Goal: Task Accomplishment & Management: Use online tool/utility

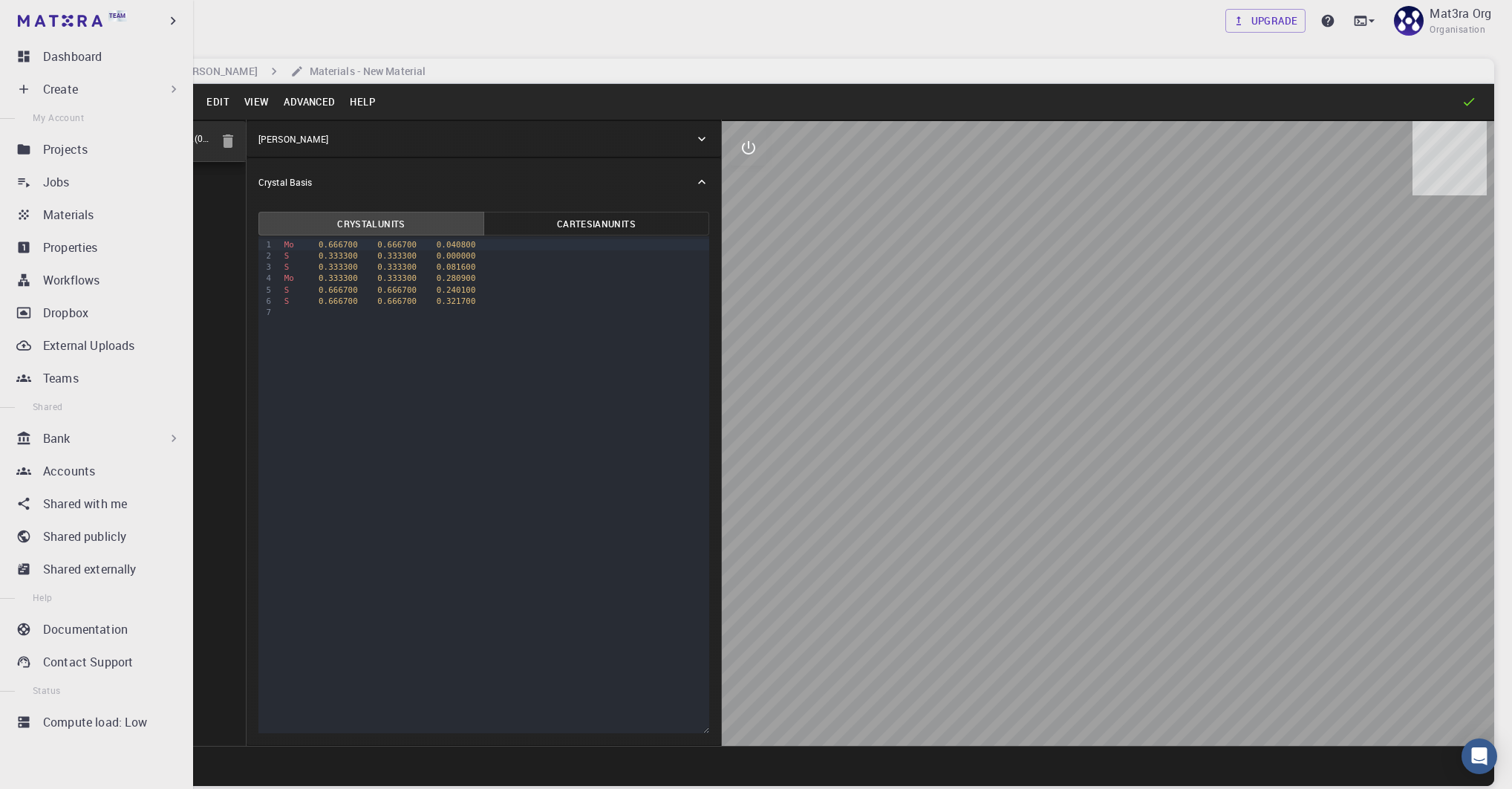
click at [51, 432] on p "Bank" at bounding box center [56, 438] width 27 height 18
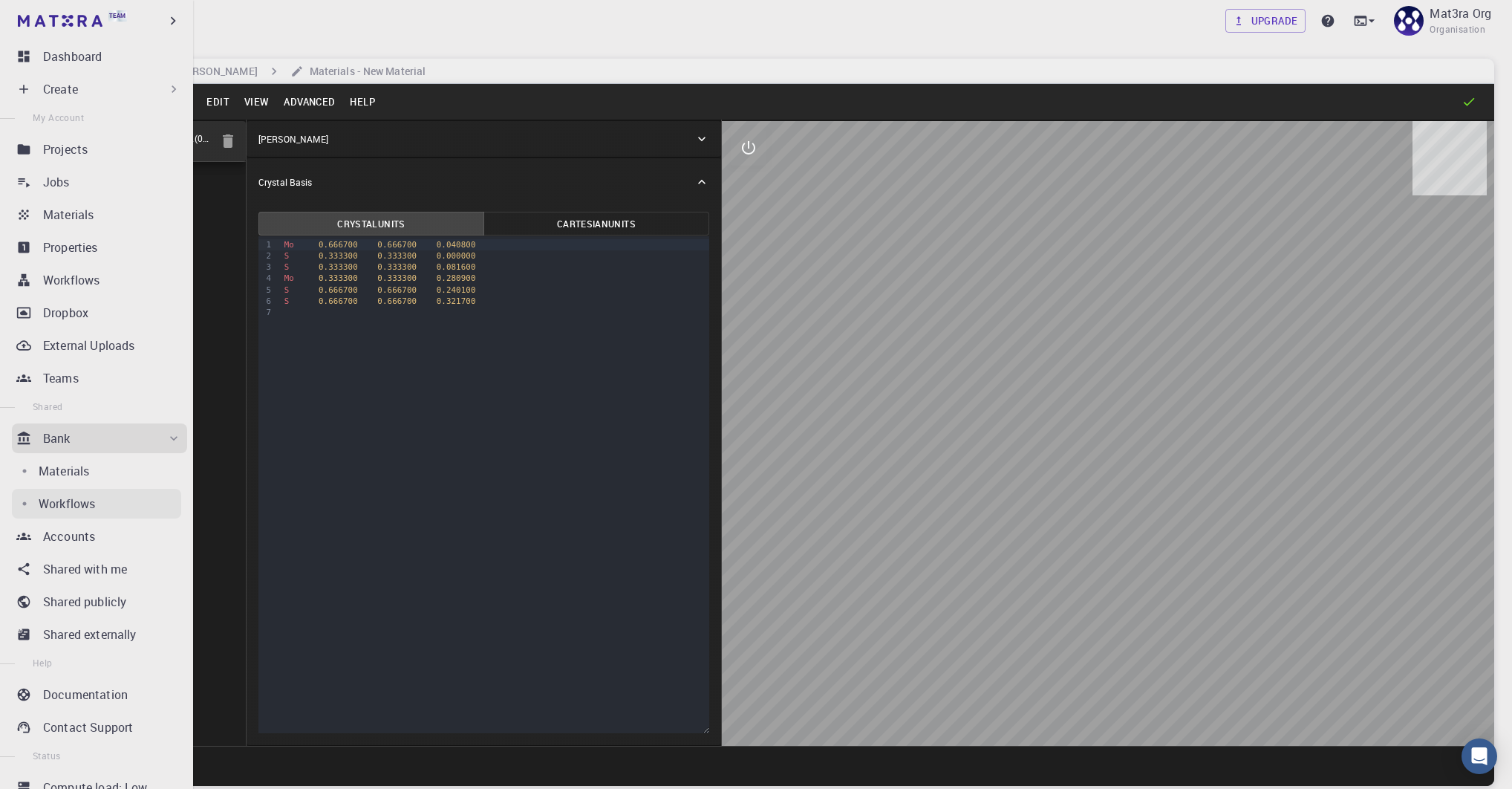
drag, startPoint x: 60, startPoint y: 521, endPoint x: 60, endPoint y: 511, distance: 10.0
click at [60, 512] on ul "Dashboard Create New Job New Material Create Material Upload File Import from B…" at bounding box center [97, 439] width 193 height 796
click at [60, 510] on p "Workflows" at bounding box center [67, 503] width 56 height 18
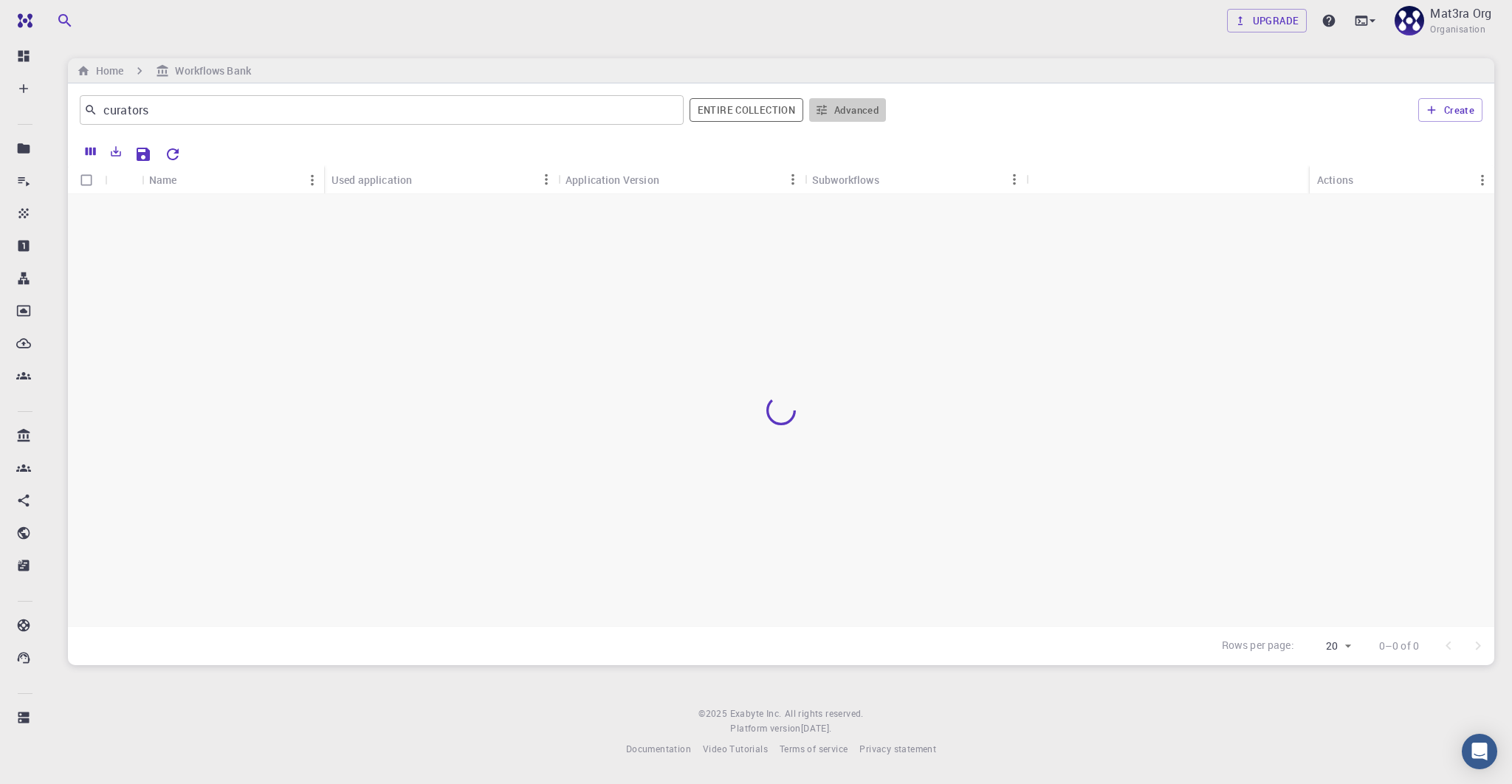
click at [832, 114] on button "Advanced" at bounding box center [847, 110] width 77 height 24
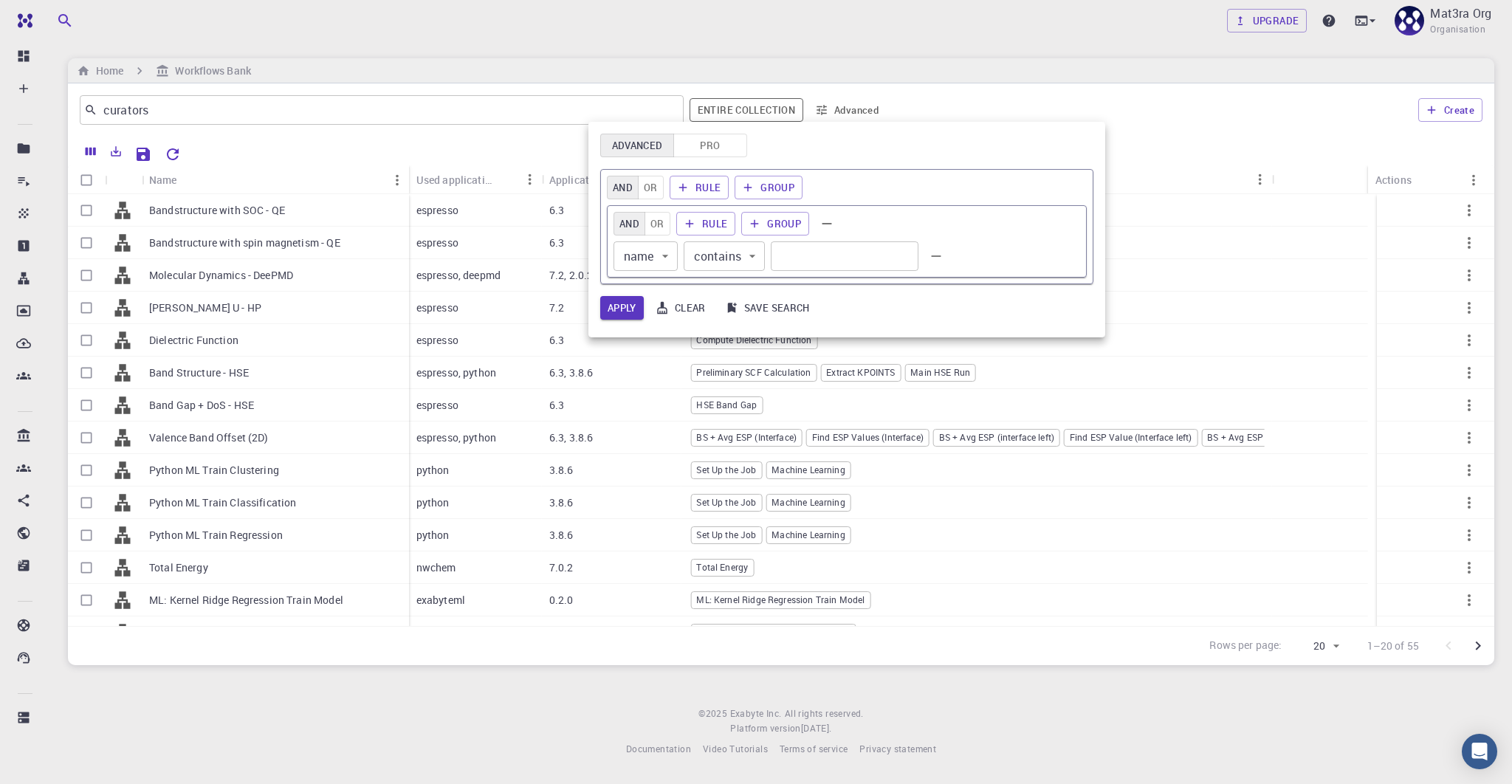
click at [849, 104] on div at bounding box center [756, 392] width 1512 height 784
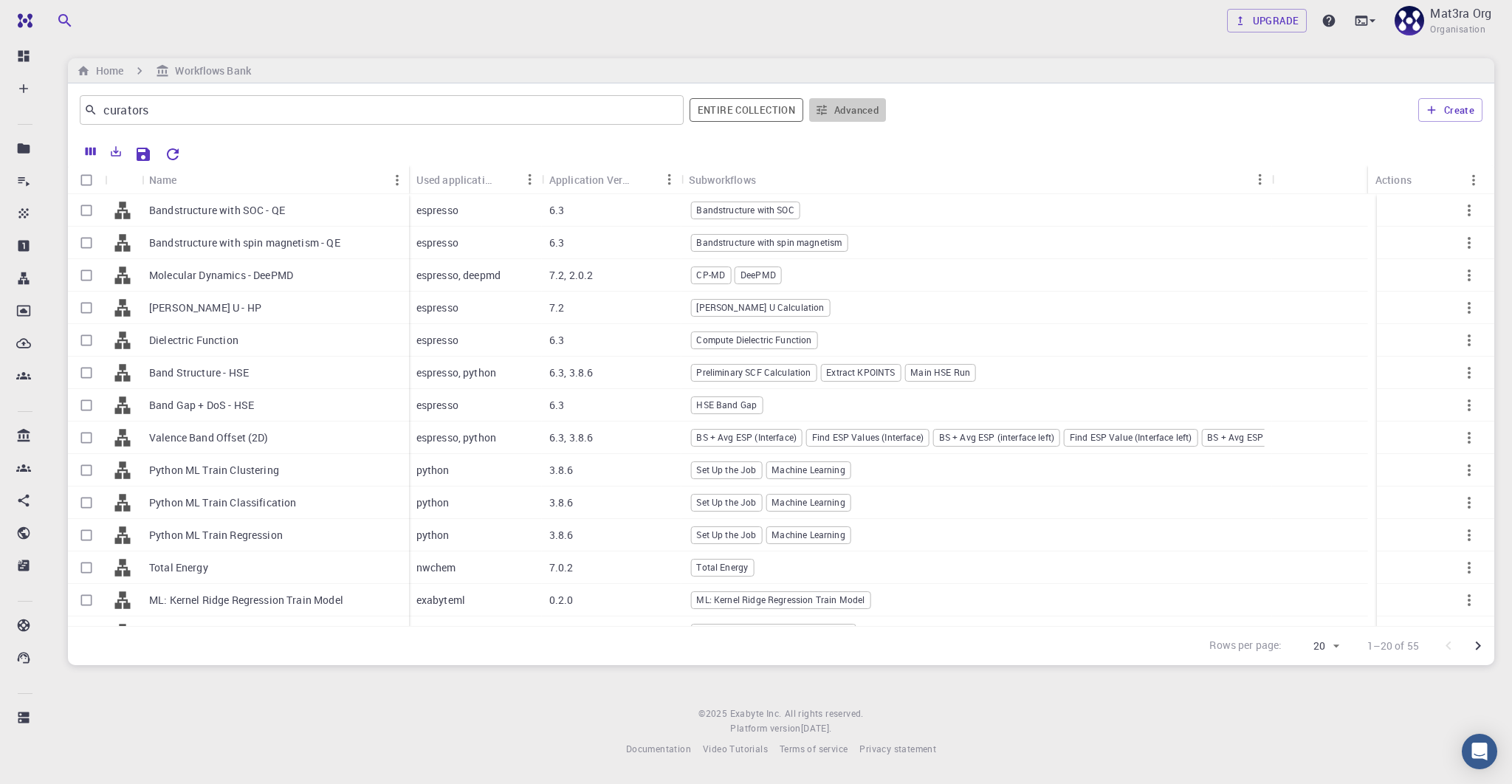
click at [816, 105] on icon "button" at bounding box center [821, 110] width 13 height 13
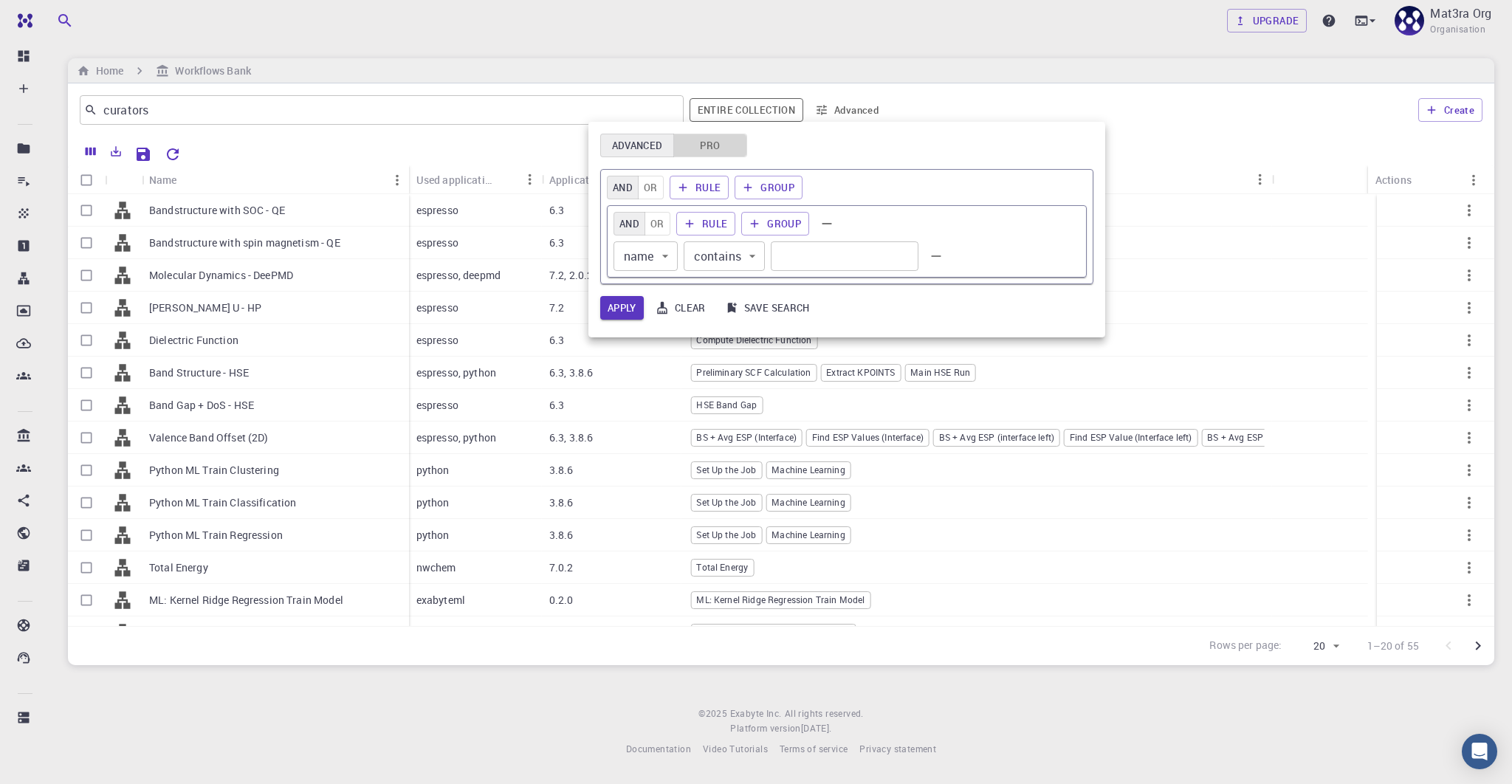
click at [690, 150] on button "Pro" at bounding box center [710, 146] width 74 height 24
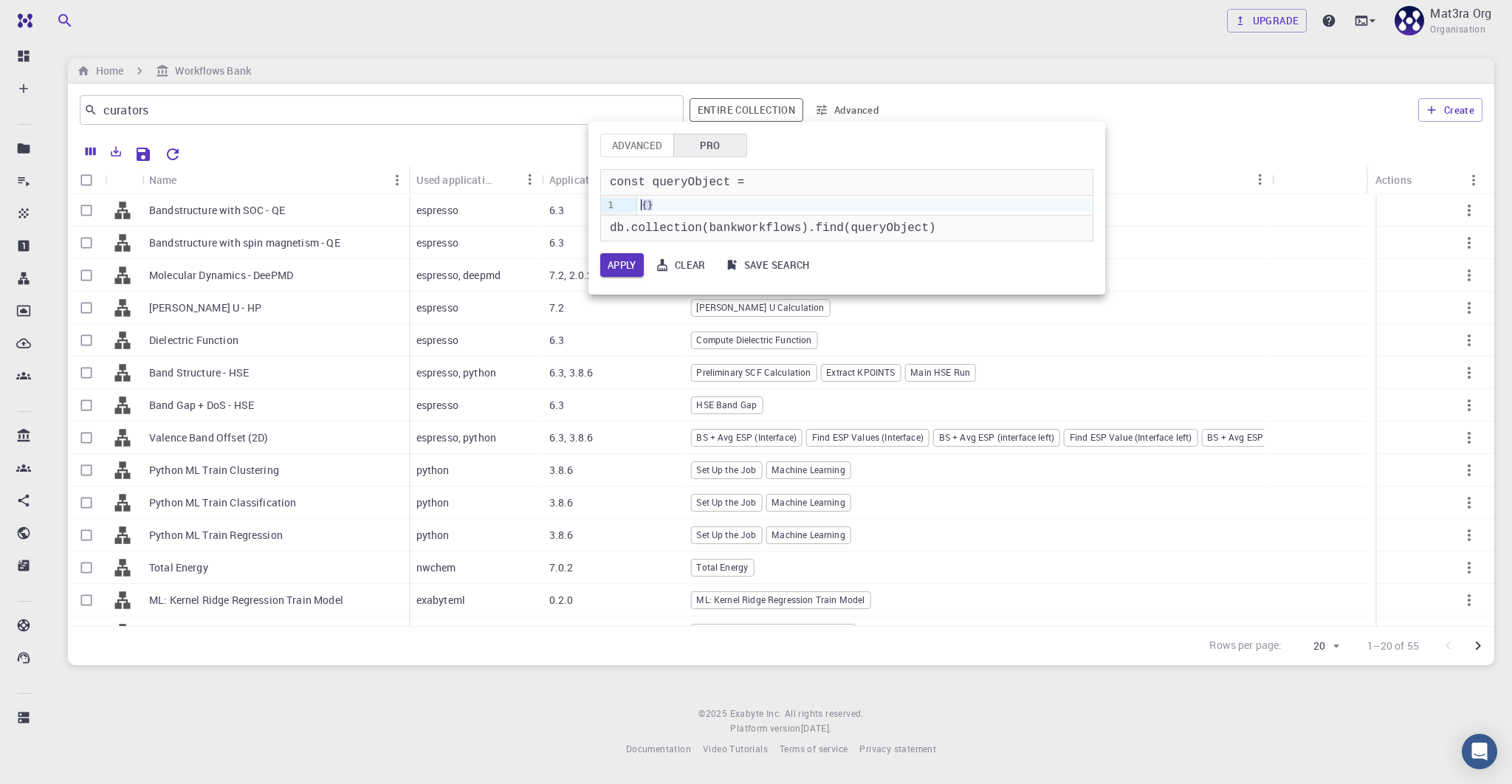
drag, startPoint x: 655, startPoint y: 204, endPoint x: 636, endPoint y: 205, distance: 19.0
click at [636, 205] on div "9 1 › {}" at bounding box center [846, 205] width 492 height 19
click at [633, 264] on button "Apply" at bounding box center [622, 265] width 43 height 24
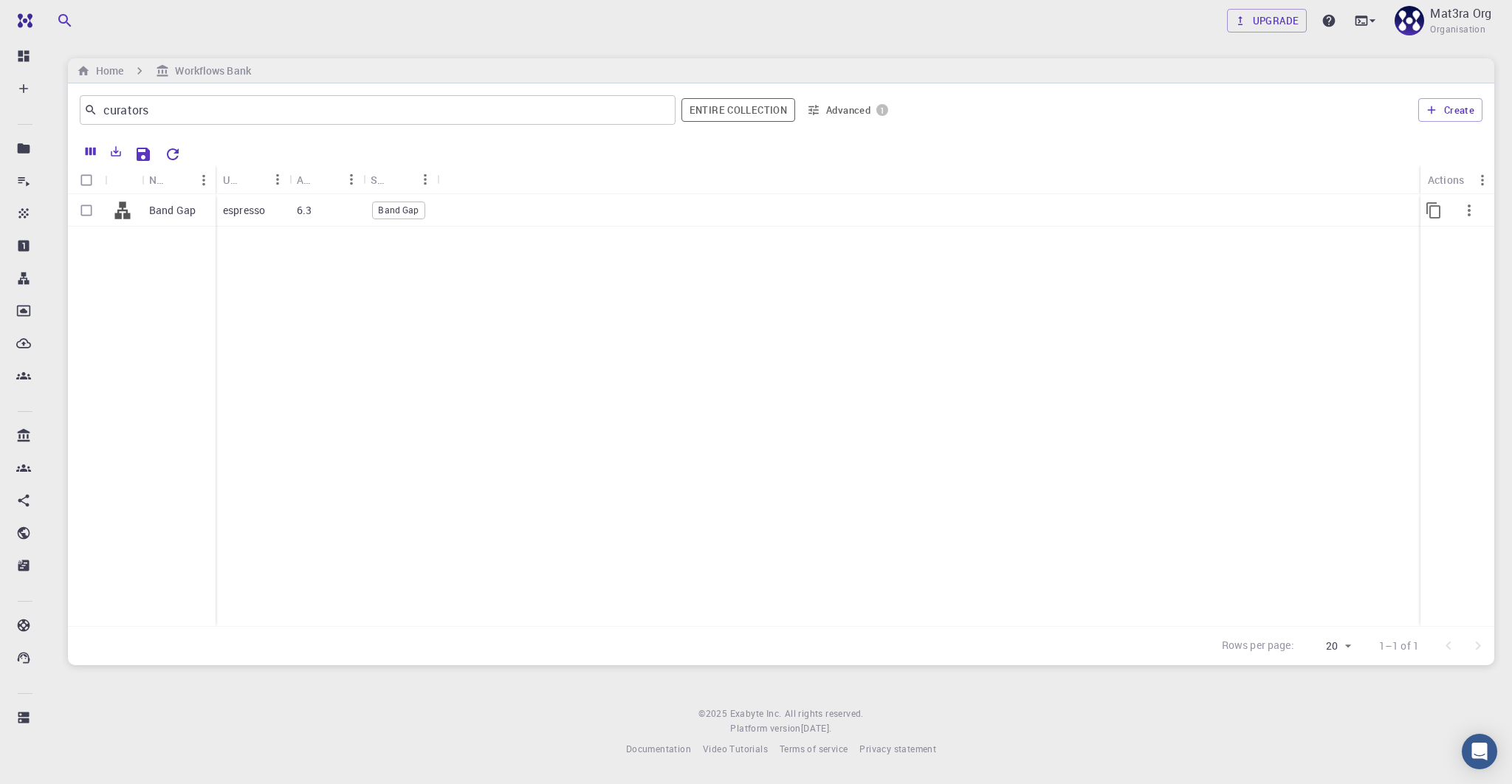
click at [149, 203] on p "Band Gap" at bounding box center [173, 210] width 46 height 15
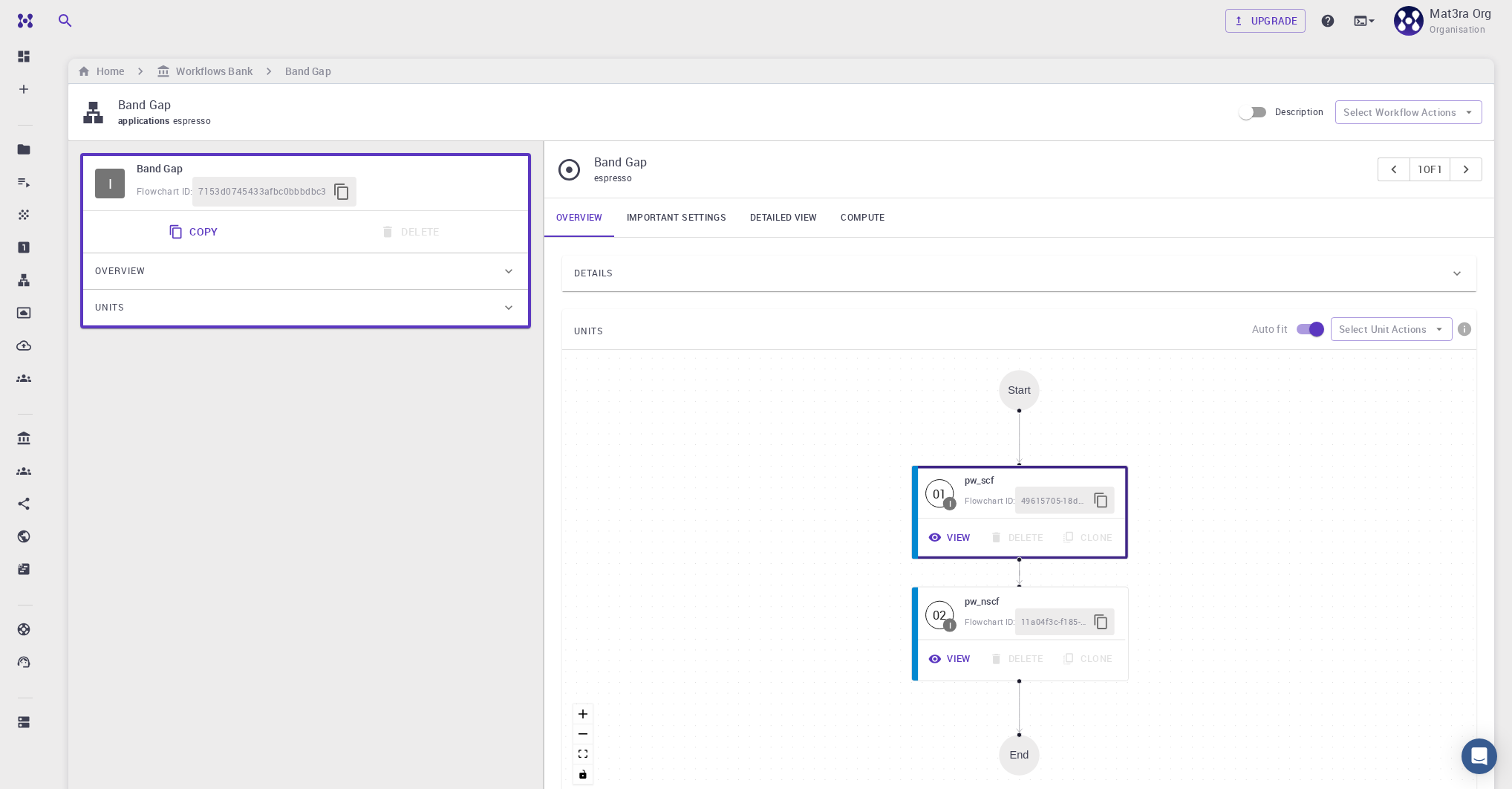
click at [611, 276] on span "Details" at bounding box center [593, 273] width 39 height 24
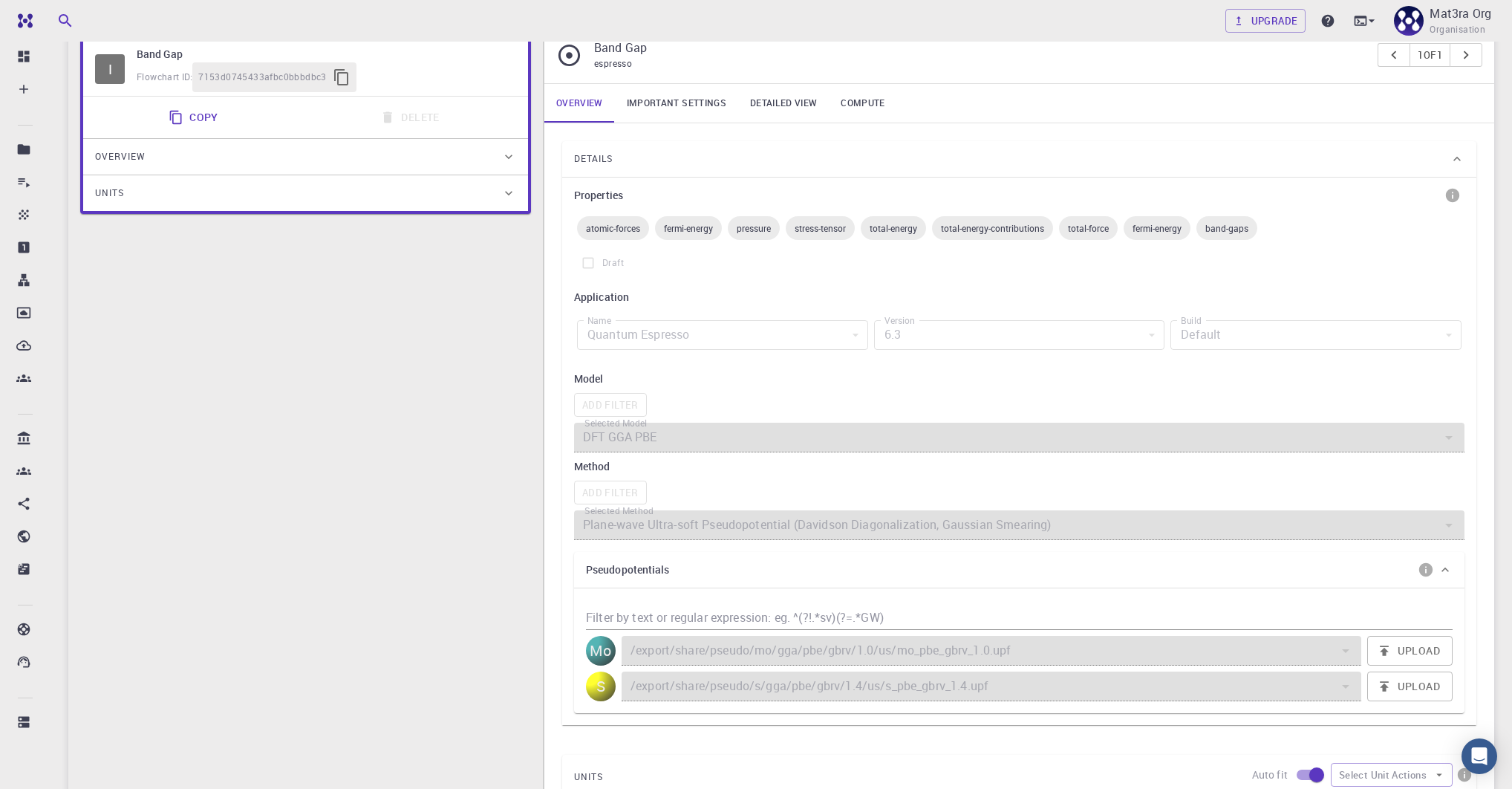
scroll to position [111, 0]
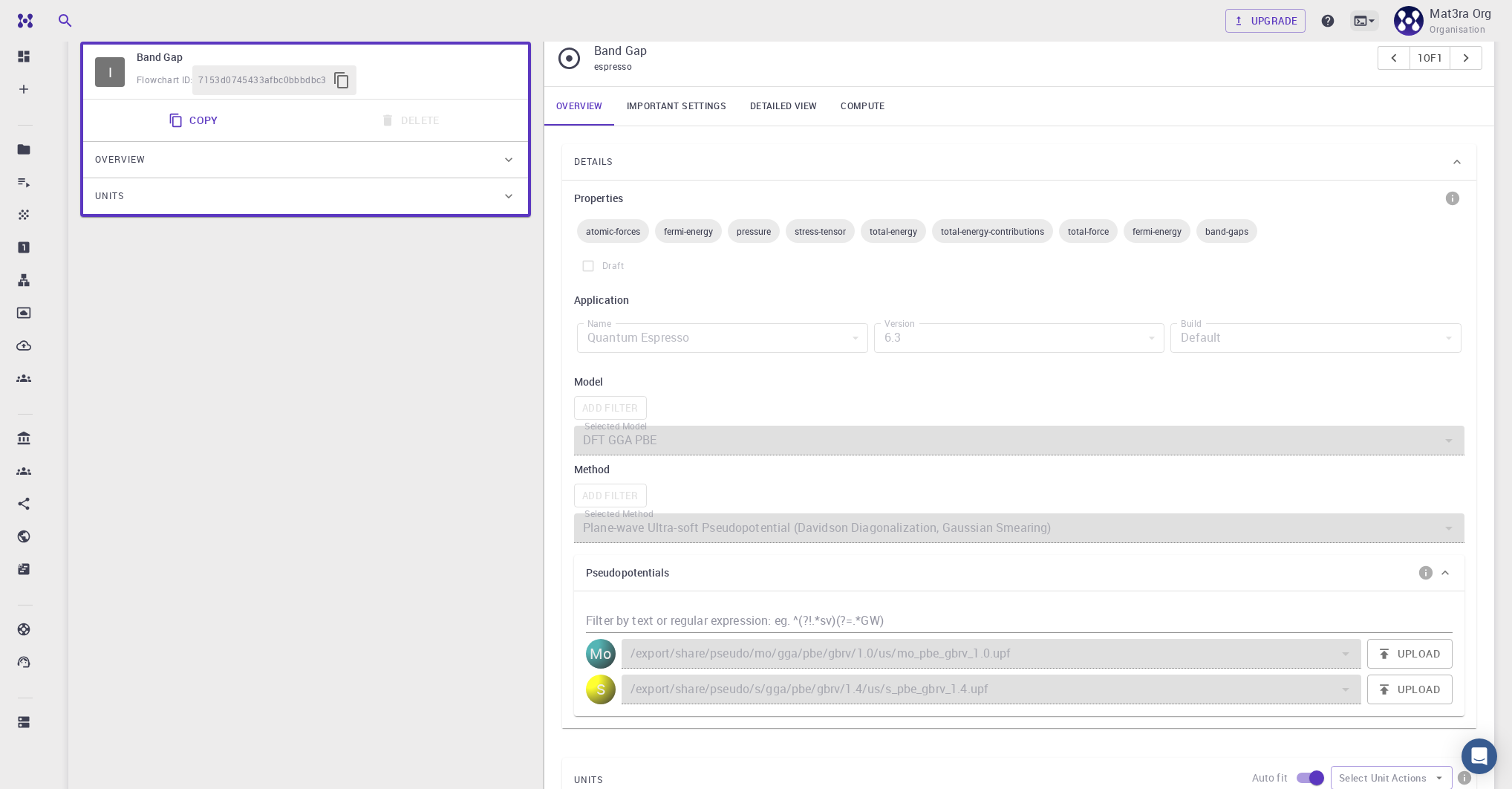
click at [1356, 23] on icon at bounding box center [1361, 20] width 12 height 9
click at [1229, 114] on div "JupyterLite" at bounding box center [1250, 115] width 62 height 18
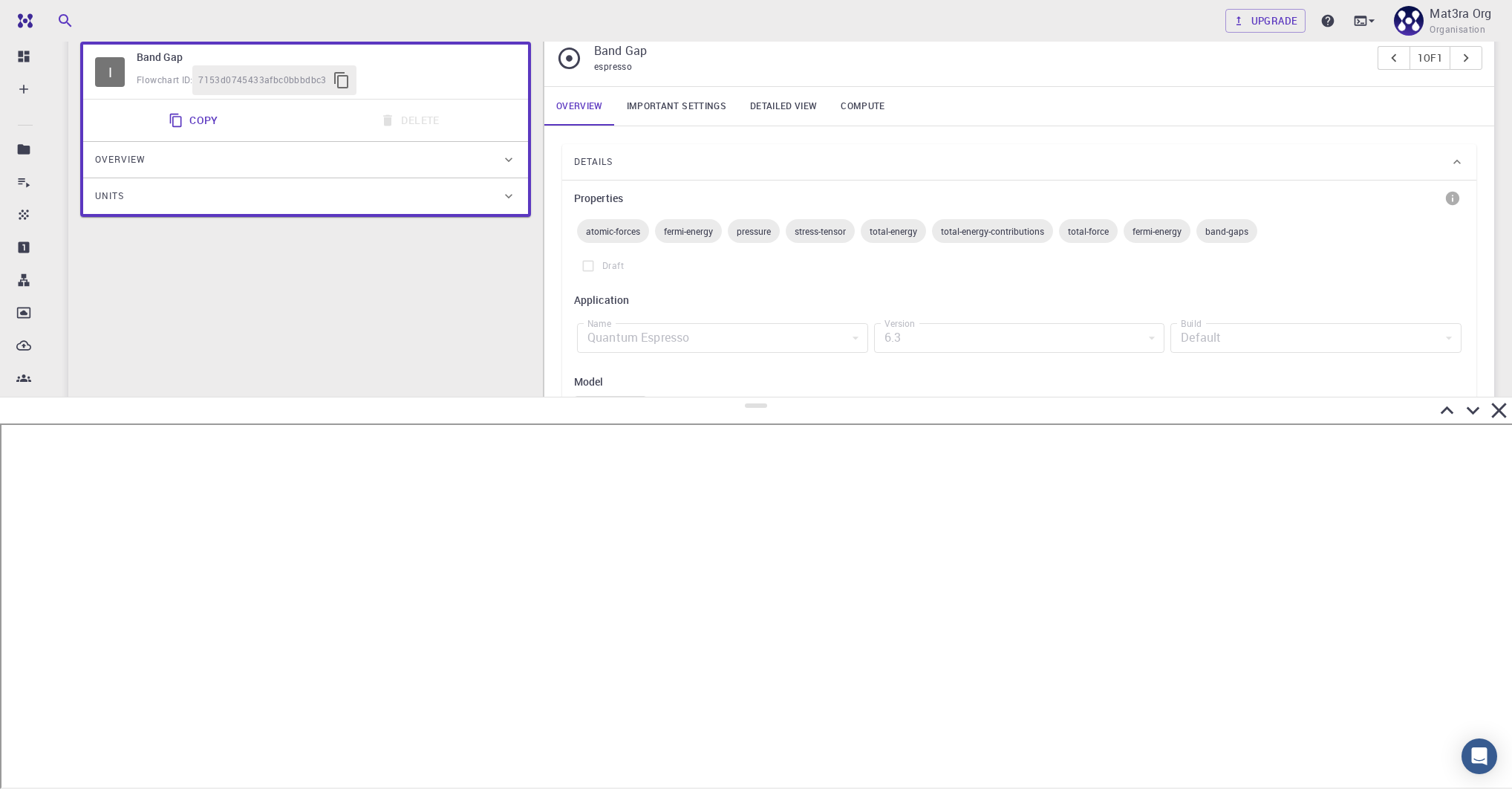
scroll to position [0, 0]
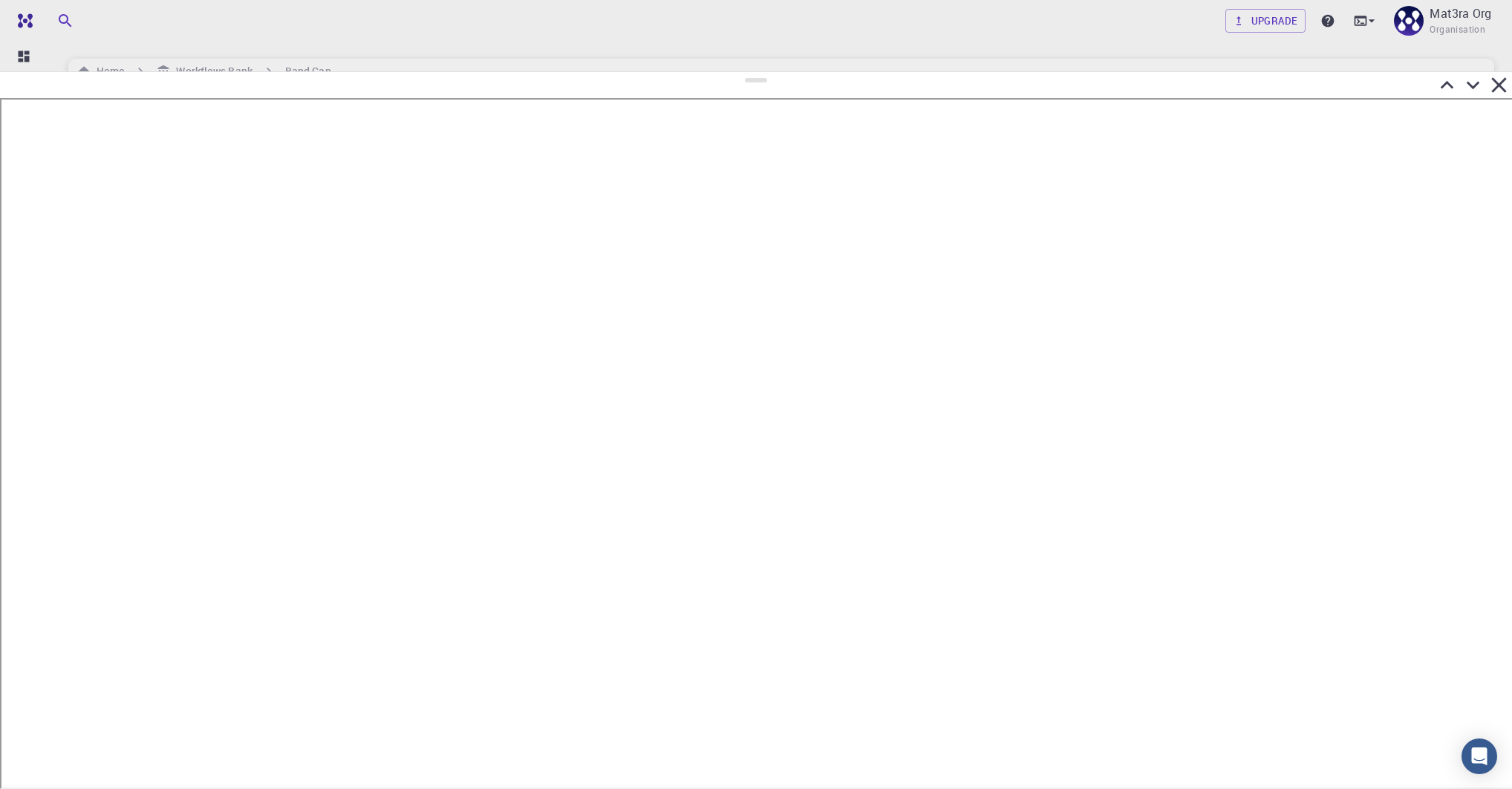
drag, startPoint x: 757, startPoint y: 397, endPoint x: 766, endPoint y: 71, distance: 326.1
click at [766, 72] on div at bounding box center [756, 430] width 1512 height 717
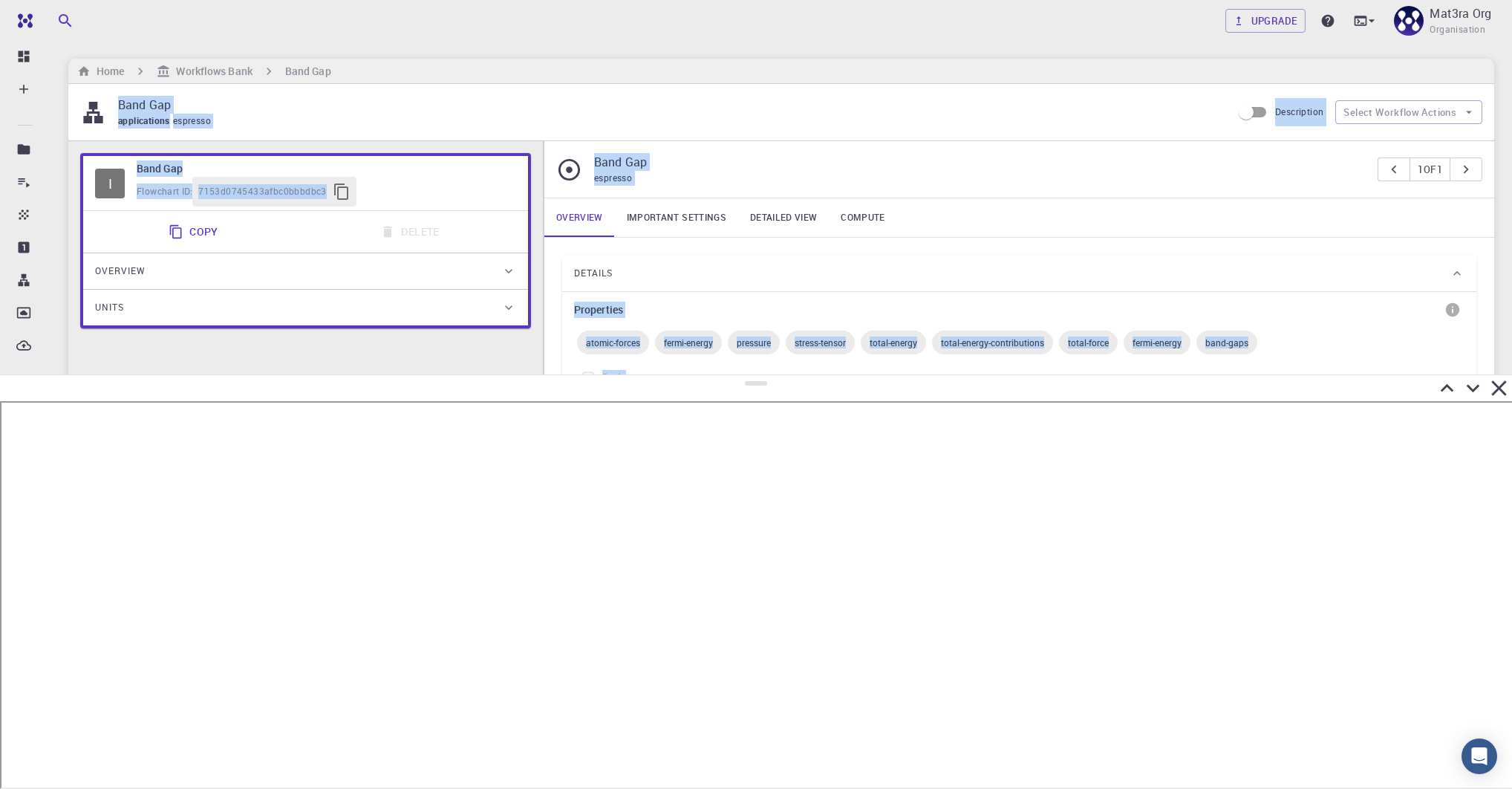
drag, startPoint x: 761, startPoint y: 76, endPoint x: 761, endPoint y: 384, distance: 308.0
click at [762, 384] on div at bounding box center [756, 582] width 1512 height 414
click at [566, 115] on div "applications espresso" at bounding box center [669, 121] width 1102 height 15
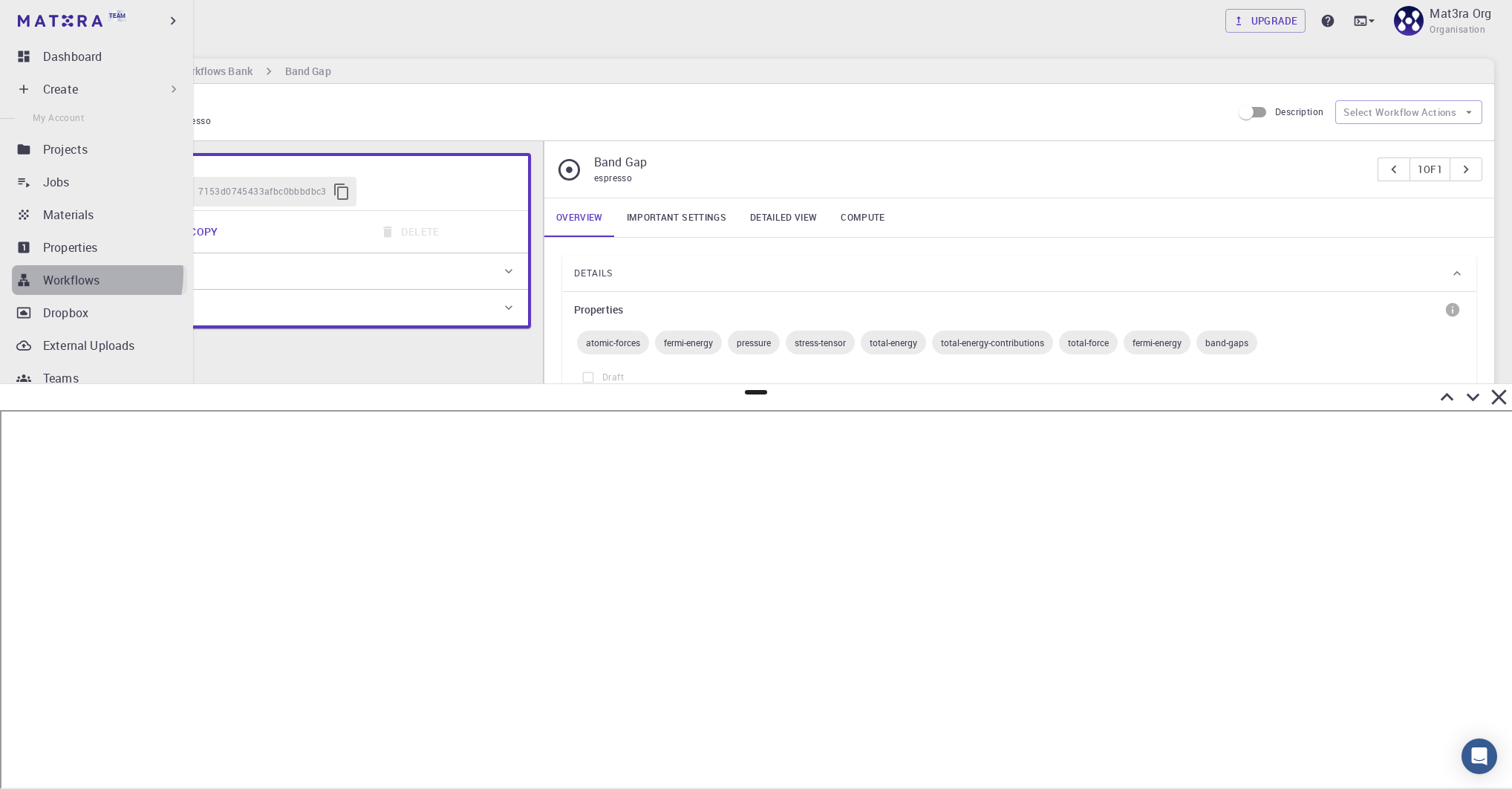
click at [69, 273] on p "Workflows" at bounding box center [71, 280] width 56 height 18
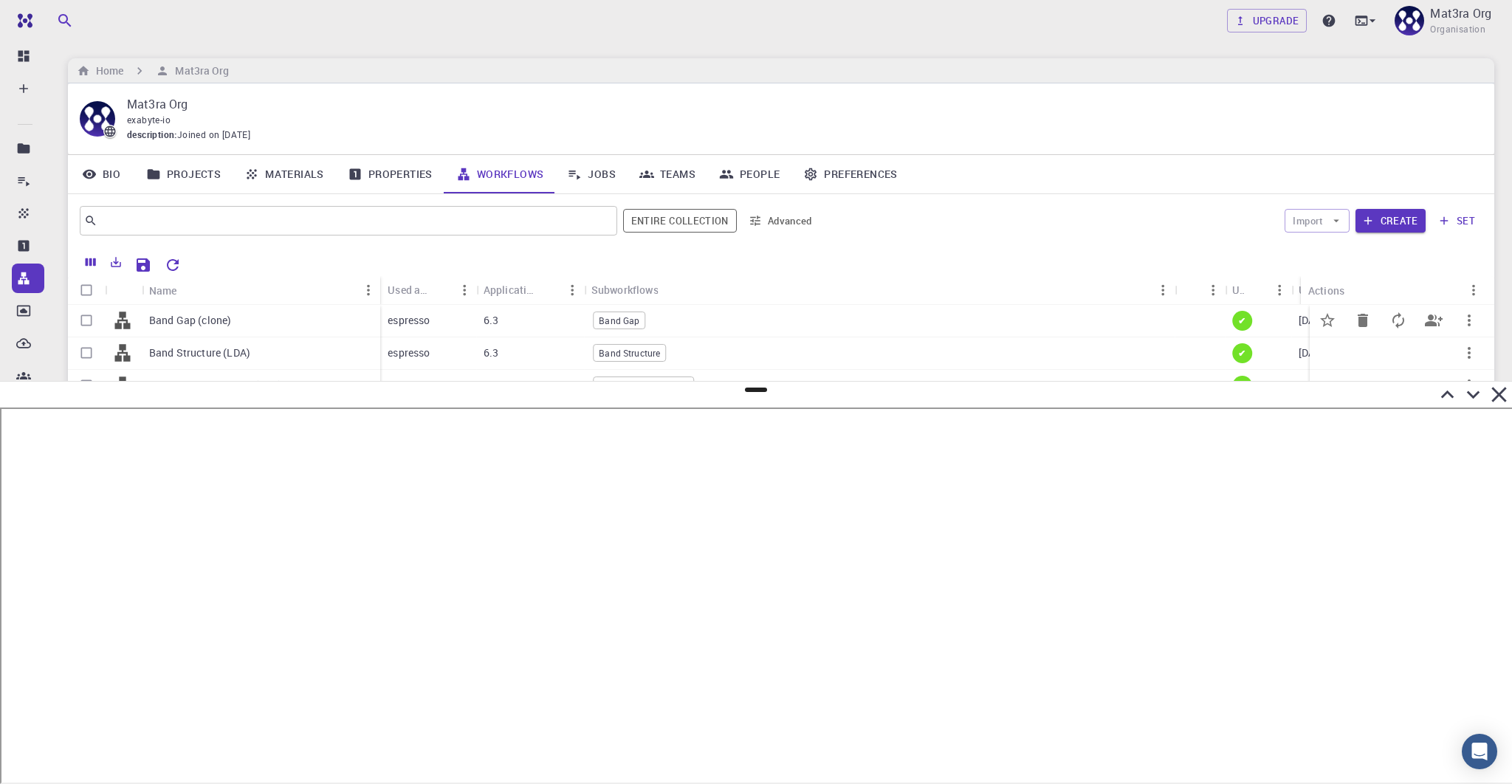
click at [216, 326] on p "Band Gap (clone)" at bounding box center [190, 320] width 82 height 15
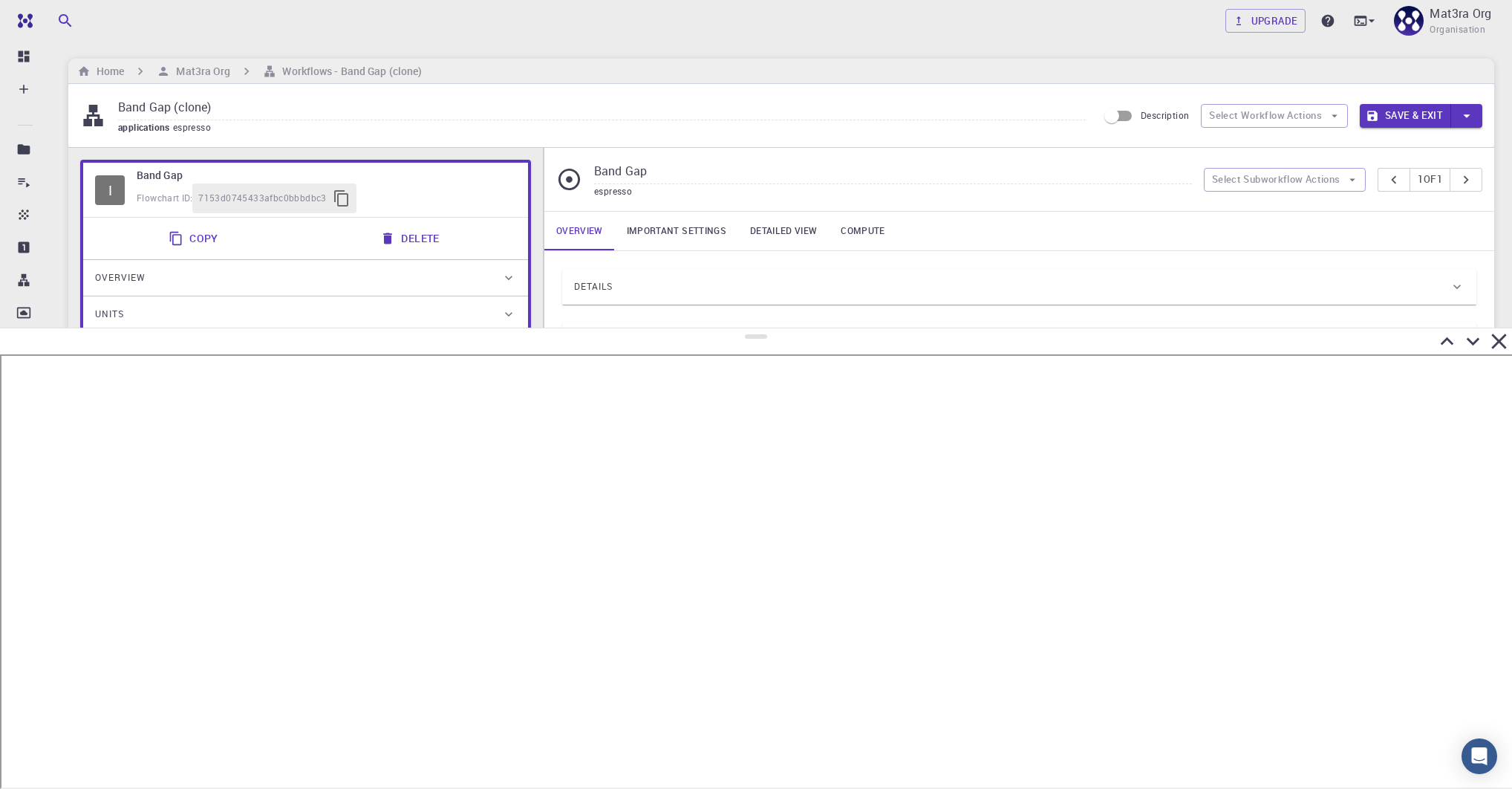
drag, startPoint x: 761, startPoint y: 390, endPoint x: 771, endPoint y: 329, distance: 61.8
click at [771, 329] on div at bounding box center [756, 558] width 1512 height 461
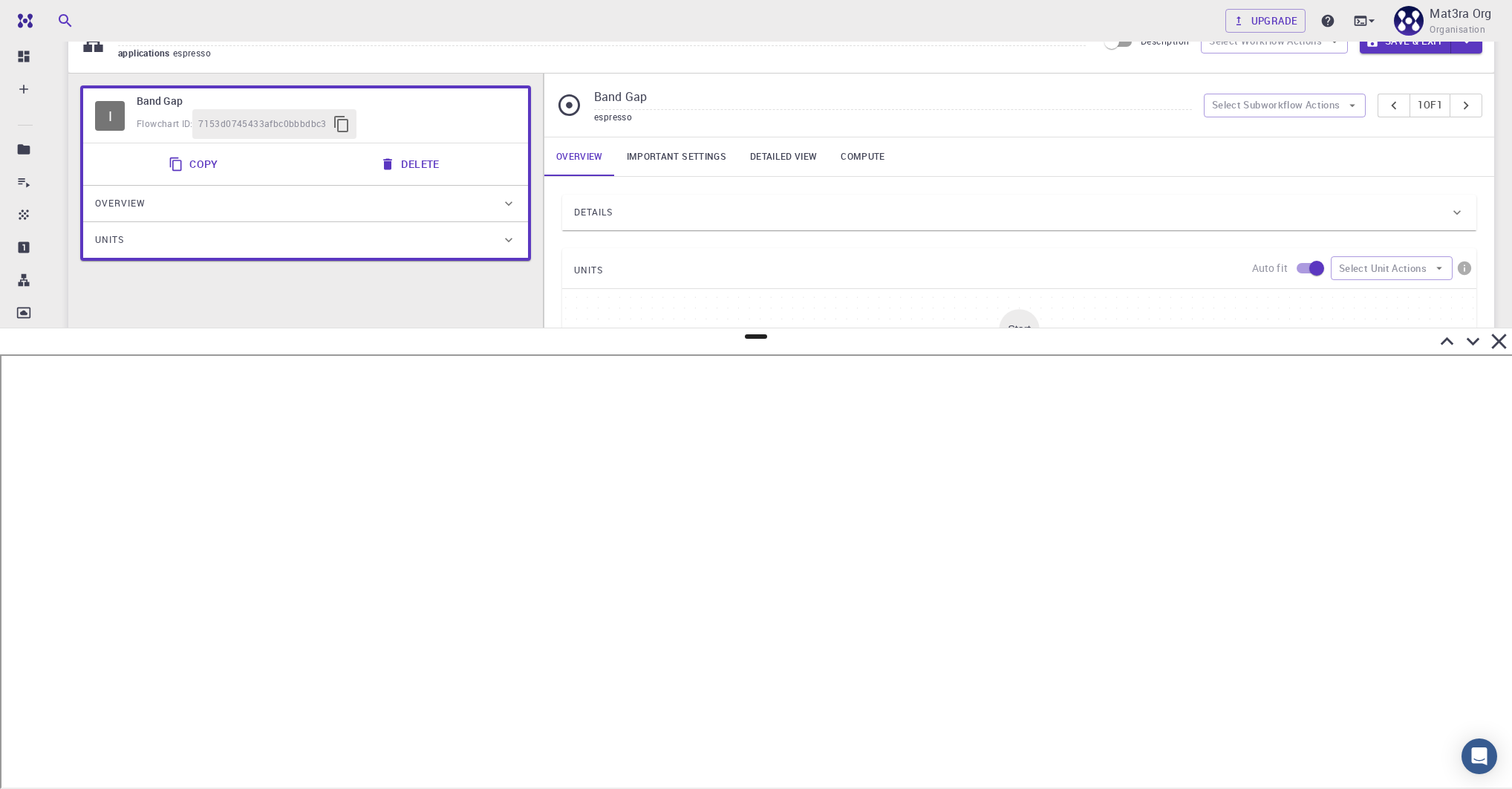
scroll to position [41, 0]
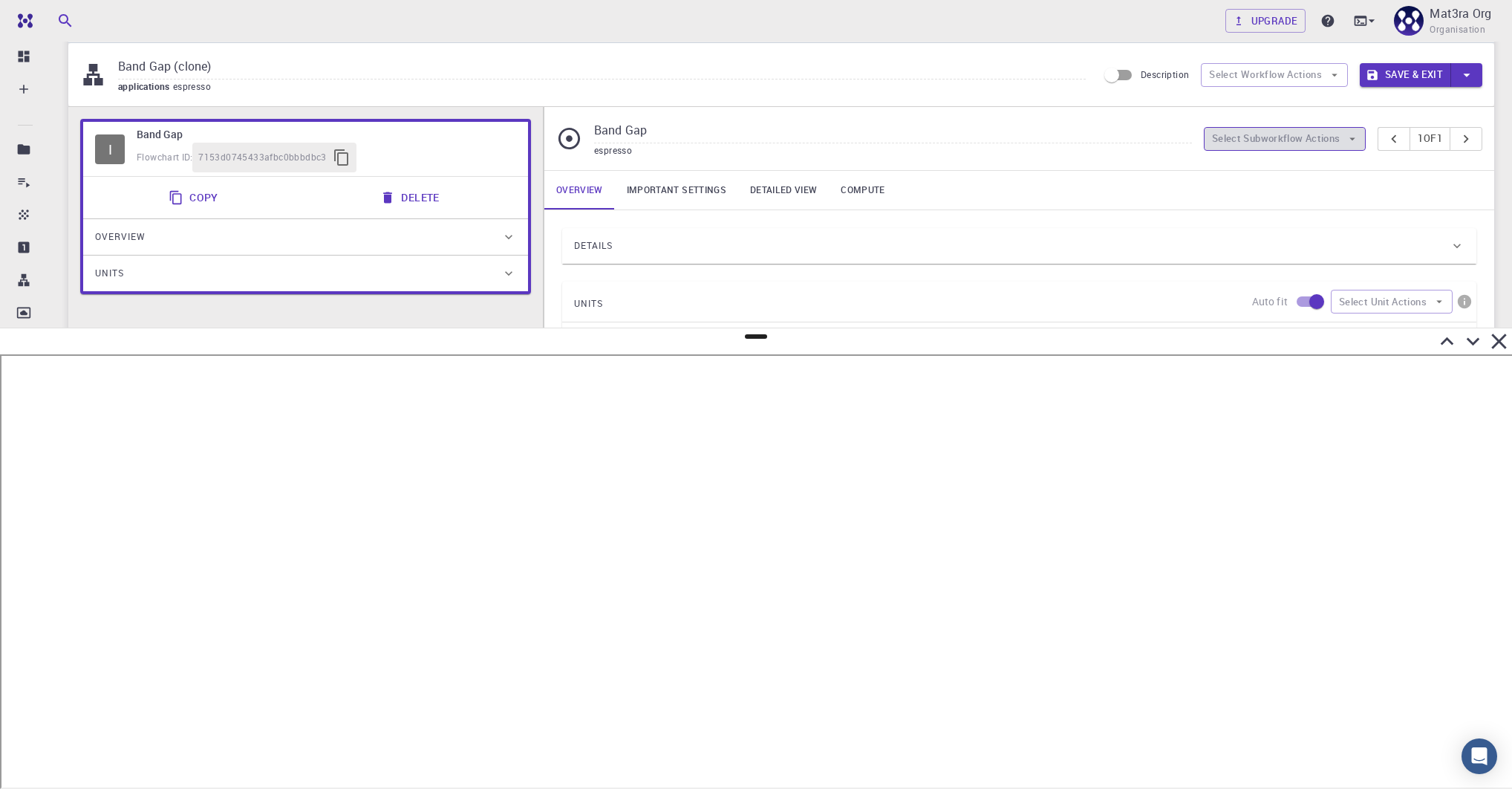
click at [1345, 136] on icon "button" at bounding box center [1352, 139] width 13 height 13
click at [1089, 129] on input "Band Gap" at bounding box center [893, 131] width 598 height 24
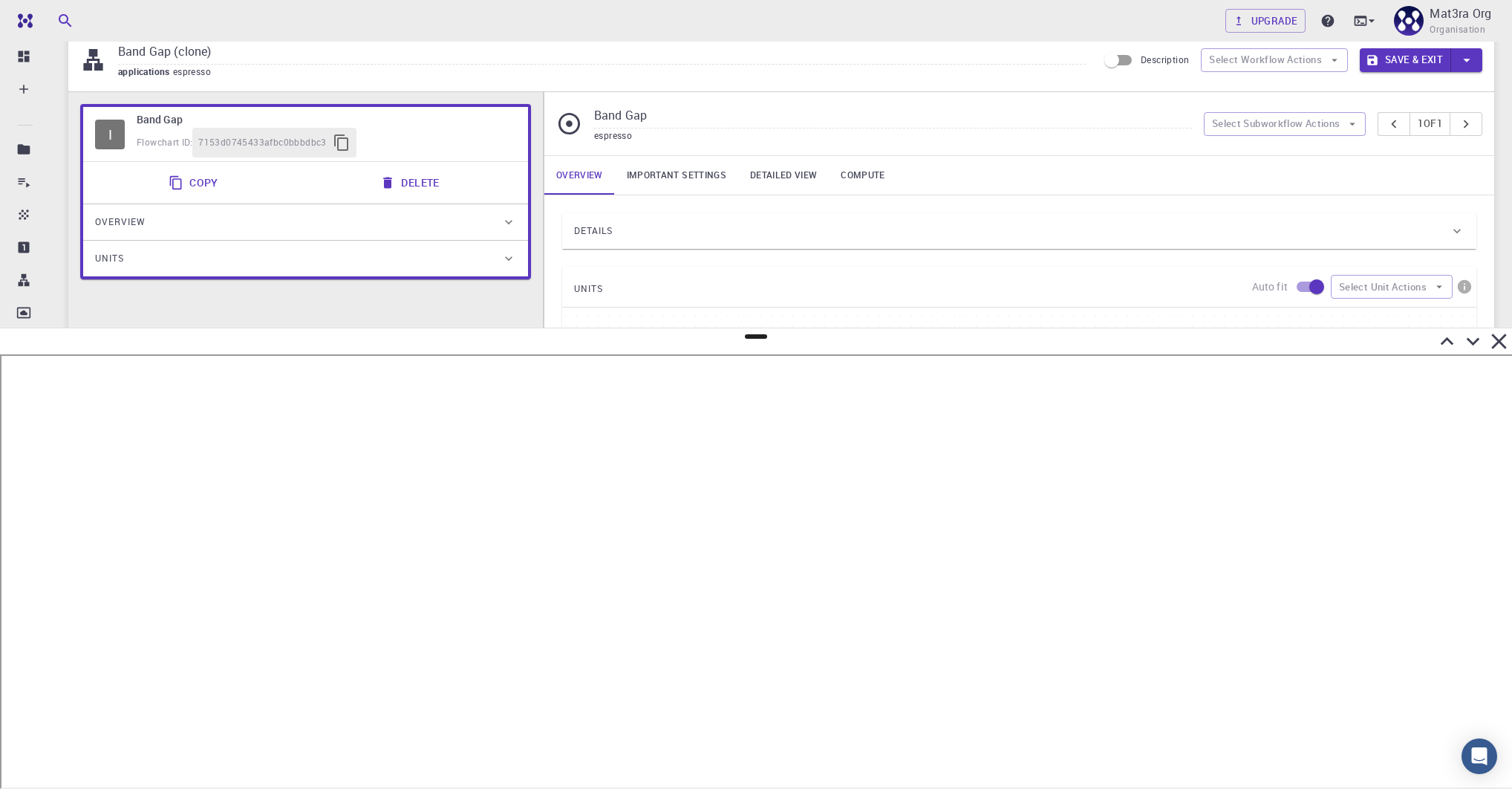
scroll to position [57, 0]
click at [1015, 231] on div "Details" at bounding box center [1011, 229] width 876 height 24
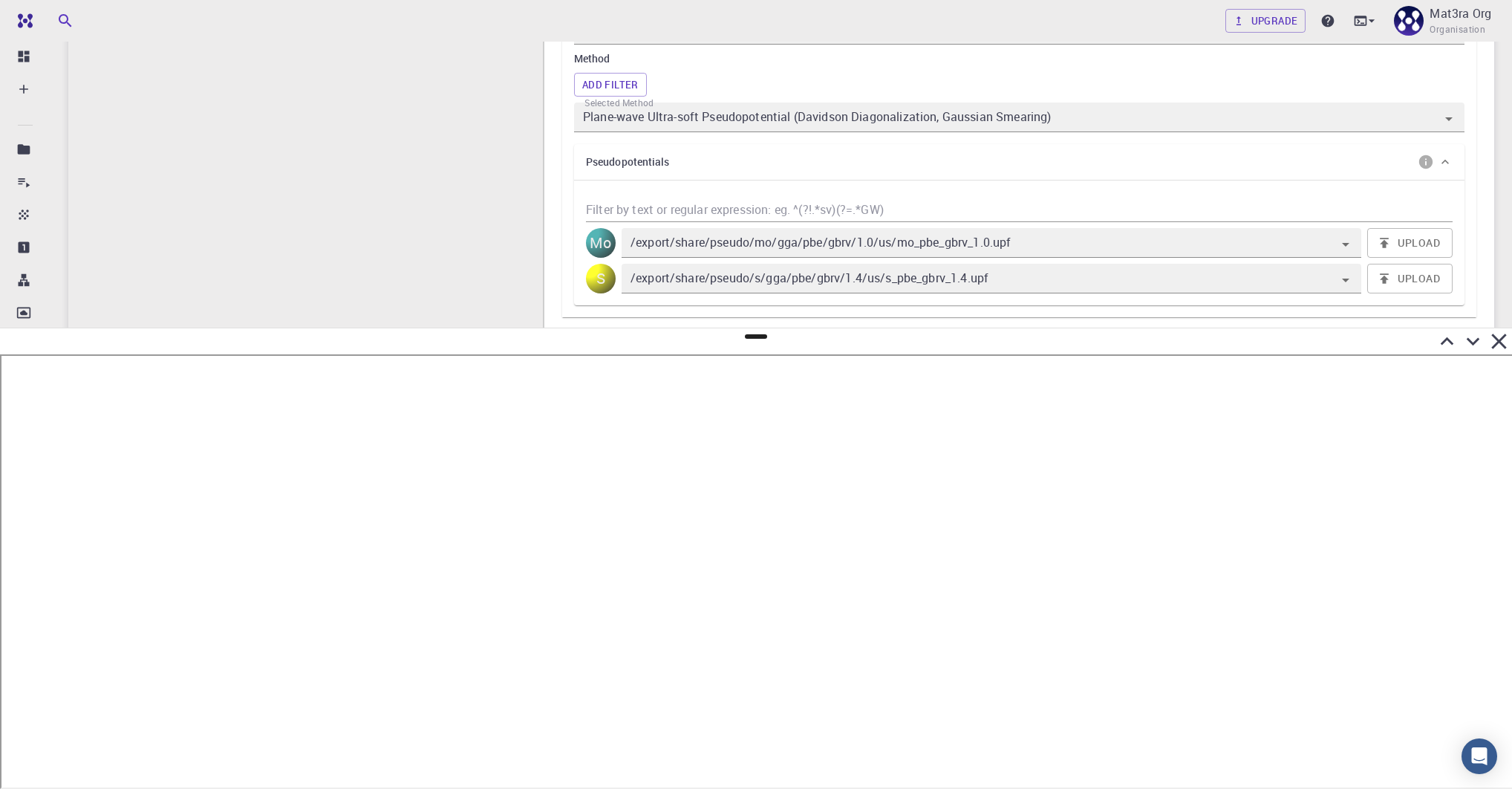
scroll to position [453, 0]
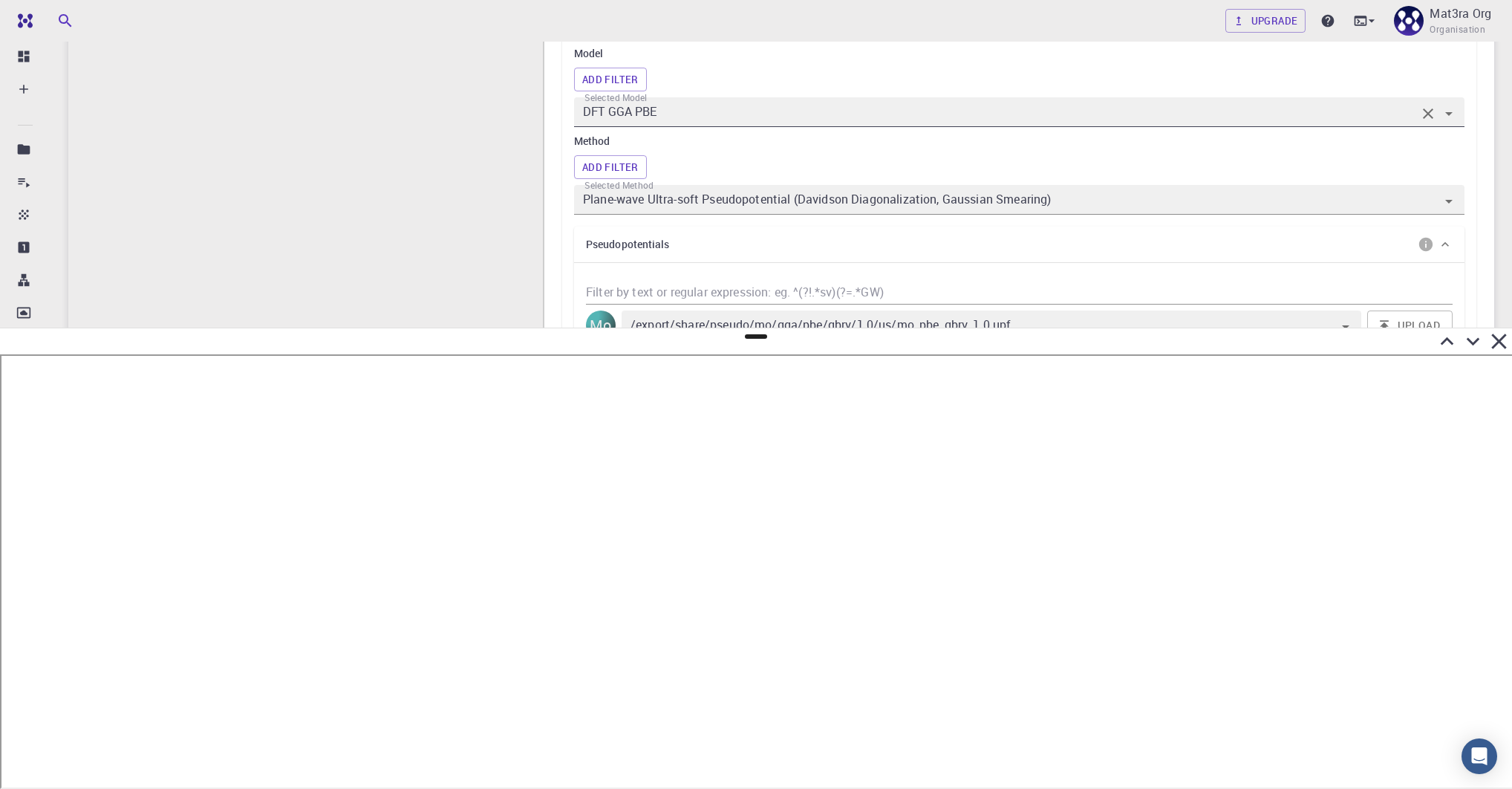
click at [851, 107] on input "DFT GGA PBE" at bounding box center [998, 112] width 836 height 21
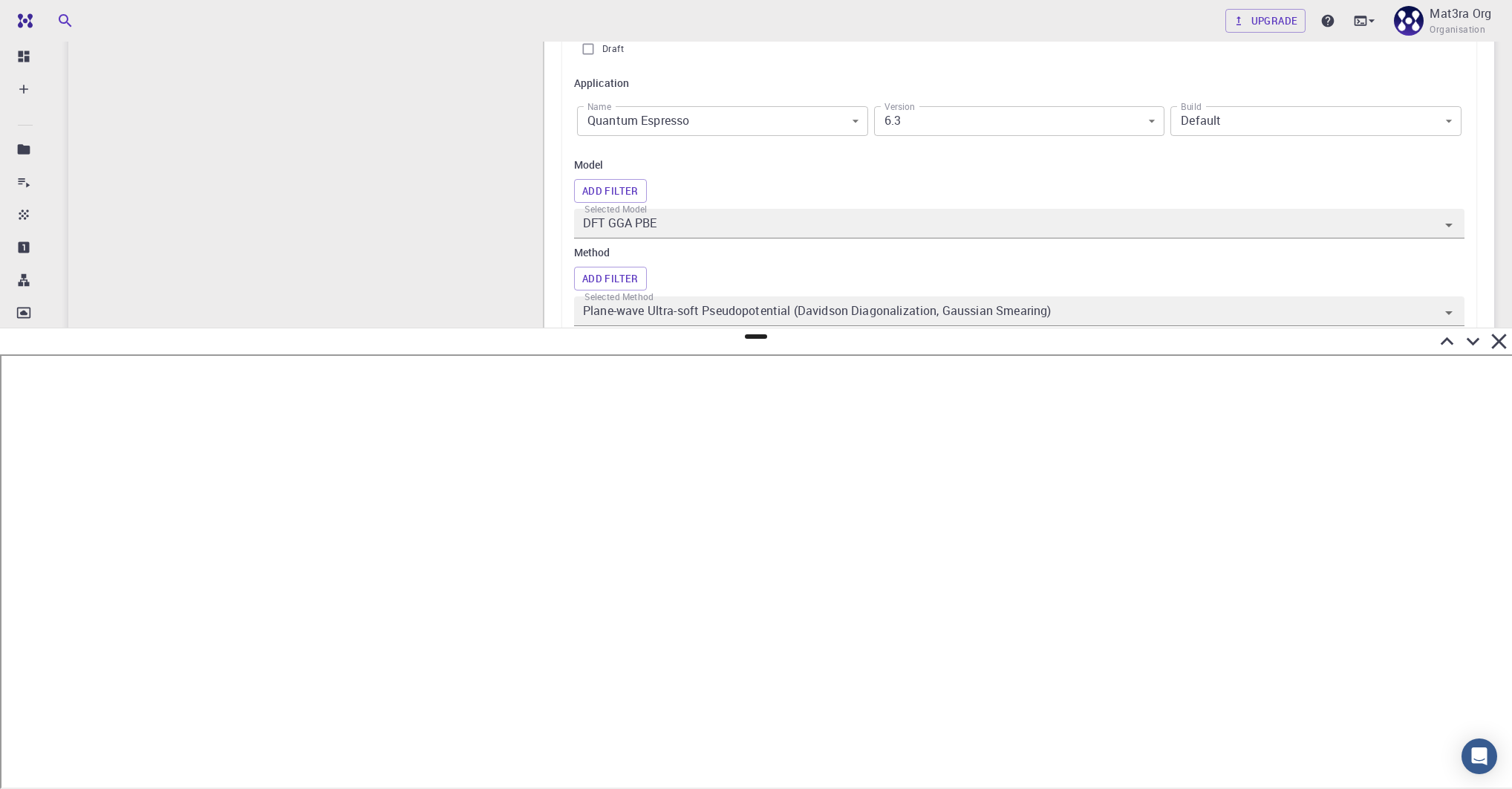
scroll to position [336, 0]
click at [718, 228] on input "DFT GGA PBE" at bounding box center [998, 228] width 836 height 21
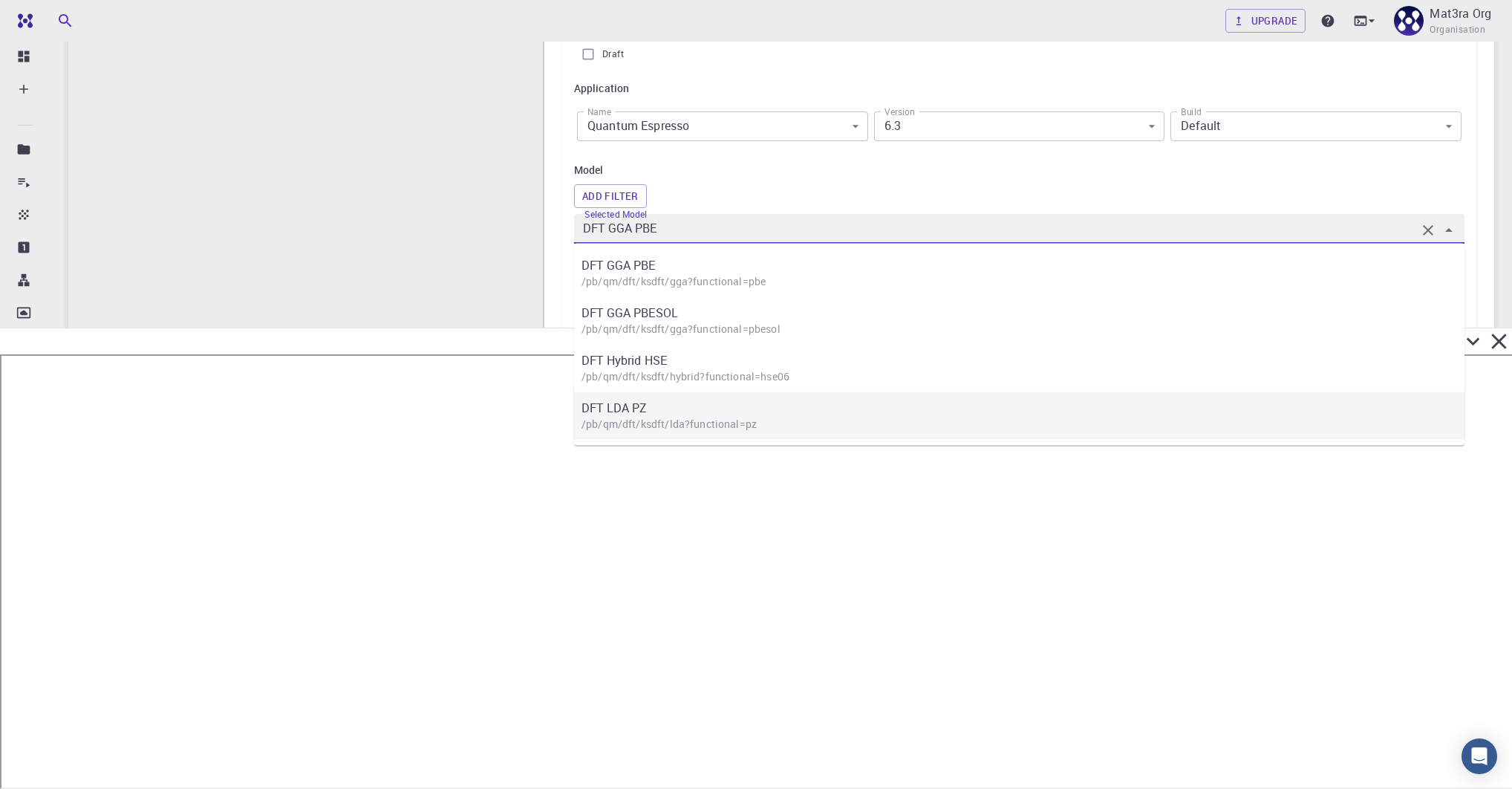
click at [658, 408] on p "DFT LDA PZ" at bounding box center [1027, 407] width 891 height 18
type input "DFT LDA PZ"
type input "/export/share/pseudo/mo/lda/pz/gbrv/1.0/us/mo_pz_gbrv_1.0.upf"
type input "/export/share/pseudo/s/lda/pz/gbrv/1.4/us/s_pz_gbrv_1.4.upf"
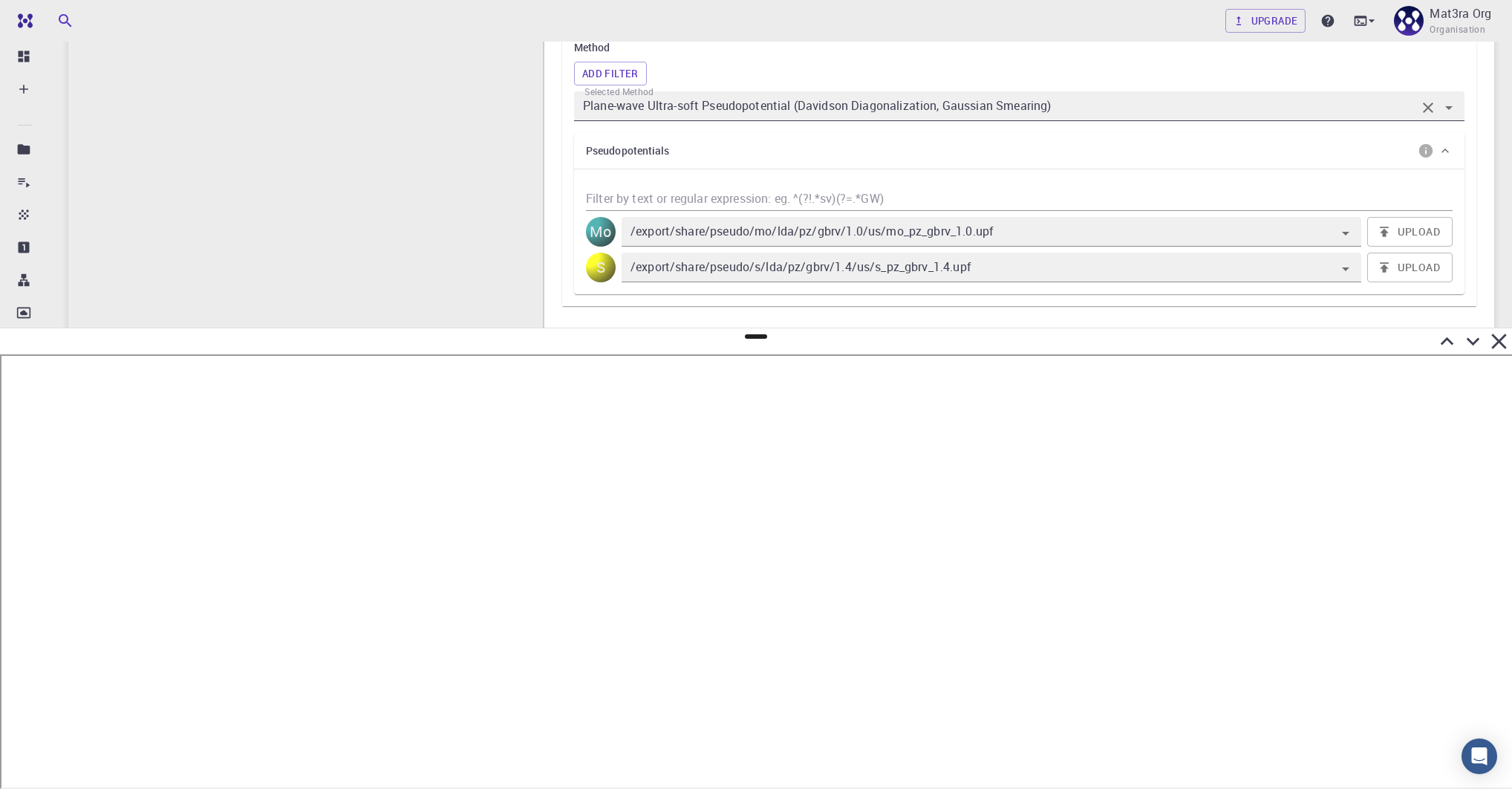
scroll to position [520, 0]
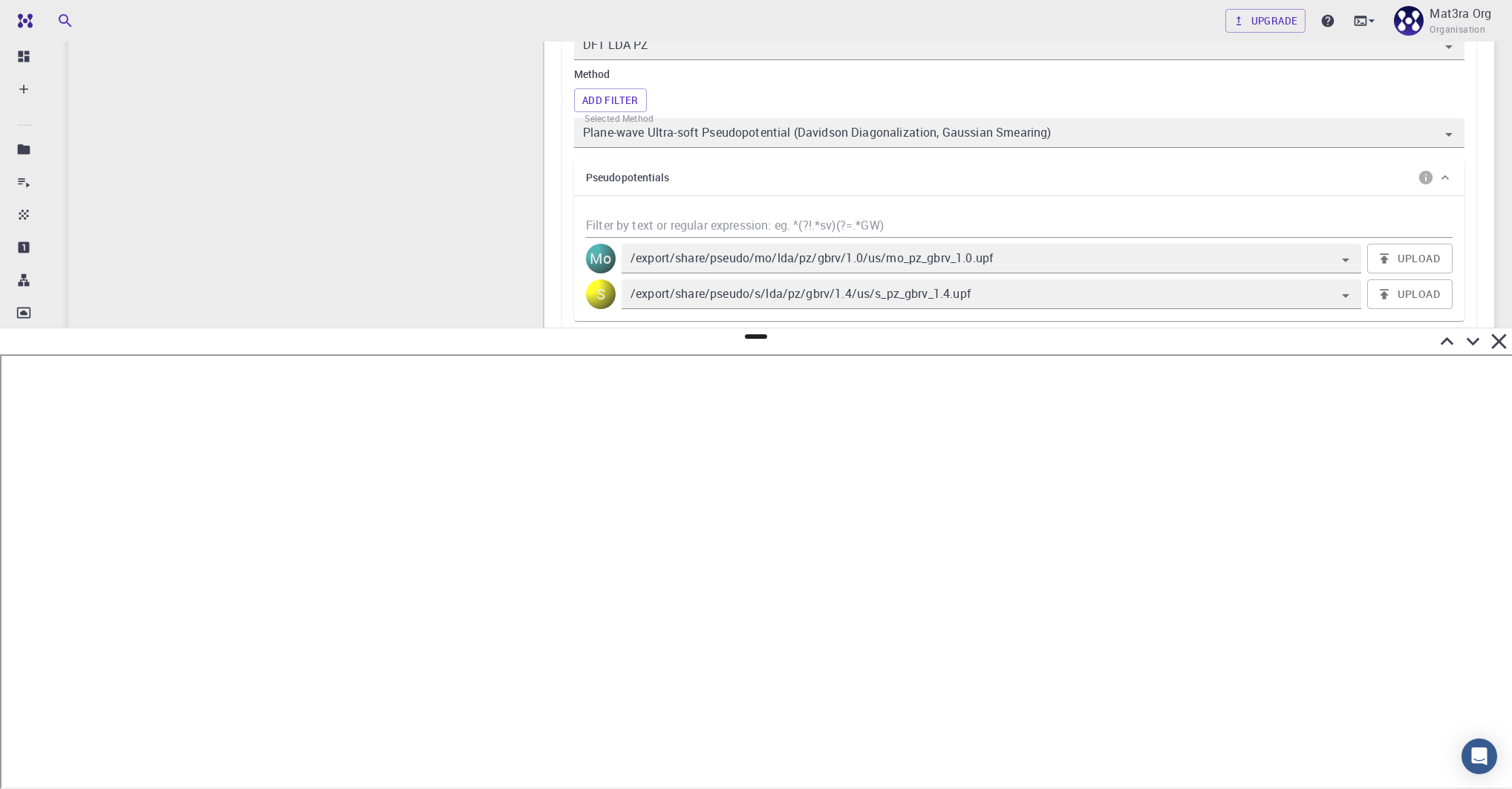
click at [701, 114] on div "Method Add Filter Selected Method Plane-wave Ultra-soft Pseudopotential (Davids…" at bounding box center [1019, 107] width 891 height 82
click at [699, 123] on input "Plane-wave Ultra-soft Pseudopotential (Davidson Diagonalization, Gaussian Smear…" at bounding box center [998, 132] width 836 height 21
click at [713, 91] on div "Add Filter" at bounding box center [1019, 100] width 891 height 24
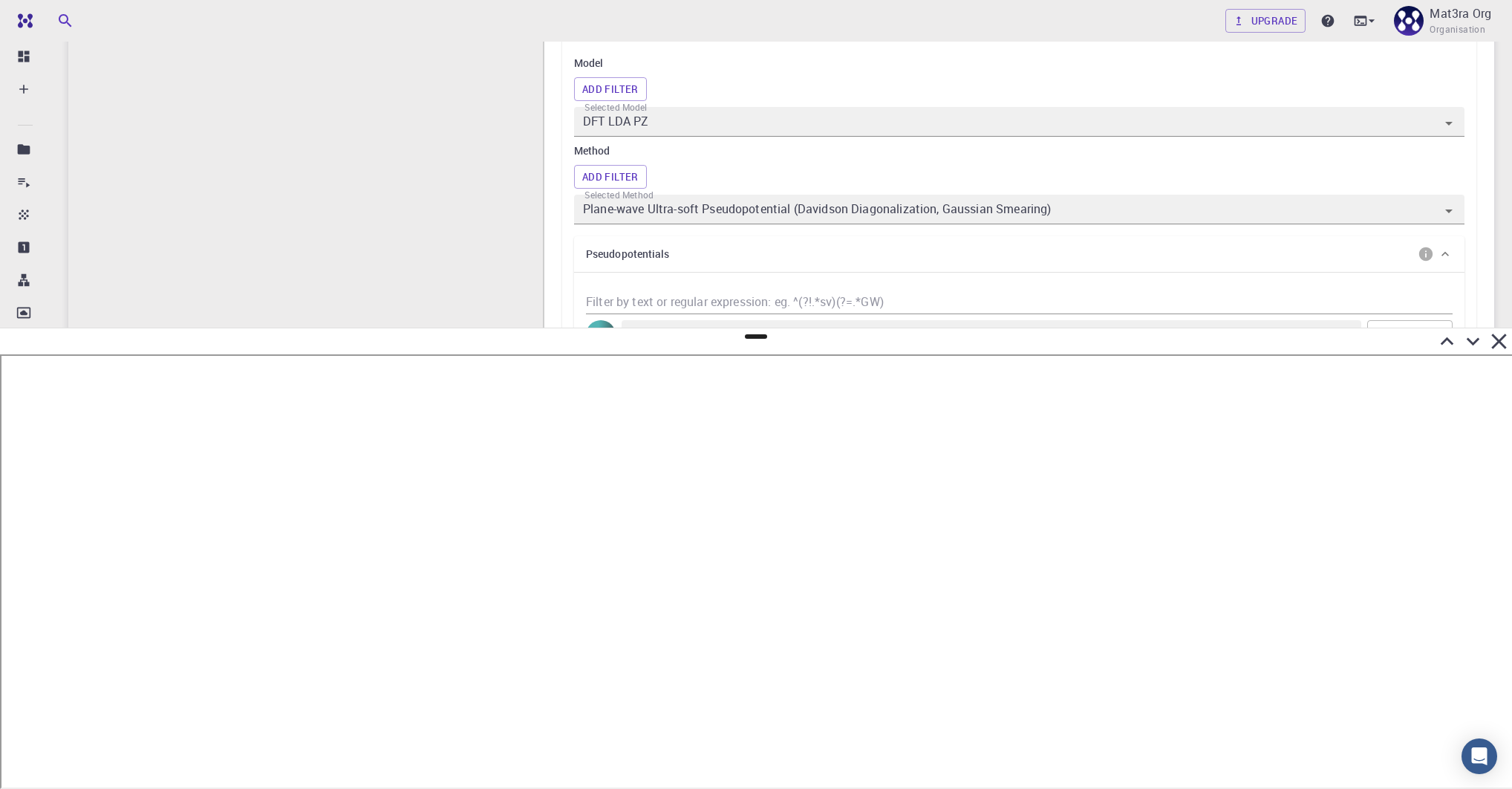
scroll to position [440, 0]
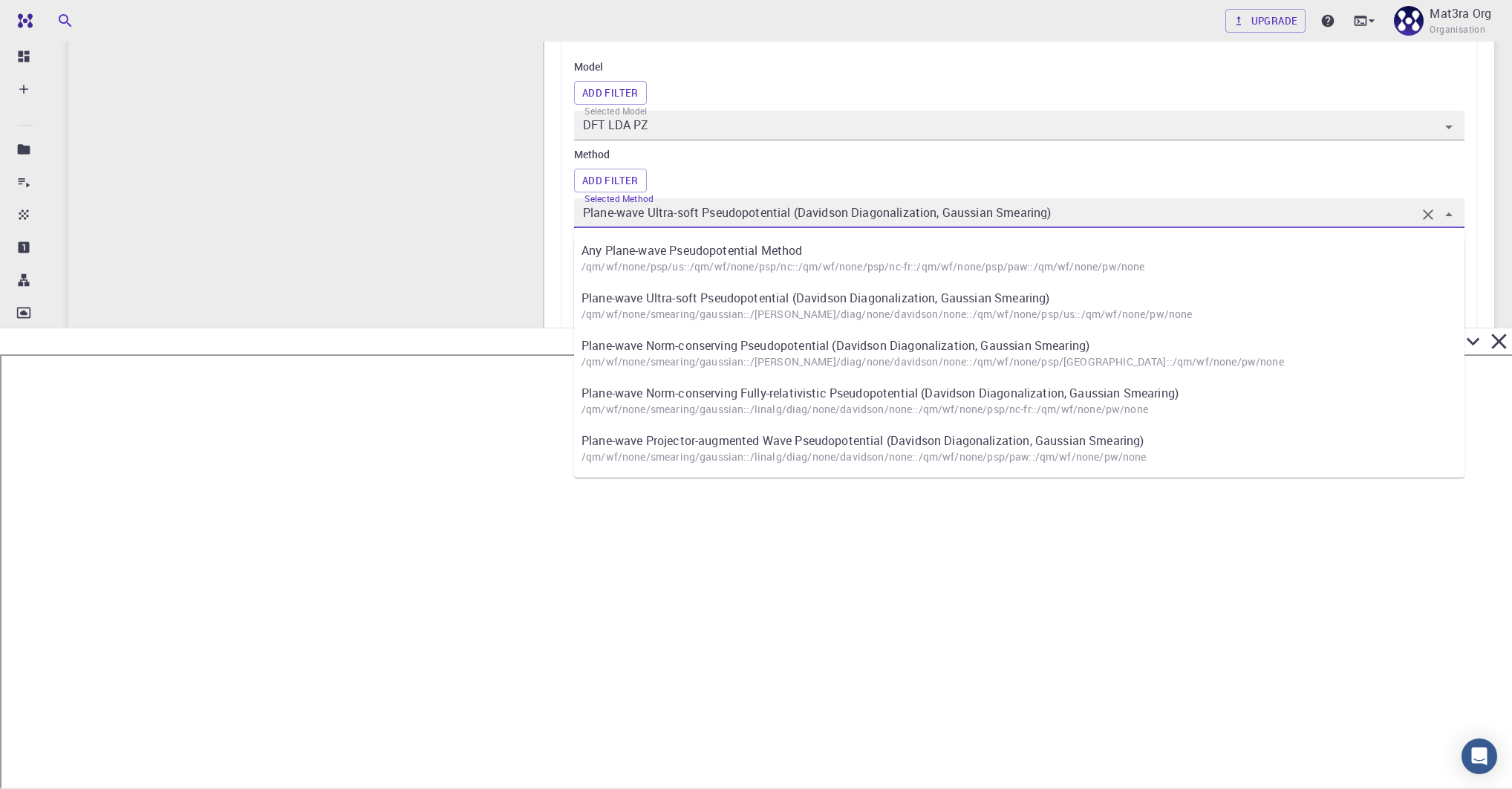
click at [652, 218] on input "Plane-wave Ultra-soft Pseudopotential (Davidson Diagonalization, Gaussian Smear…" at bounding box center [998, 213] width 836 height 21
click at [734, 153] on h6 "Method" at bounding box center [1019, 154] width 891 height 16
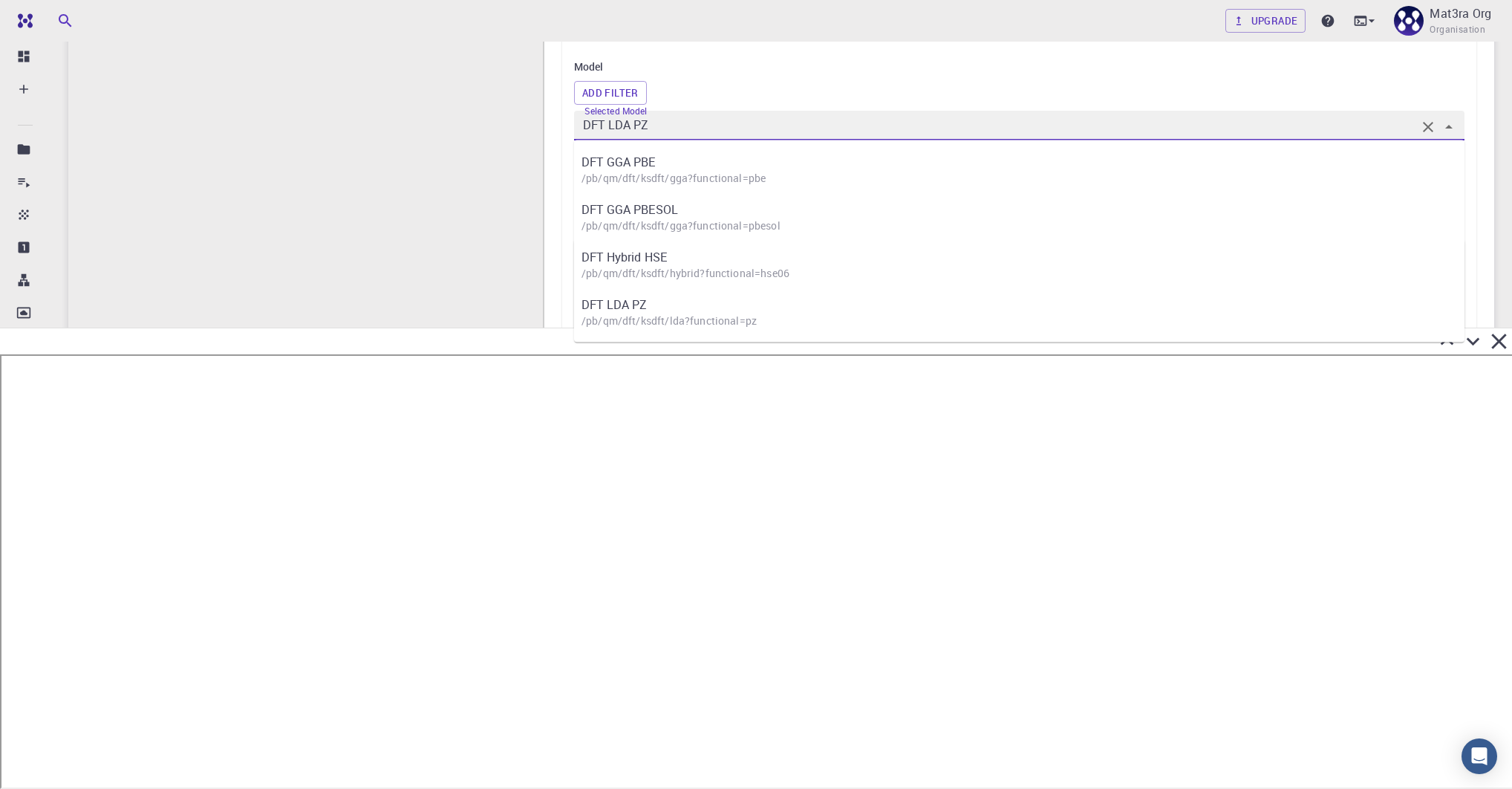
click at [701, 123] on input "DFT LDA PZ" at bounding box center [998, 125] width 836 height 21
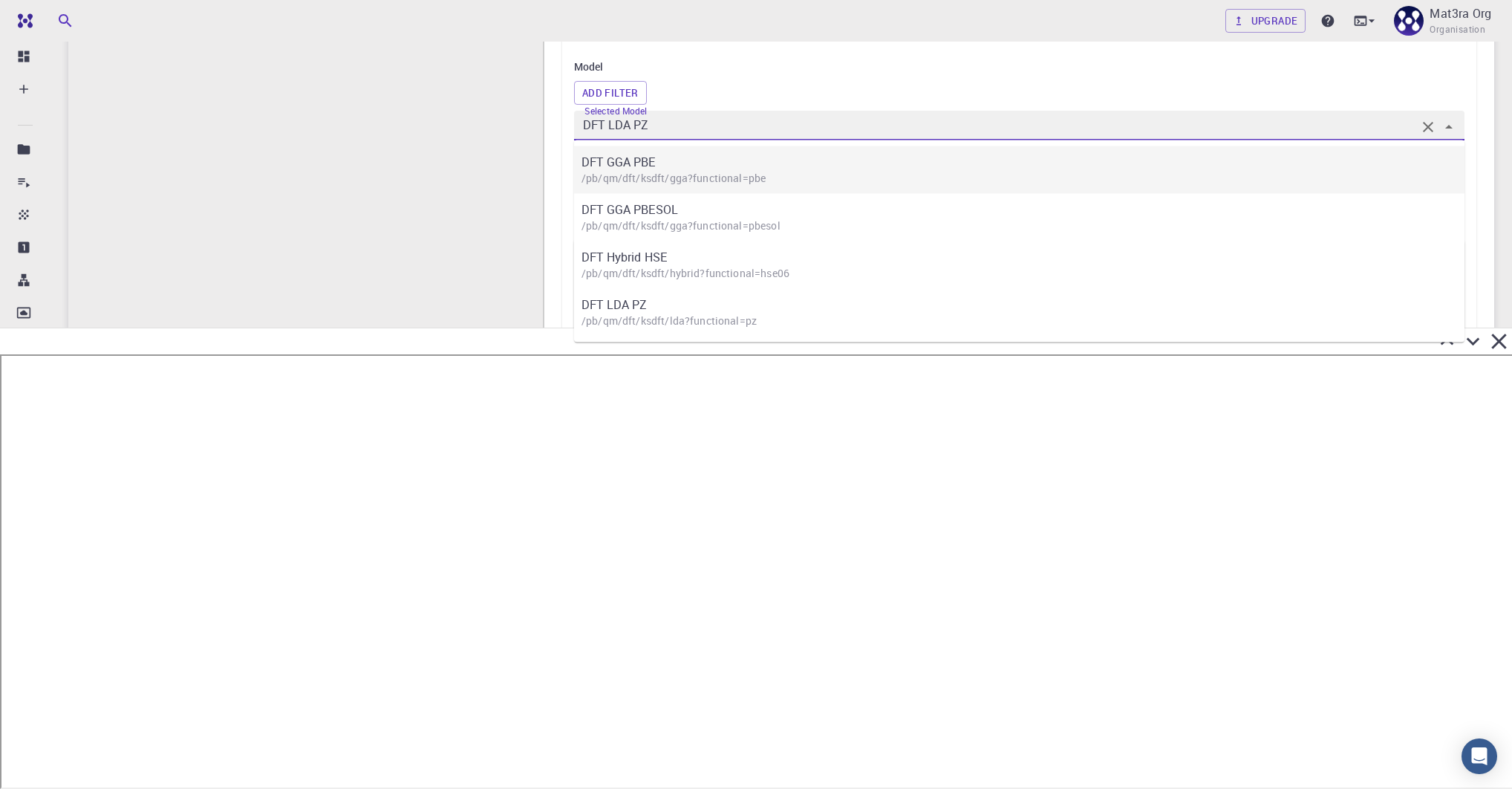
click at [676, 162] on p "DFT GGA PBE" at bounding box center [1027, 161] width 891 height 18
type input "DFT GGA PBE"
type input "/export/share/pseudo/mo/gga/pbe/gbrv/1.0/us/mo_pbe_gbrv_1.0.upf"
type input "/export/share/pseudo/s/gga/pbe/gbrv/1.4/us/s_pbe_gbrv_1.4.upf"
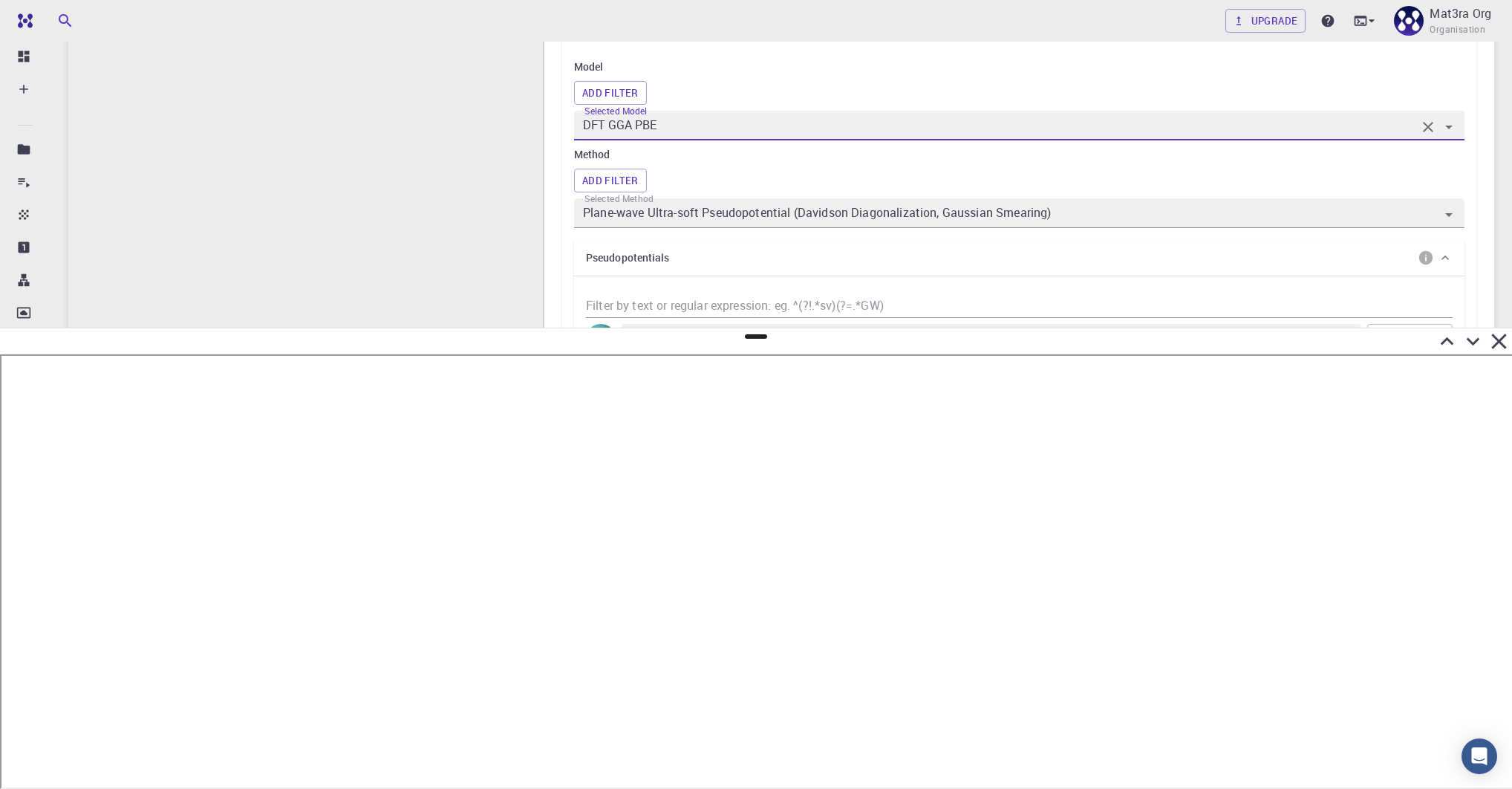
click at [743, 173] on div "Add Filter" at bounding box center [1019, 181] width 891 height 24
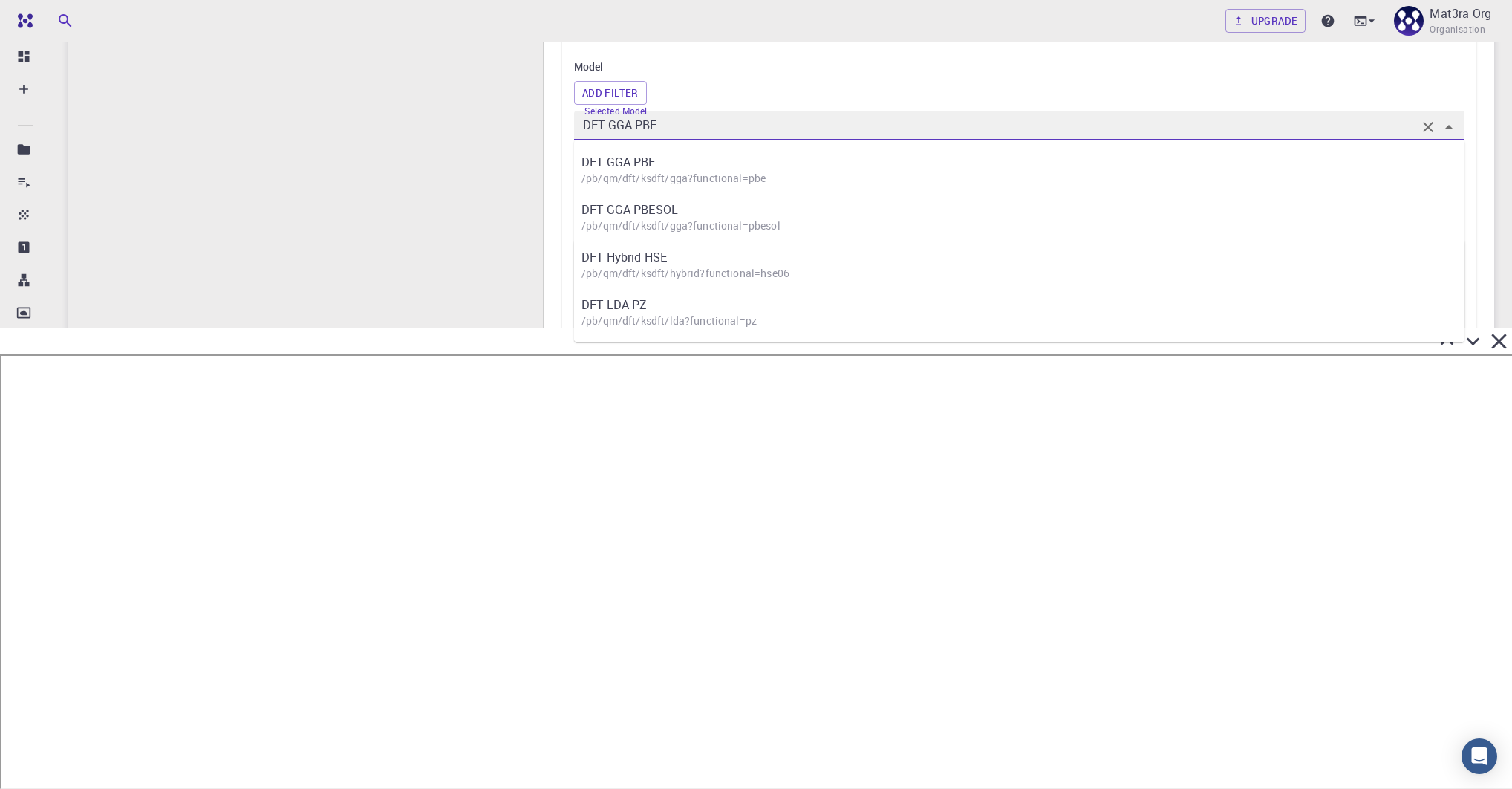
click at [716, 121] on input "DFT GGA PBE" at bounding box center [998, 125] width 836 height 21
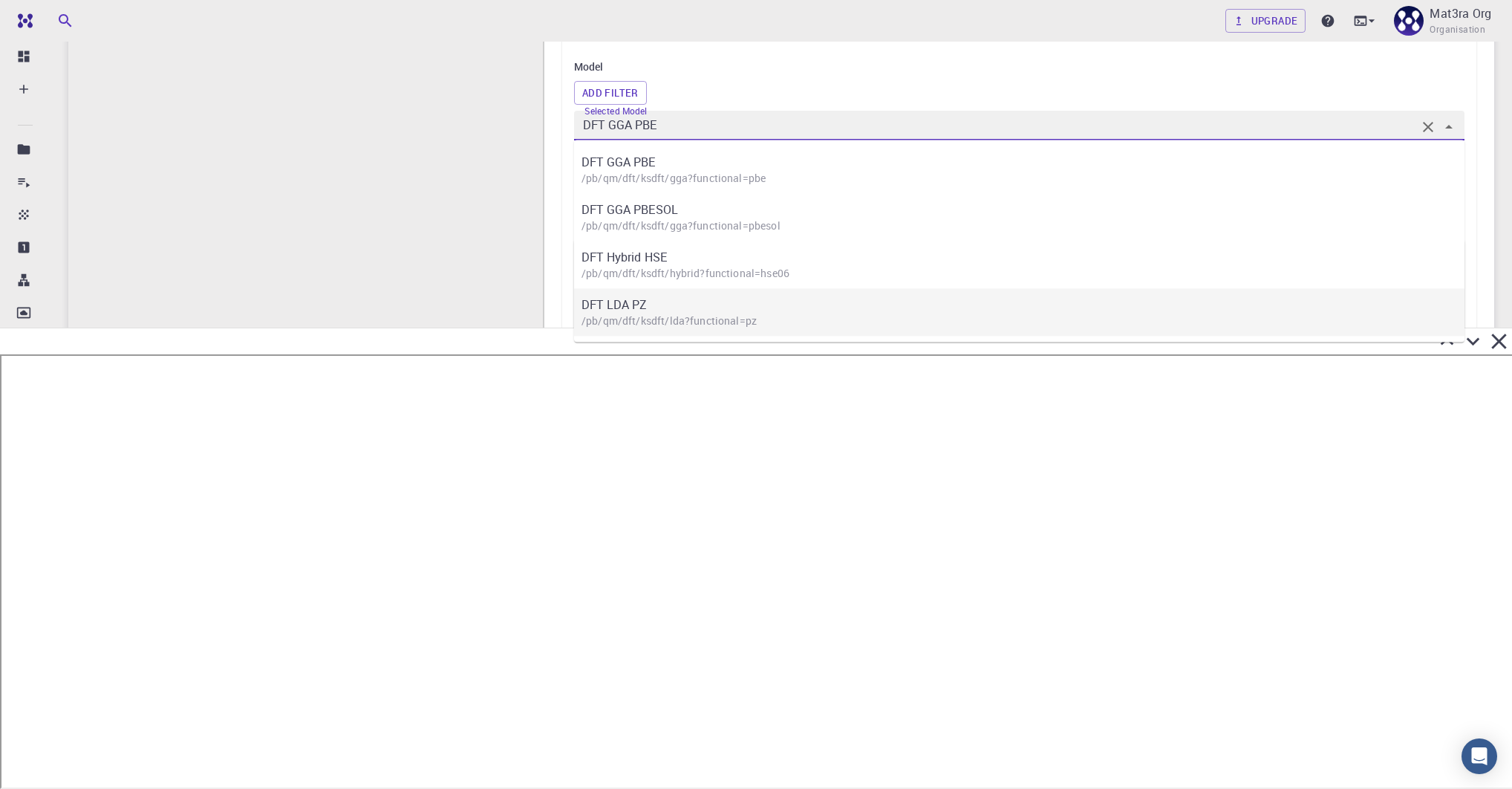
click at [670, 304] on p "DFT LDA PZ" at bounding box center [1027, 305] width 891 height 18
type input "DFT LDA PZ"
type input "/export/share/pseudo/mo/lda/pz/gbrv/1.0/us/mo_pz_gbrv_1.0.upf"
type input "/export/share/pseudo/s/lda/pz/gbrv/1.4/us/s_pz_gbrv_1.4.upf"
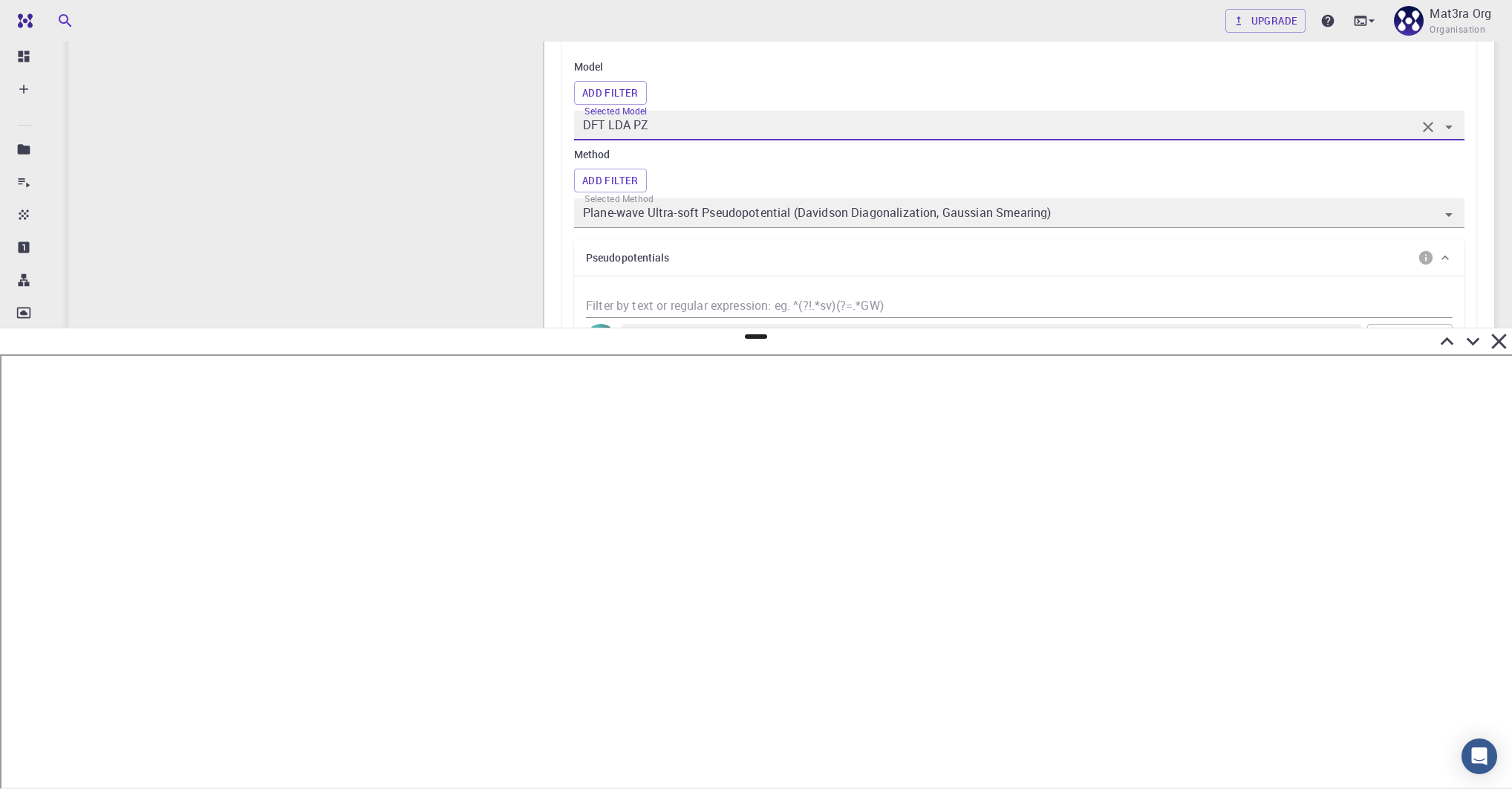
click at [846, 138] on div "DFT LDA PZ" at bounding box center [1019, 125] width 891 height 30
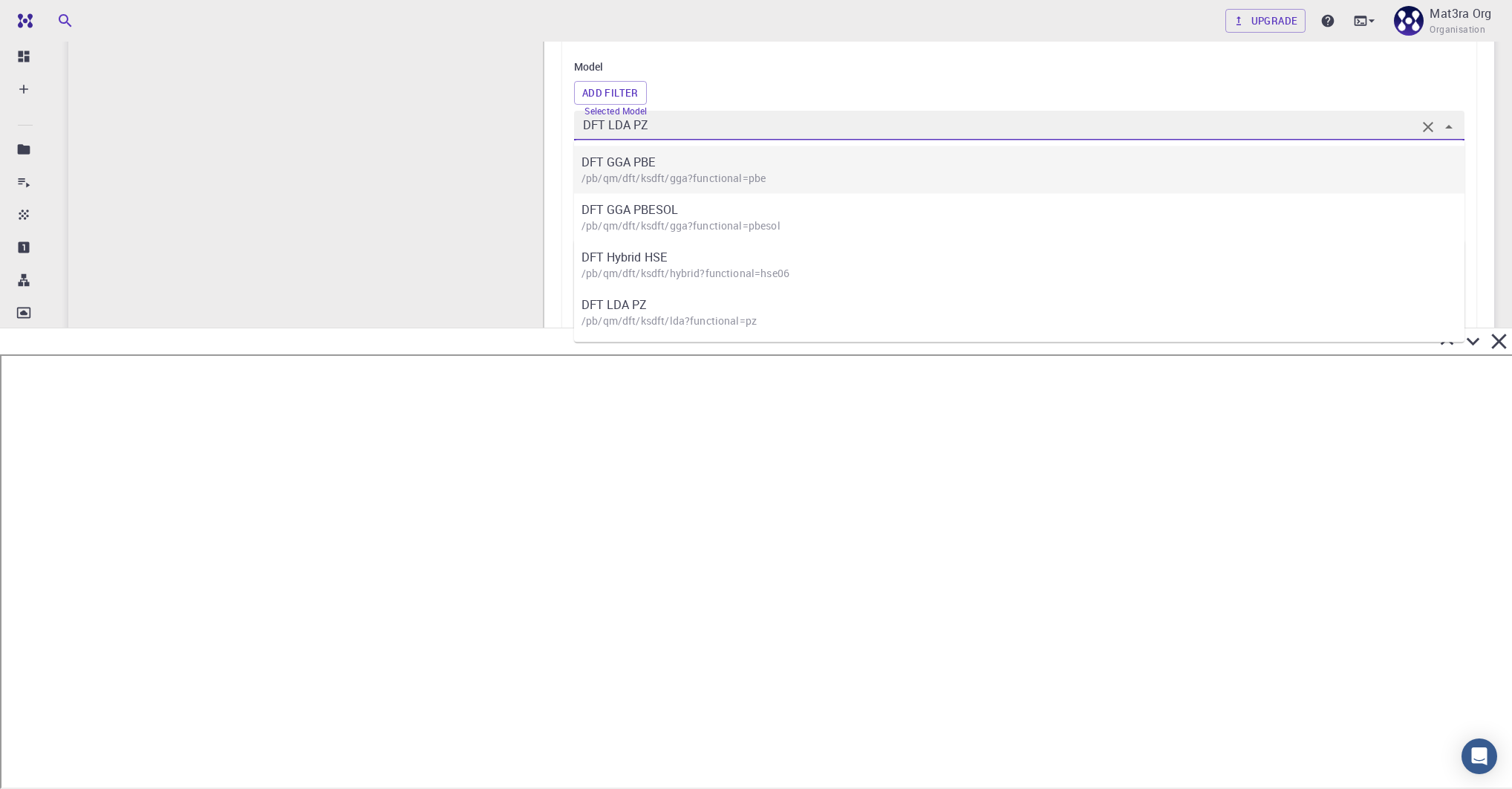
click at [842, 151] on div "DFT GGA PBE /pb/qm/dft/ksdft/gga?functional=pbe" at bounding box center [1026, 169] width 905 height 48
type input "DFT GGA PBE"
type input "/export/share/pseudo/mo/gga/pbe/gbrv/1.0/us/mo_pbe_gbrv_1.0.upf"
type input "/export/share/pseudo/s/gga/pbe/gbrv/1.4/us/s_pbe_gbrv_1.4.upf"
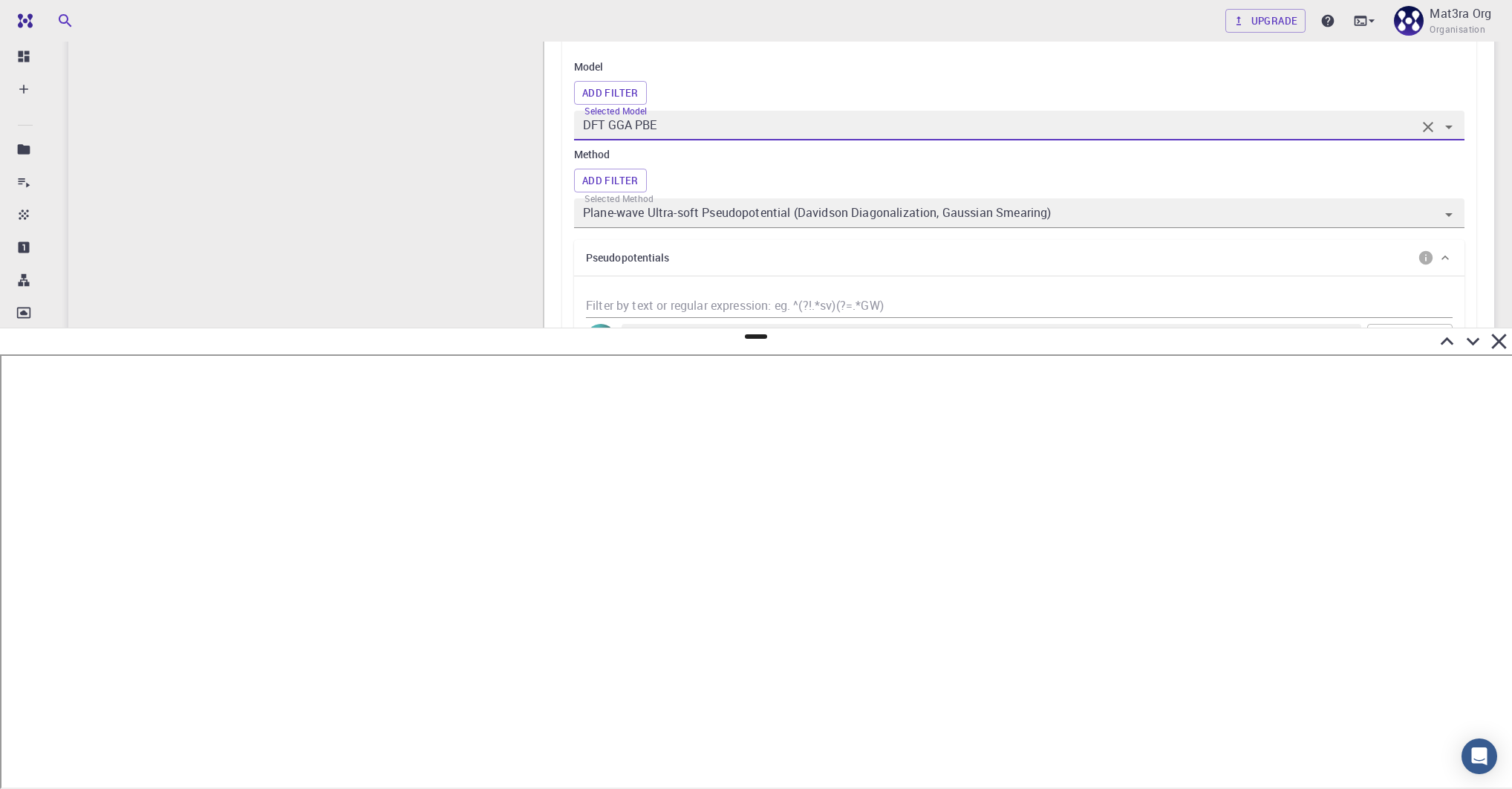
click at [778, 132] on input "DFT GGA PBE" at bounding box center [998, 125] width 836 height 21
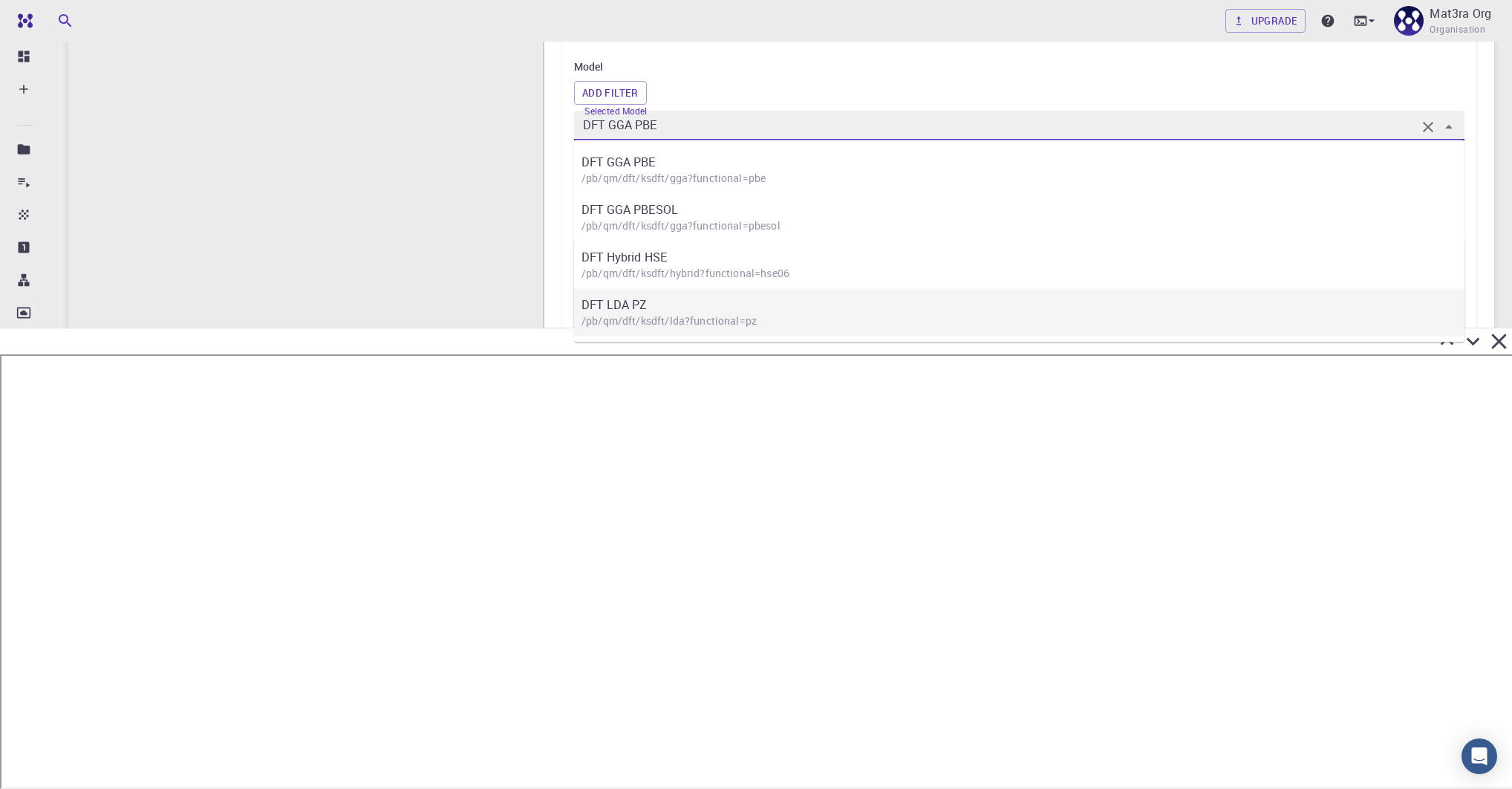
click at [628, 294] on div "DFT LDA PZ /pb/qm/dft/ksdft/lda?functional=pz" at bounding box center [1026, 312] width 905 height 48
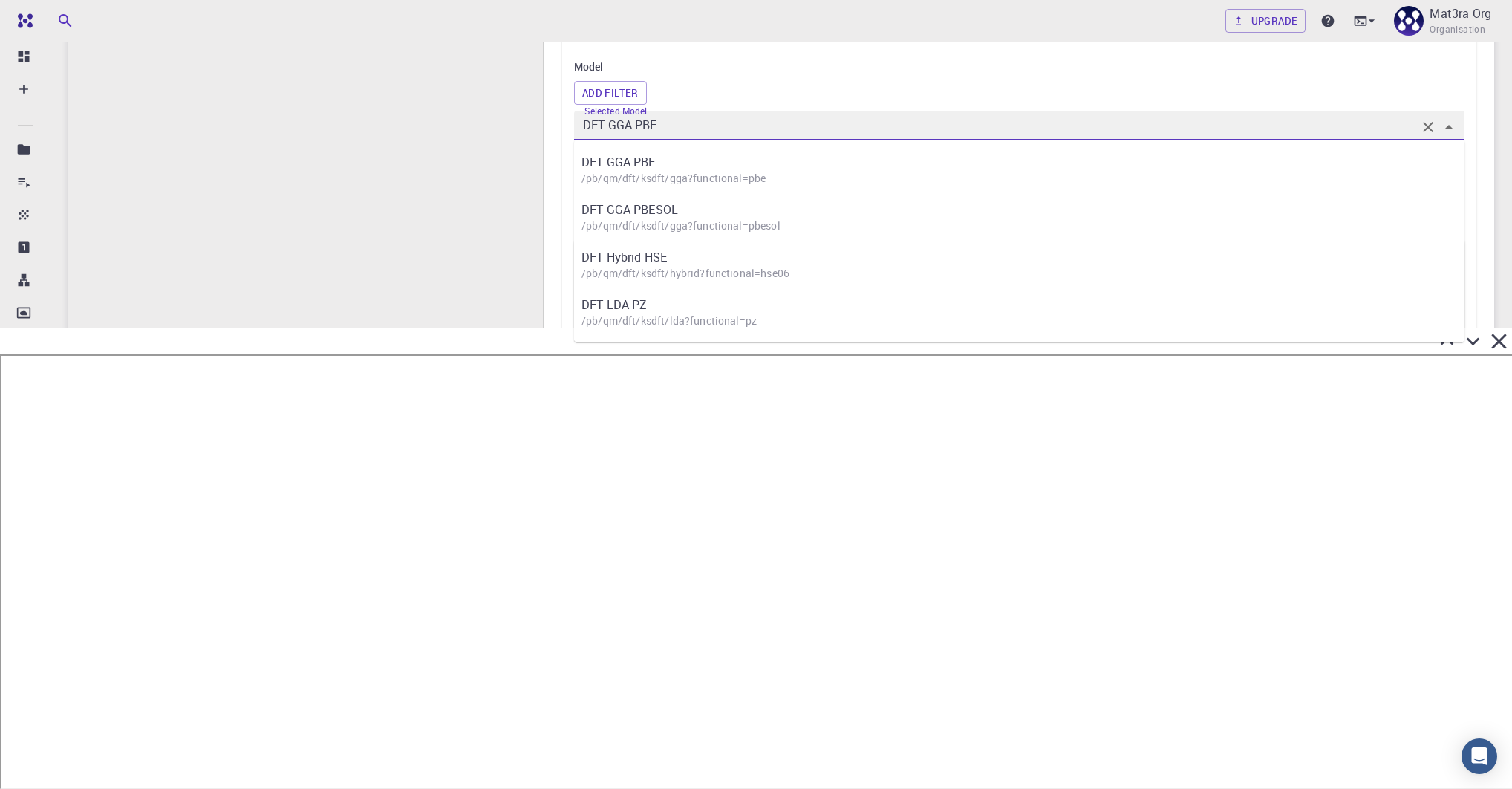
type input "DFT LDA PZ"
type input "/export/share/pseudo/mo/lda/pz/gbrv/1.0/us/mo_pz_gbrv_1.0.upf"
type input "/export/share/pseudo/s/lda/pz/gbrv/1.4/us/s_pz_gbrv_1.4.upf"
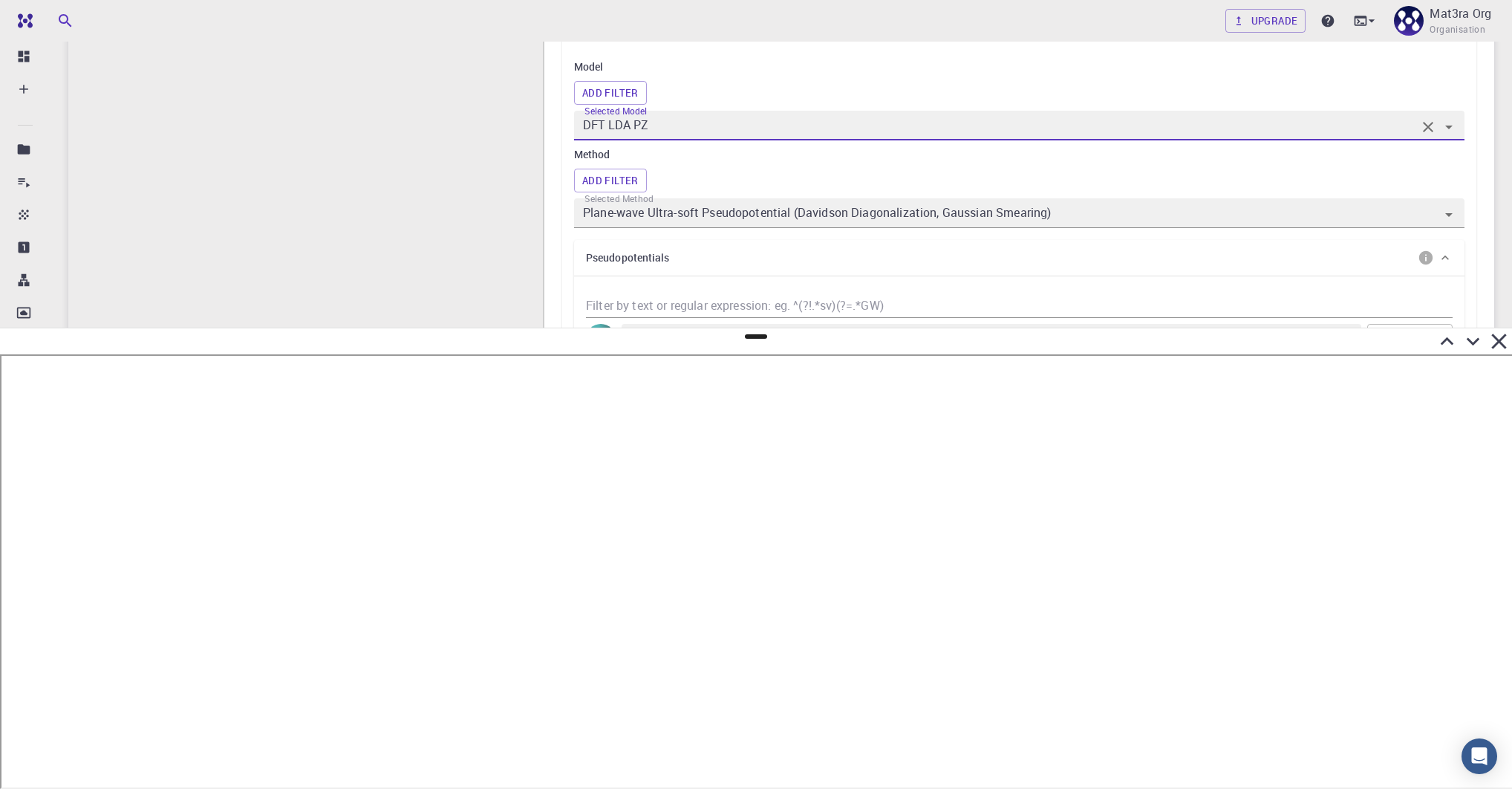
click at [750, 82] on div "Add Filter" at bounding box center [1019, 93] width 891 height 24
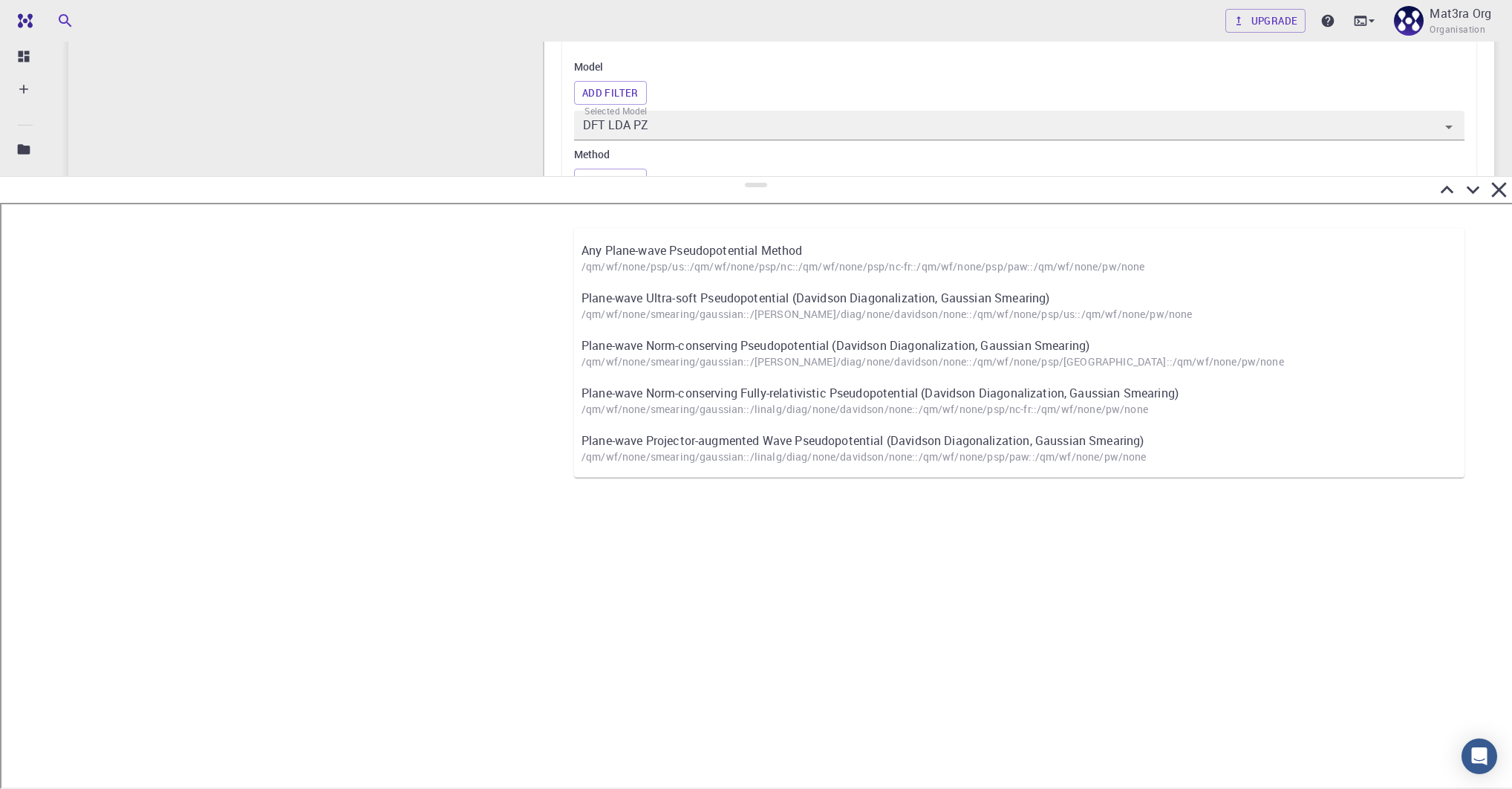
drag, startPoint x: 754, startPoint y: 336, endPoint x: 771, endPoint y: 177, distance: 159.9
click at [771, 177] on div at bounding box center [756, 482] width 1512 height 613
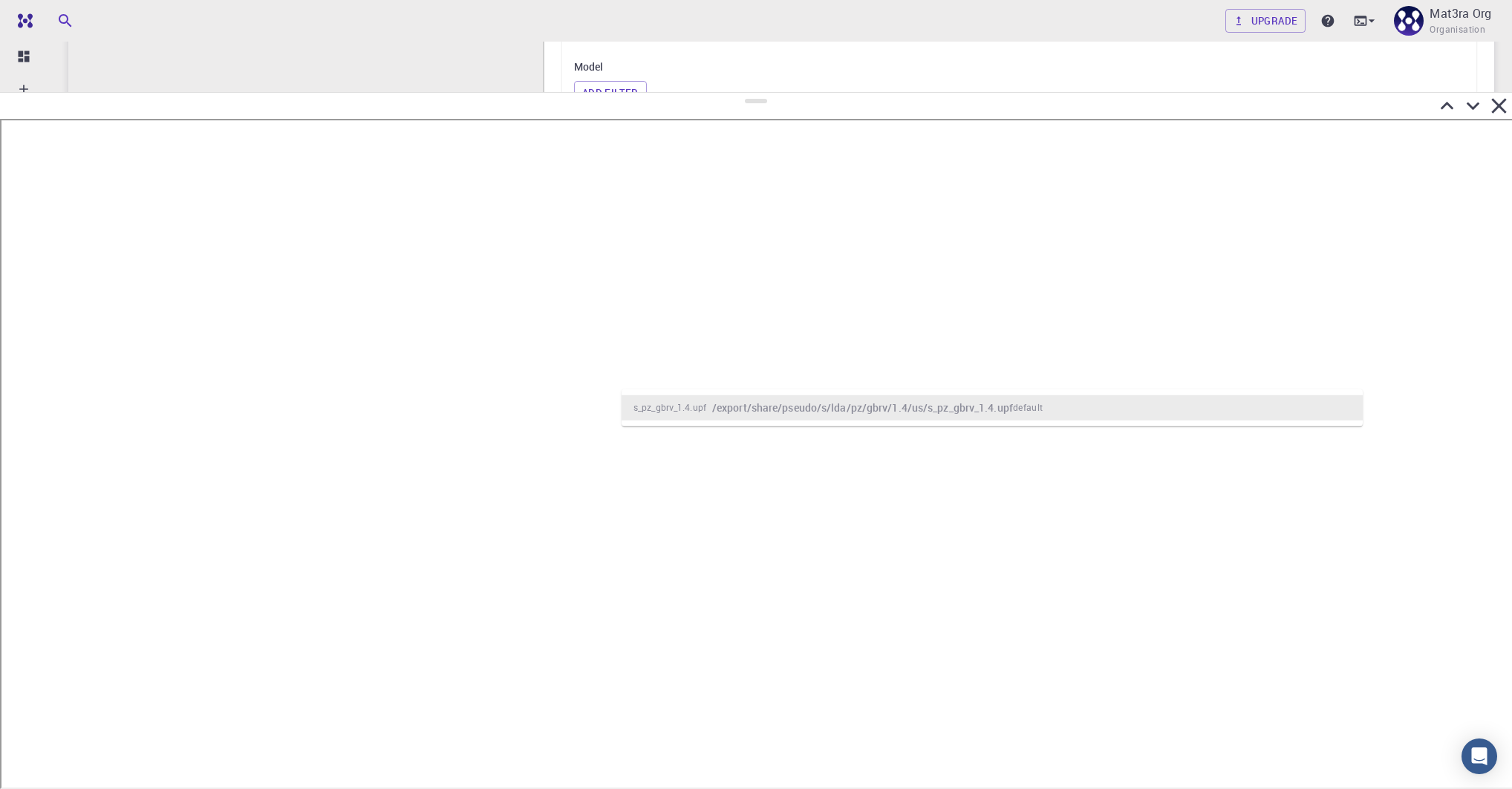
drag, startPoint x: 750, startPoint y: 184, endPoint x: 792, endPoint y: 75, distance: 116.8
click at [792, 92] on div at bounding box center [756, 440] width 1512 height 697
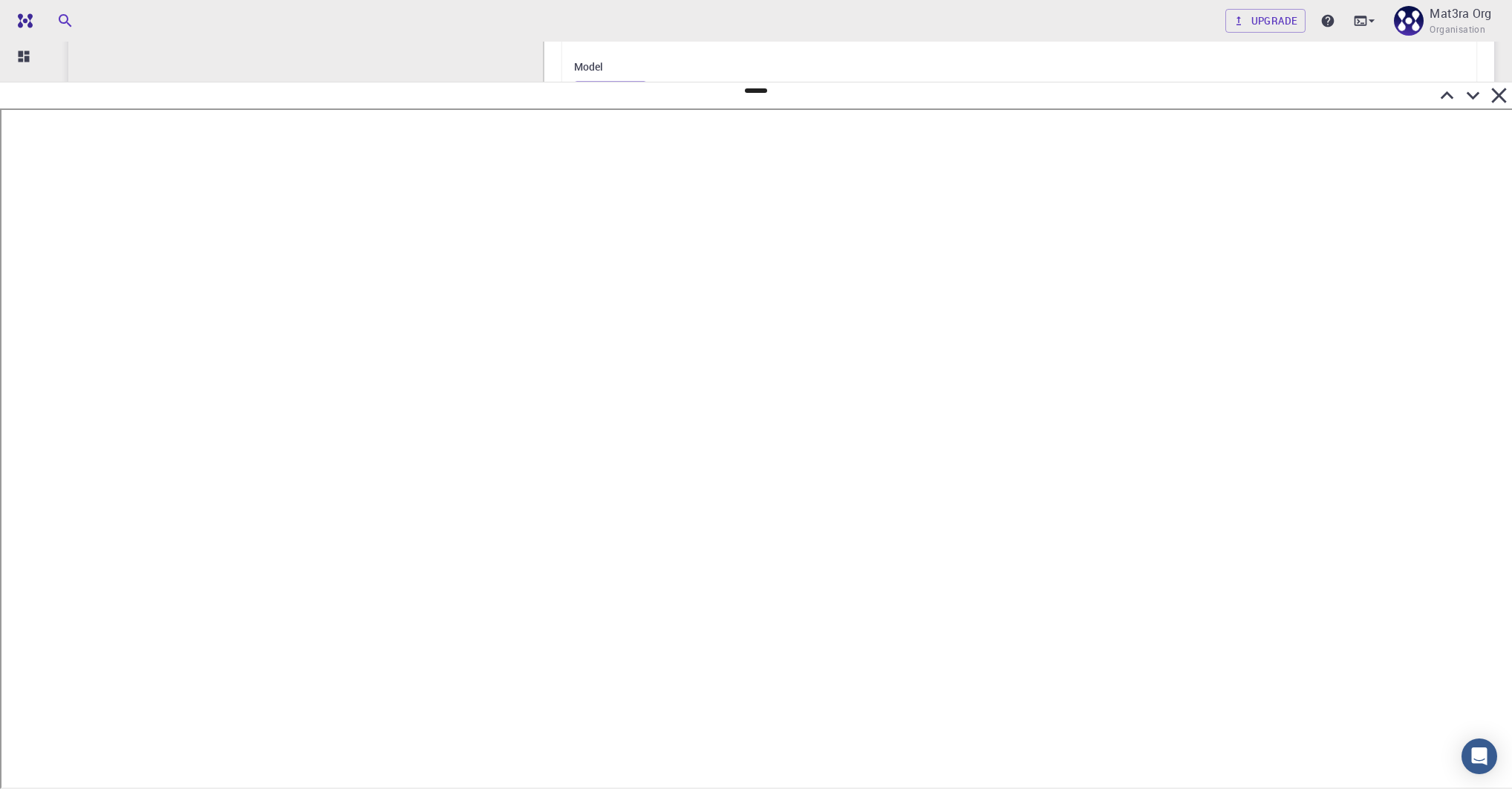
click at [869, 55] on div "Properties atomic-forces fermi-energy pressure stress-tensor total-energy total…" at bounding box center [1019, 136] width 891 height 530
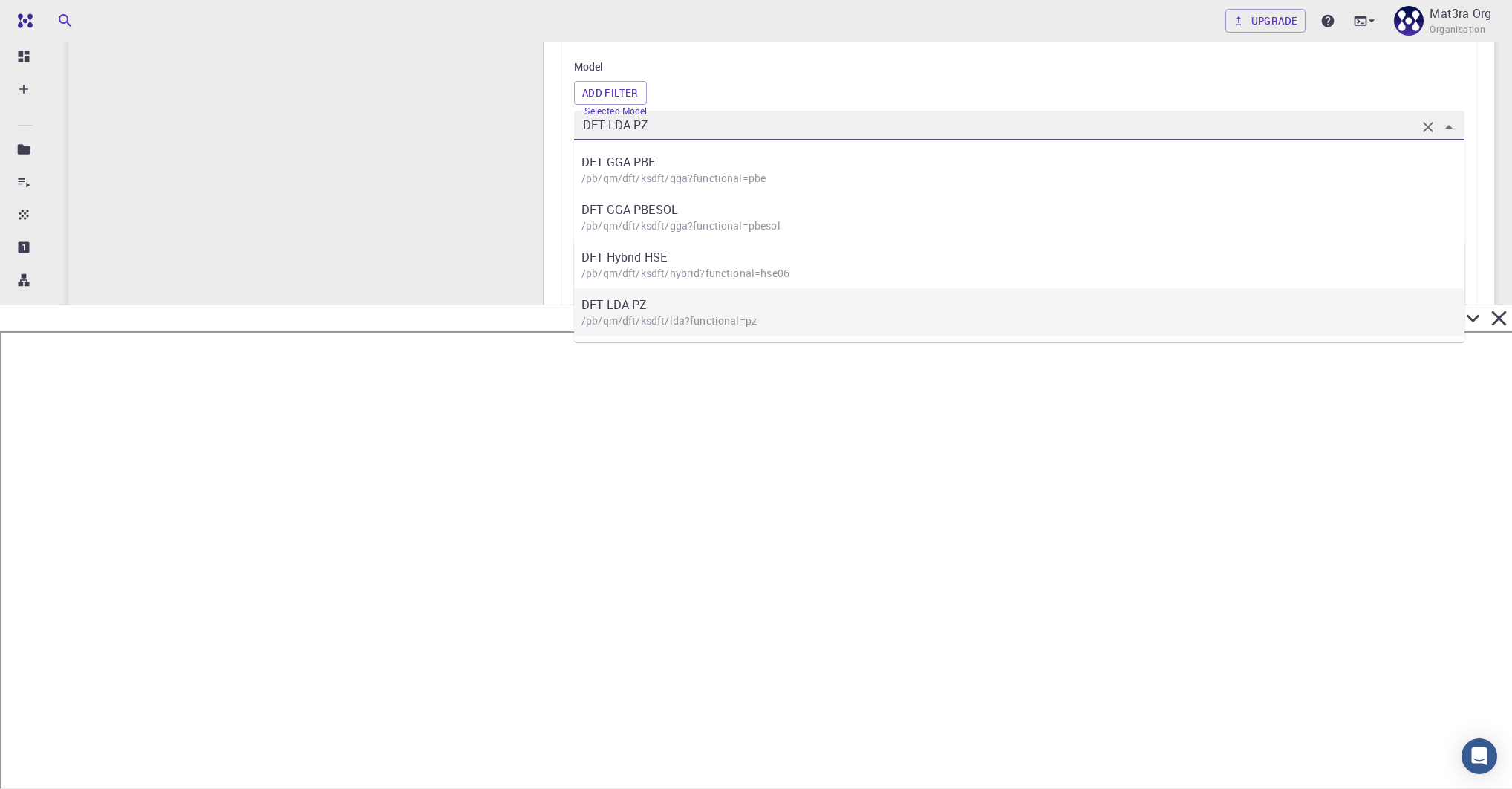
drag, startPoint x: 759, startPoint y: 89, endPoint x: 771, endPoint y: 331, distance: 242.3
click at [771, 331] on div "Team Dashboard Create New Job New Material Create Material Upload File Import f…" at bounding box center [756, 358] width 1512 height 1597
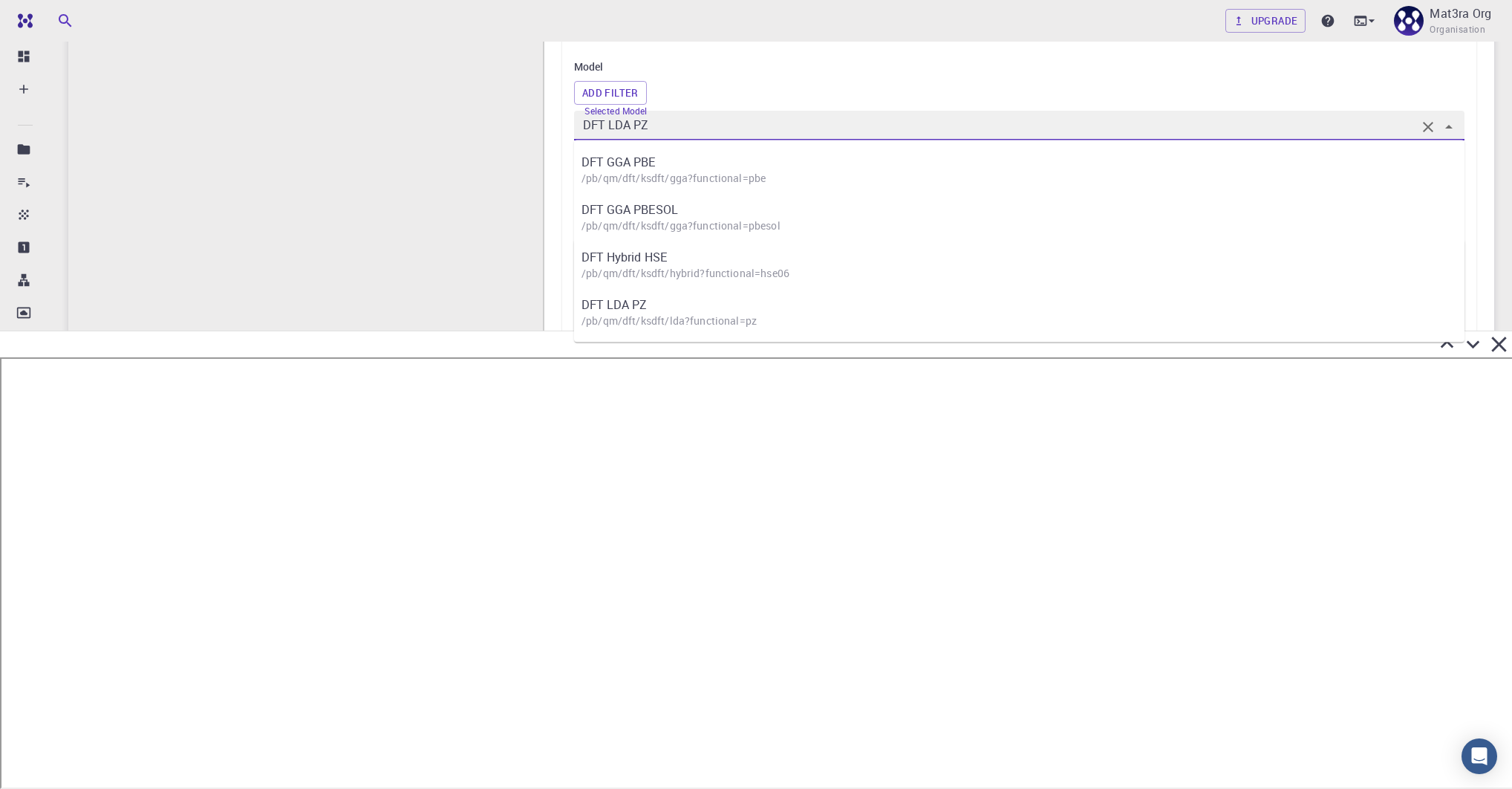
click at [782, 76] on div "Model Add Filter Selected Model DFT LDA PZ DFT GGA PBE /pb/qm/dft/ksdft/gga?fun…" at bounding box center [1019, 143] width 891 height 169
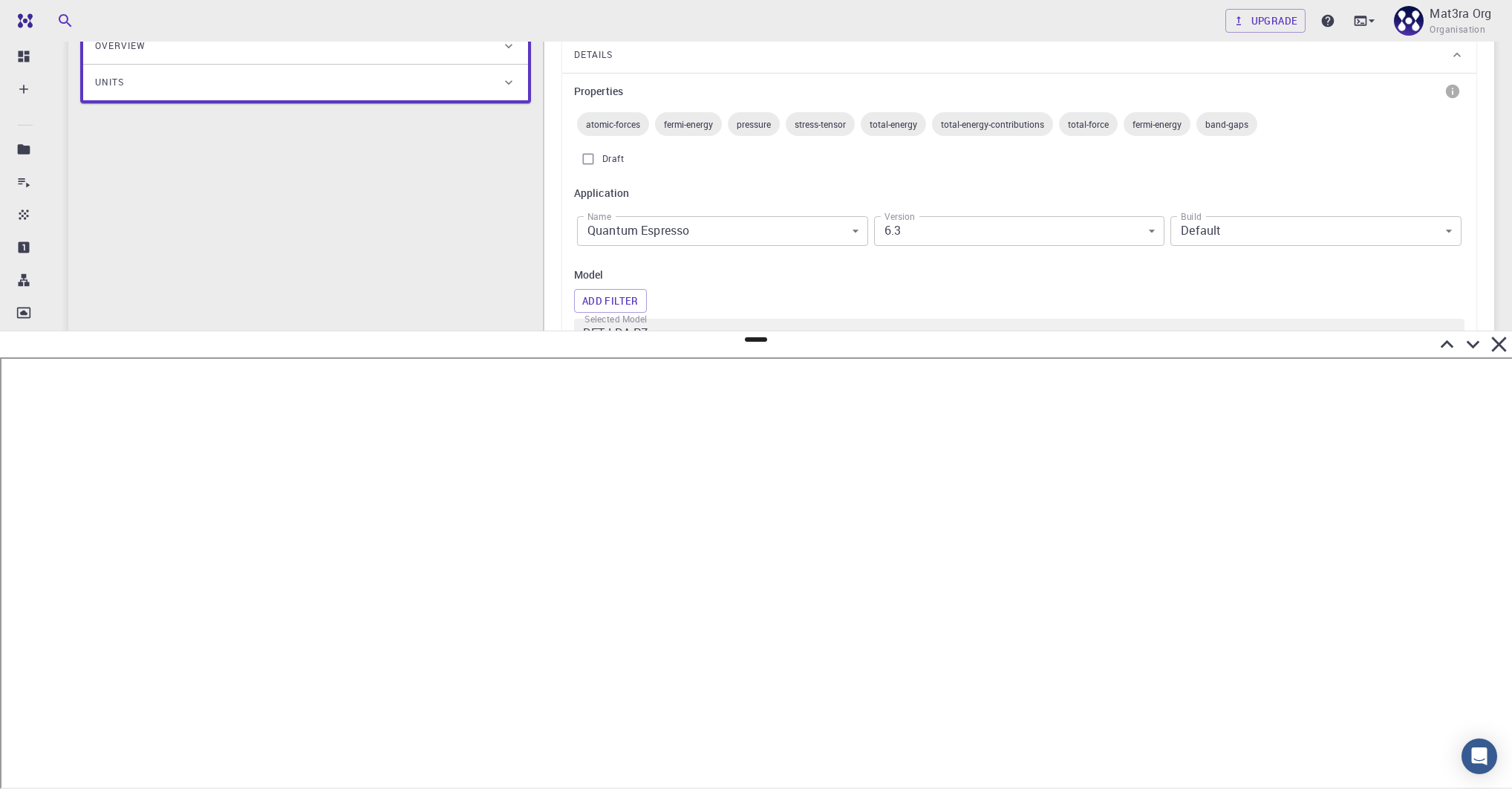
scroll to position [0, 0]
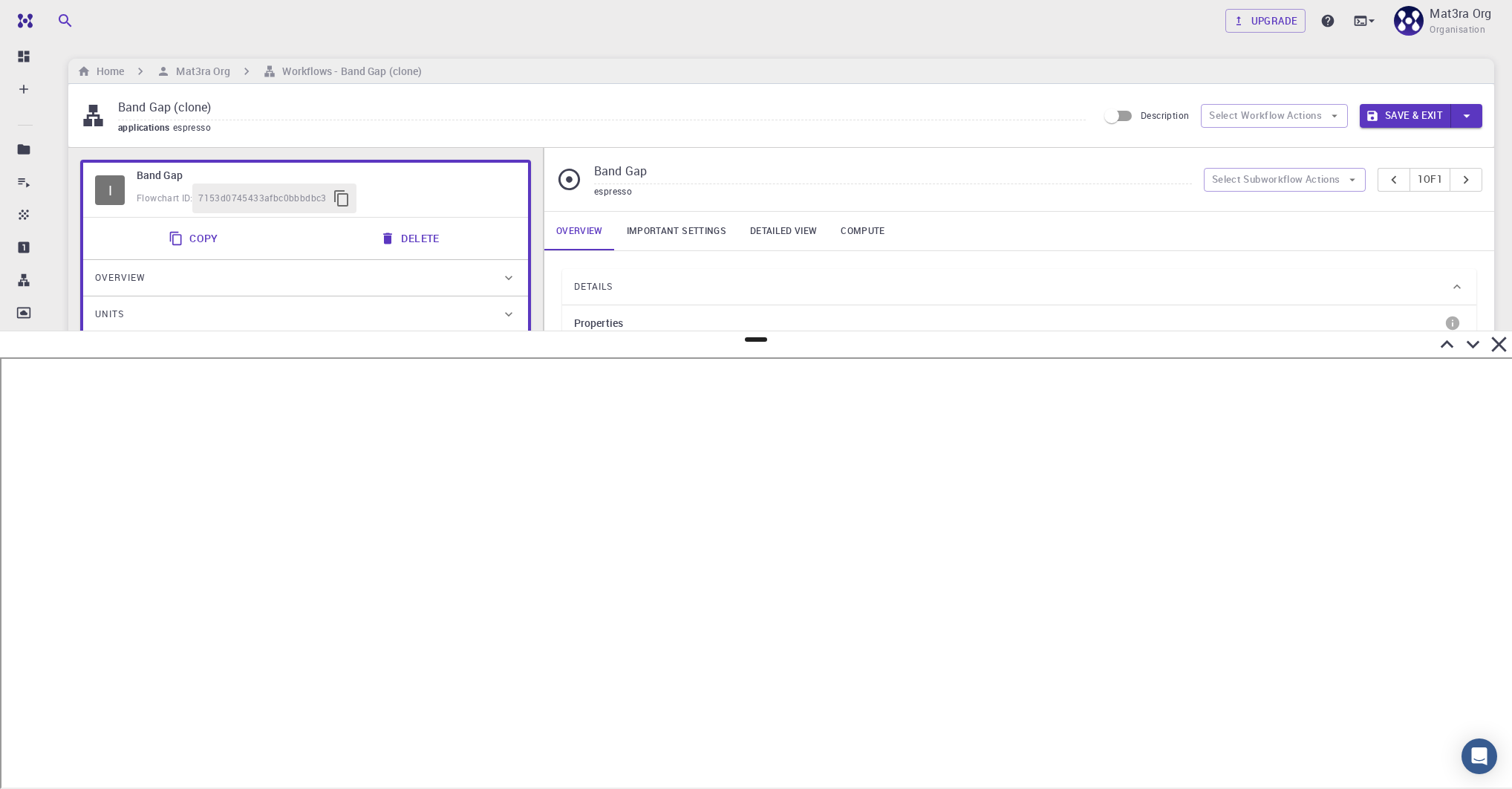
click at [160, 107] on input "Band Gap (clone)" at bounding box center [602, 107] width 968 height 24
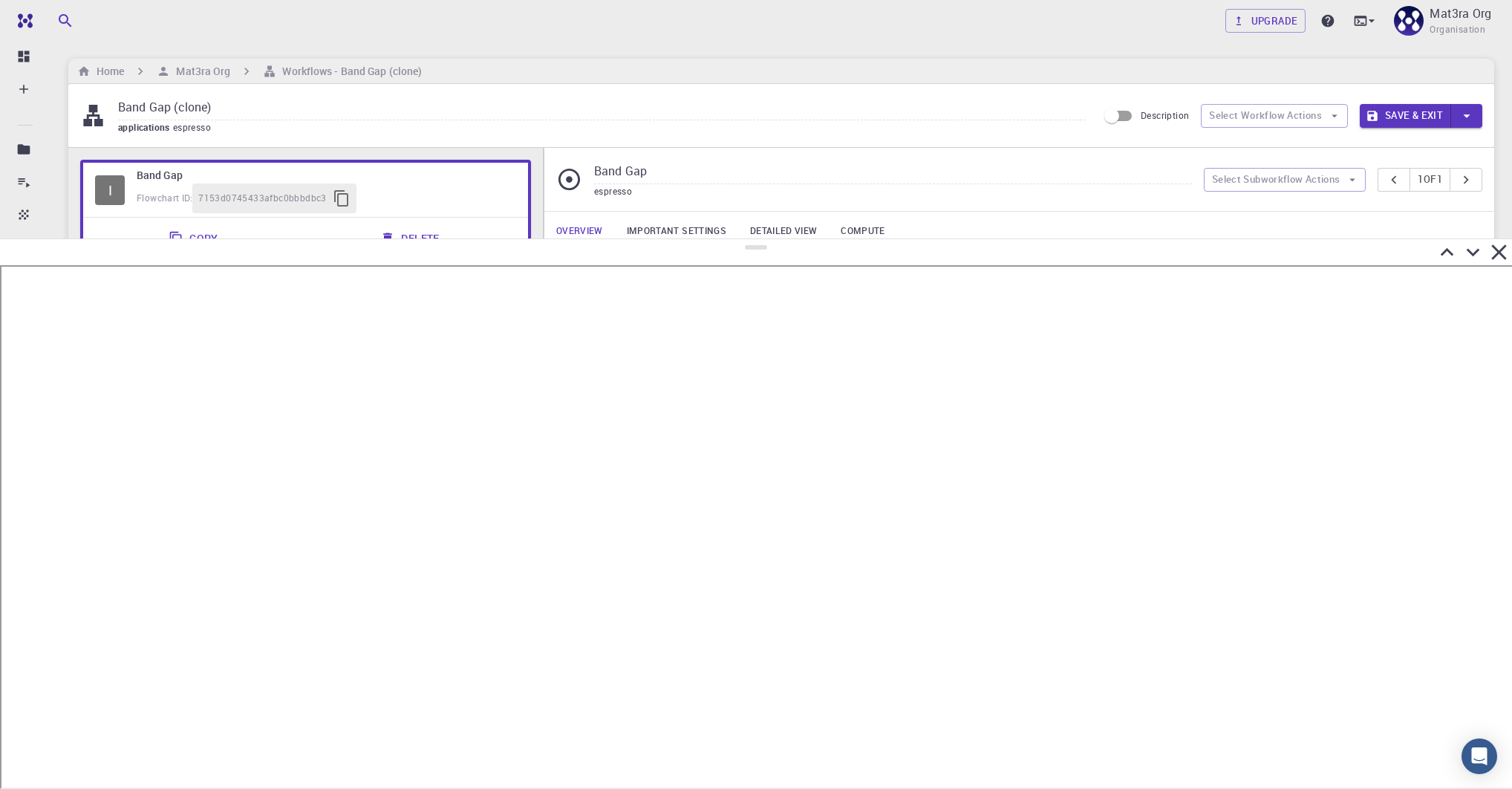
drag, startPoint x: 759, startPoint y: 340, endPoint x: 790, endPoint y: 255, distance: 90.5
click at [790, 255] on div at bounding box center [756, 513] width 1512 height 551
click at [1482, 266] on icon at bounding box center [1472, 267] width 26 height 26
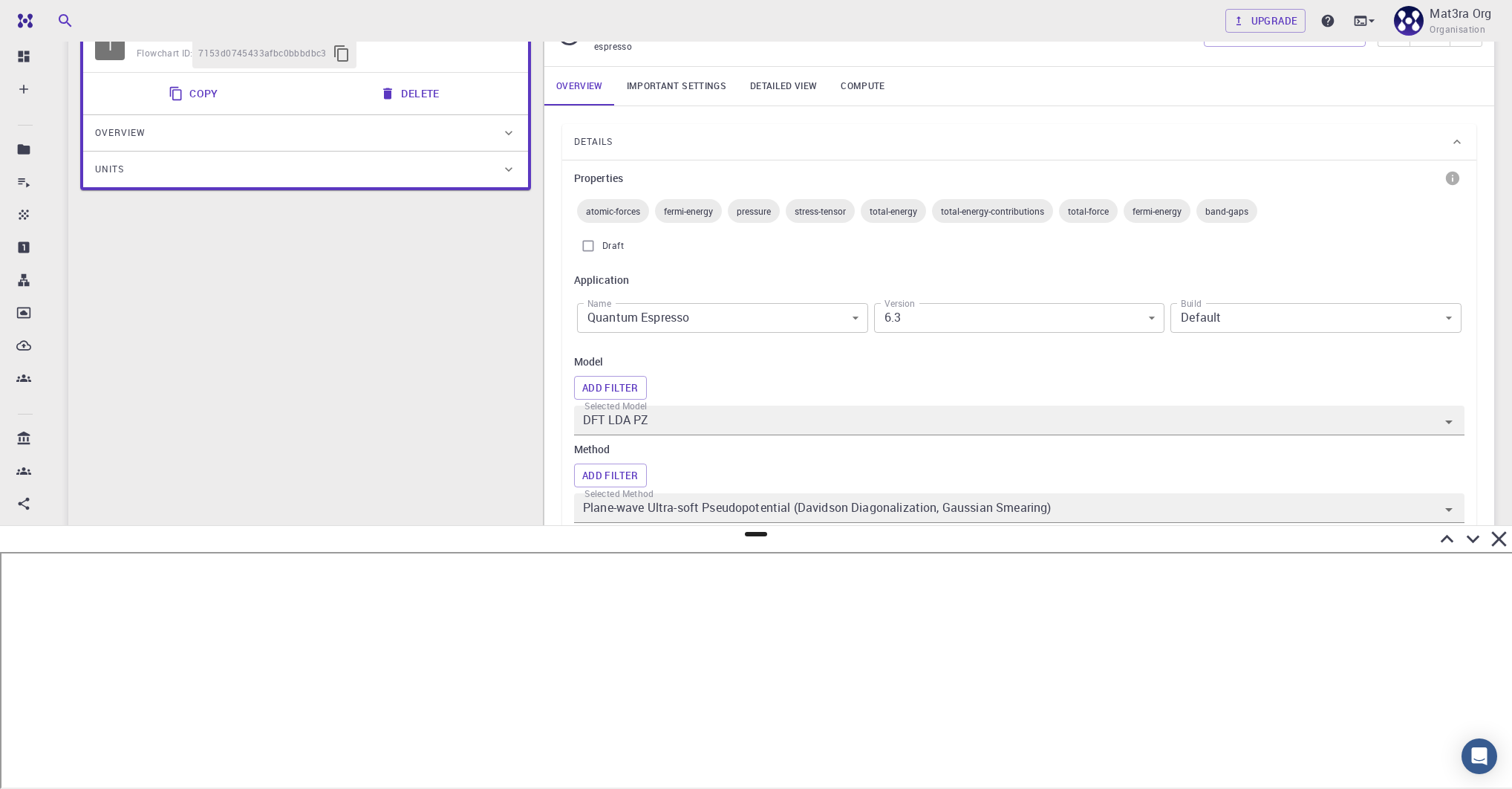
click at [1481, 332] on div "Details Properties atomic-forces fermi-energy pressure stress-tensor total-ener…" at bounding box center [1019, 674] width 950 height 1136
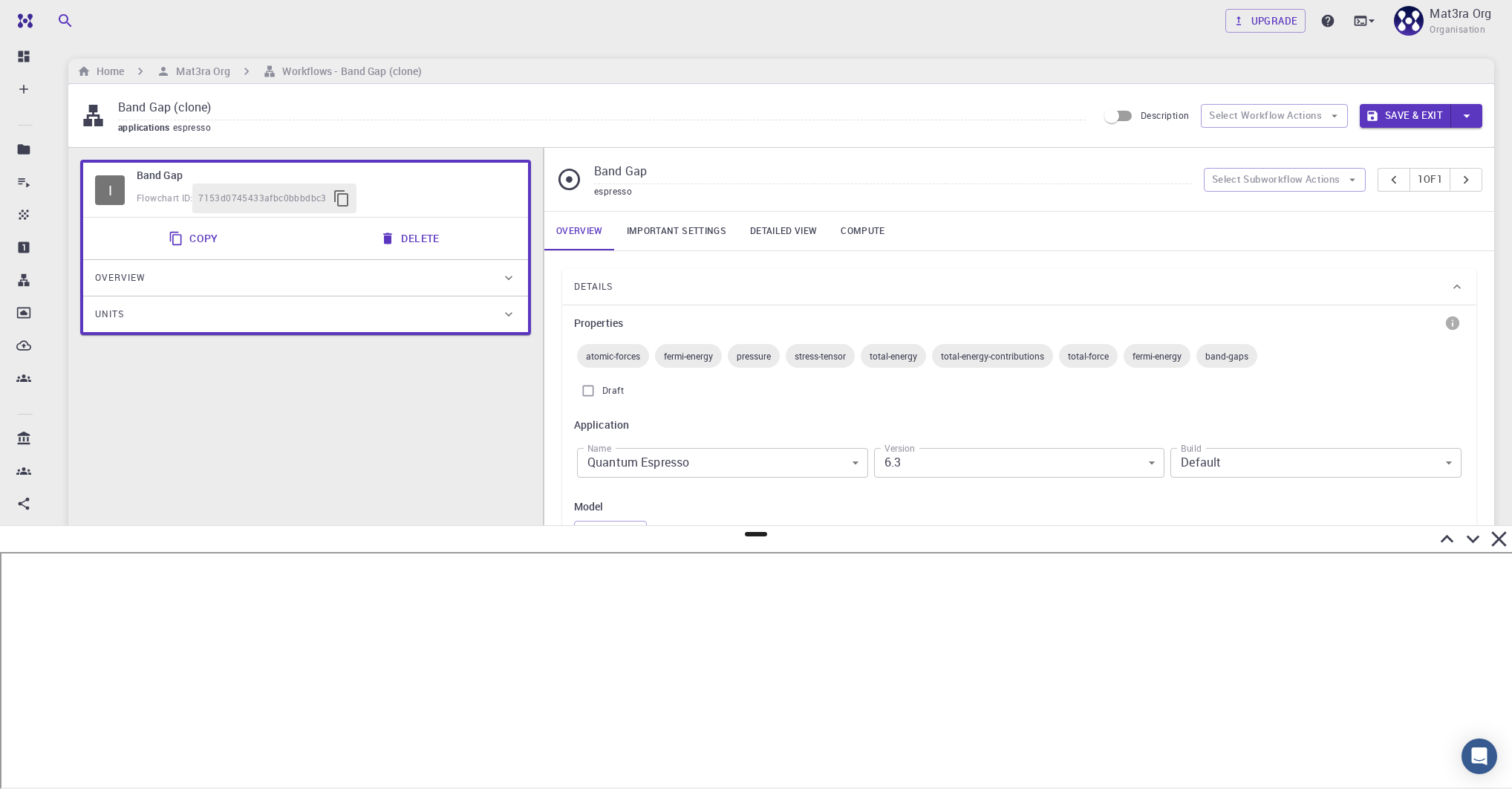
click at [214, 72] on h6 "Mat3ra Org" at bounding box center [199, 71] width 60 height 16
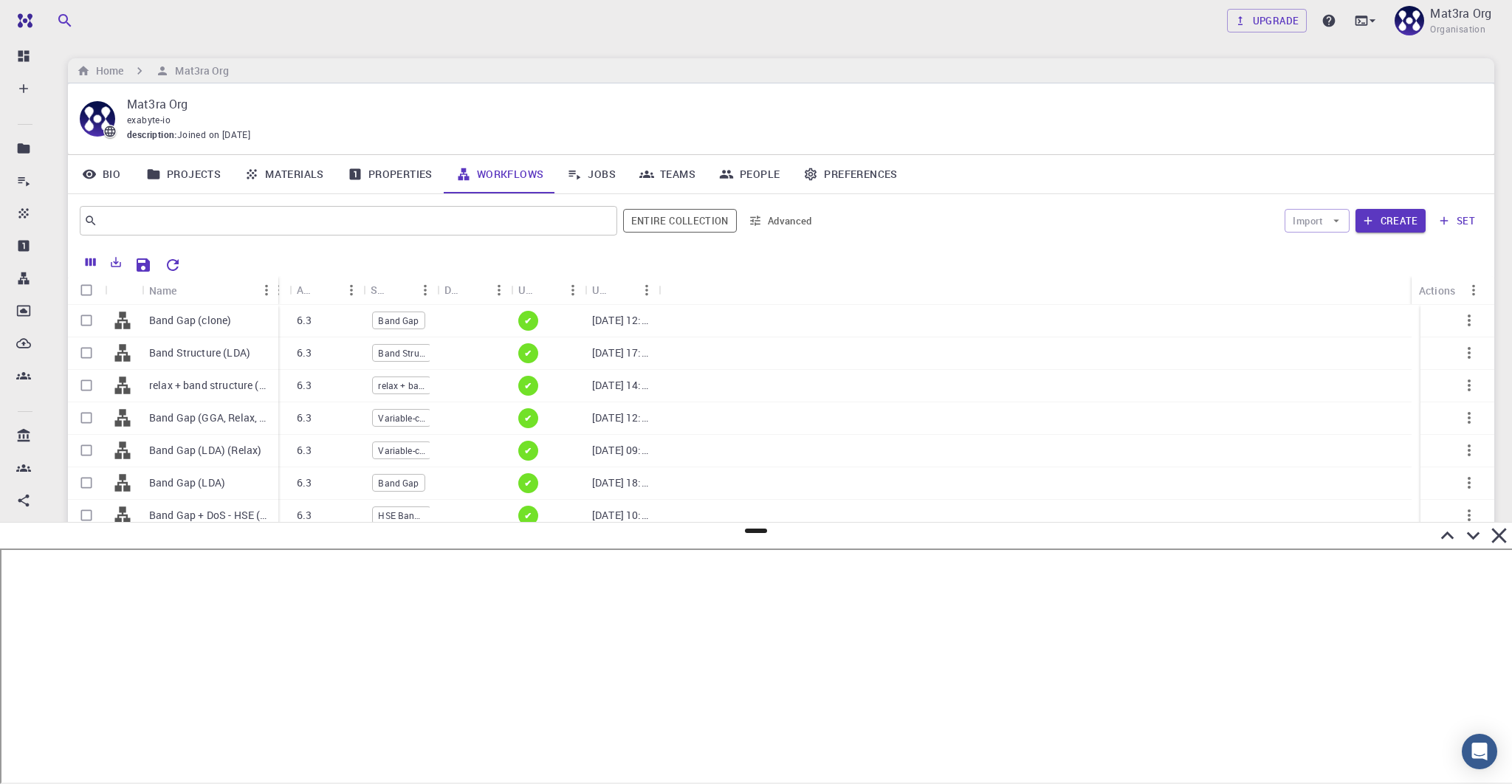
drag, startPoint x: 214, startPoint y: 284, endPoint x: 273, endPoint y: 279, distance: 59.2
click at [273, 279] on div "Name" at bounding box center [279, 290] width 15 height 29
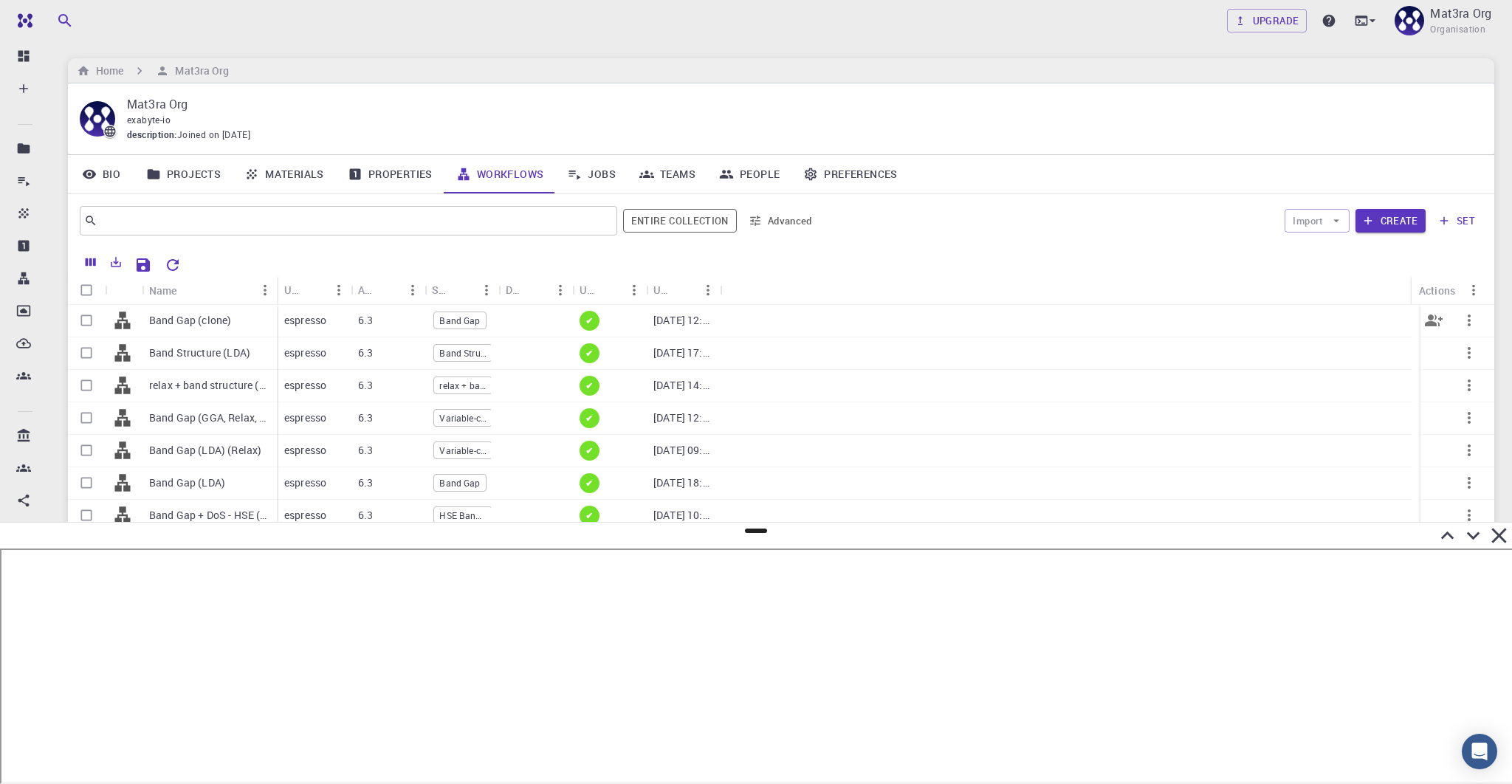
click at [1461, 316] on icon "button" at bounding box center [1469, 320] width 18 height 18
click at [1444, 449] on span "Expand" at bounding box center [1458, 448] width 32 height 15
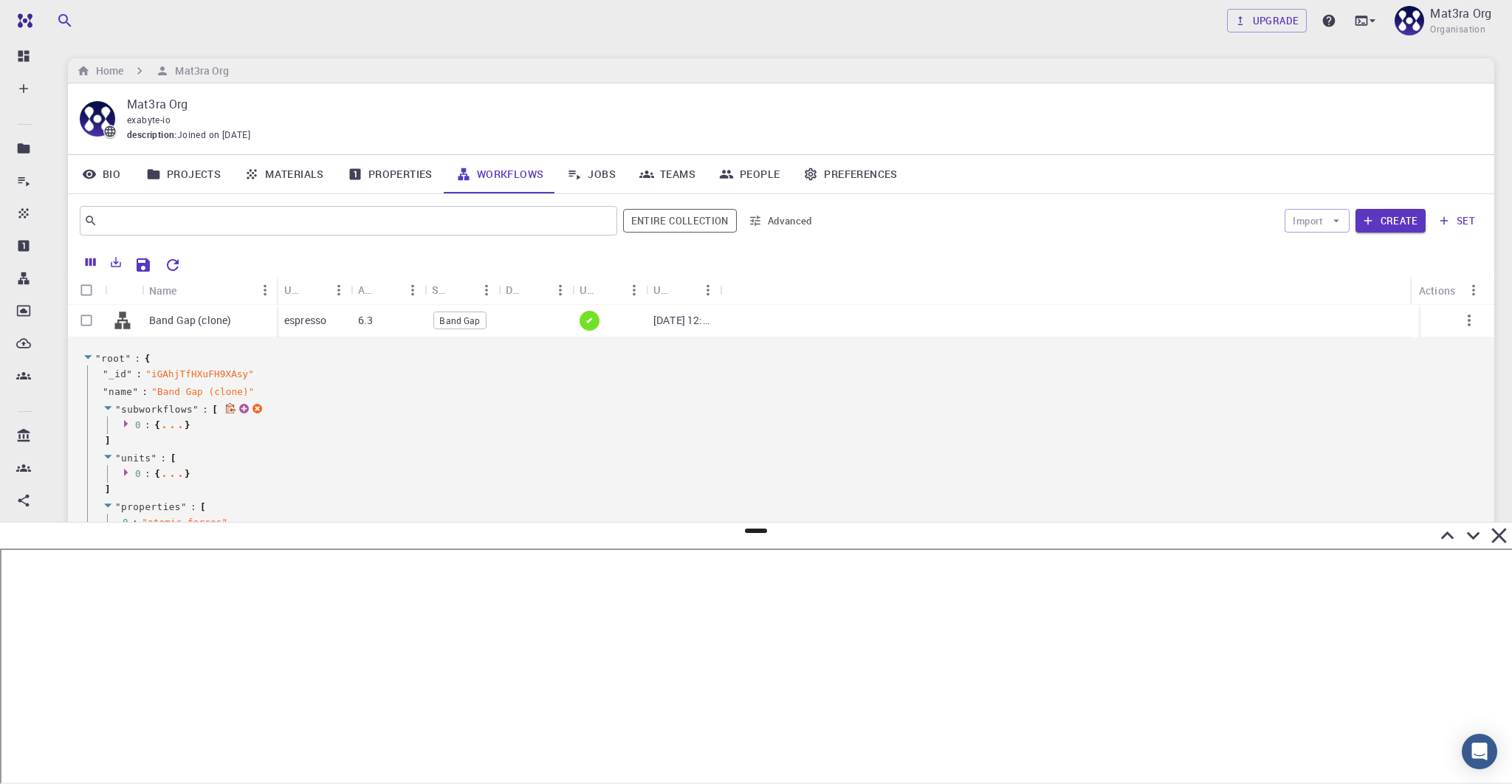
scroll to position [10, 0]
click at [1446, 539] on icon at bounding box center [1447, 535] width 26 height 26
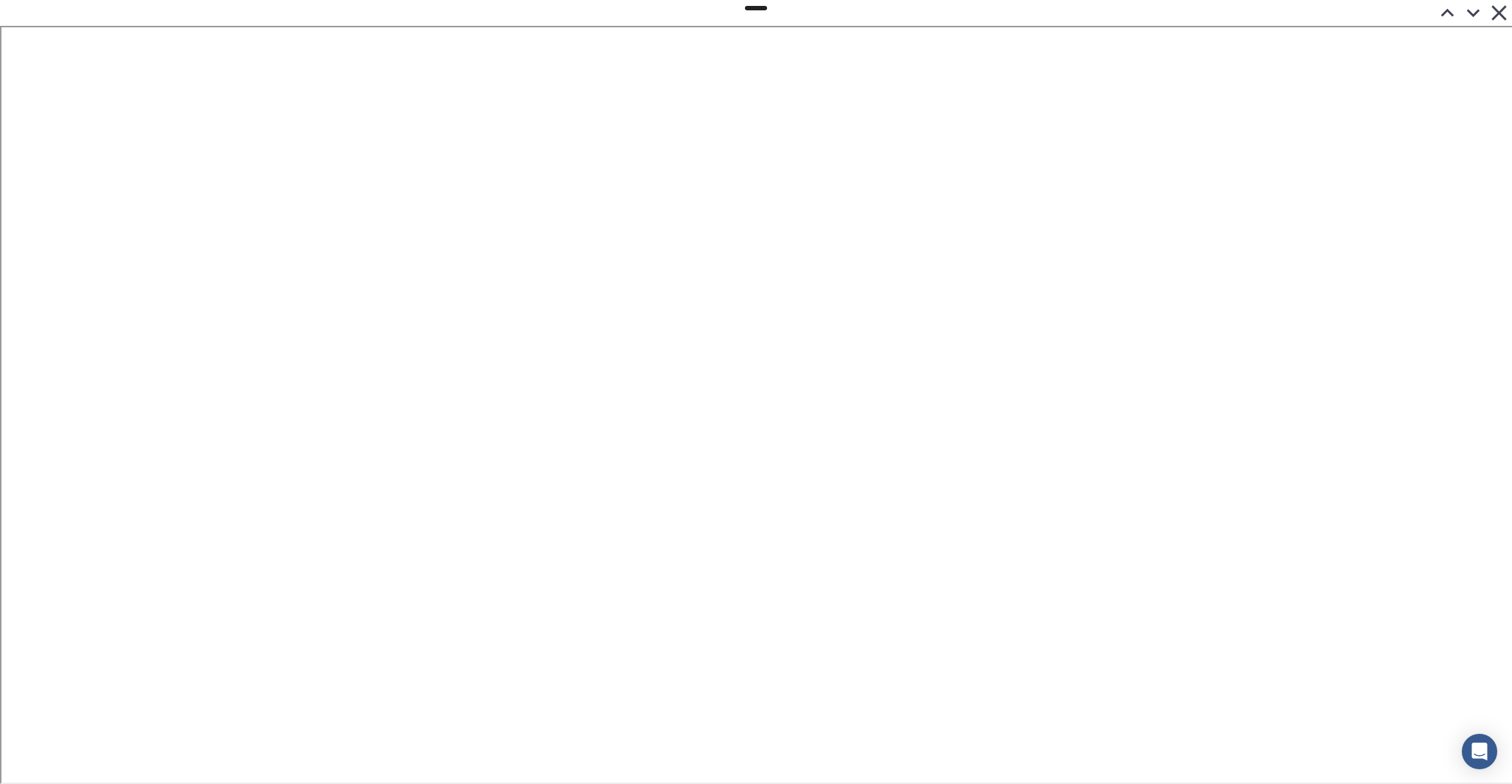
click at [1476, 12] on icon at bounding box center [1473, 13] width 13 height 8
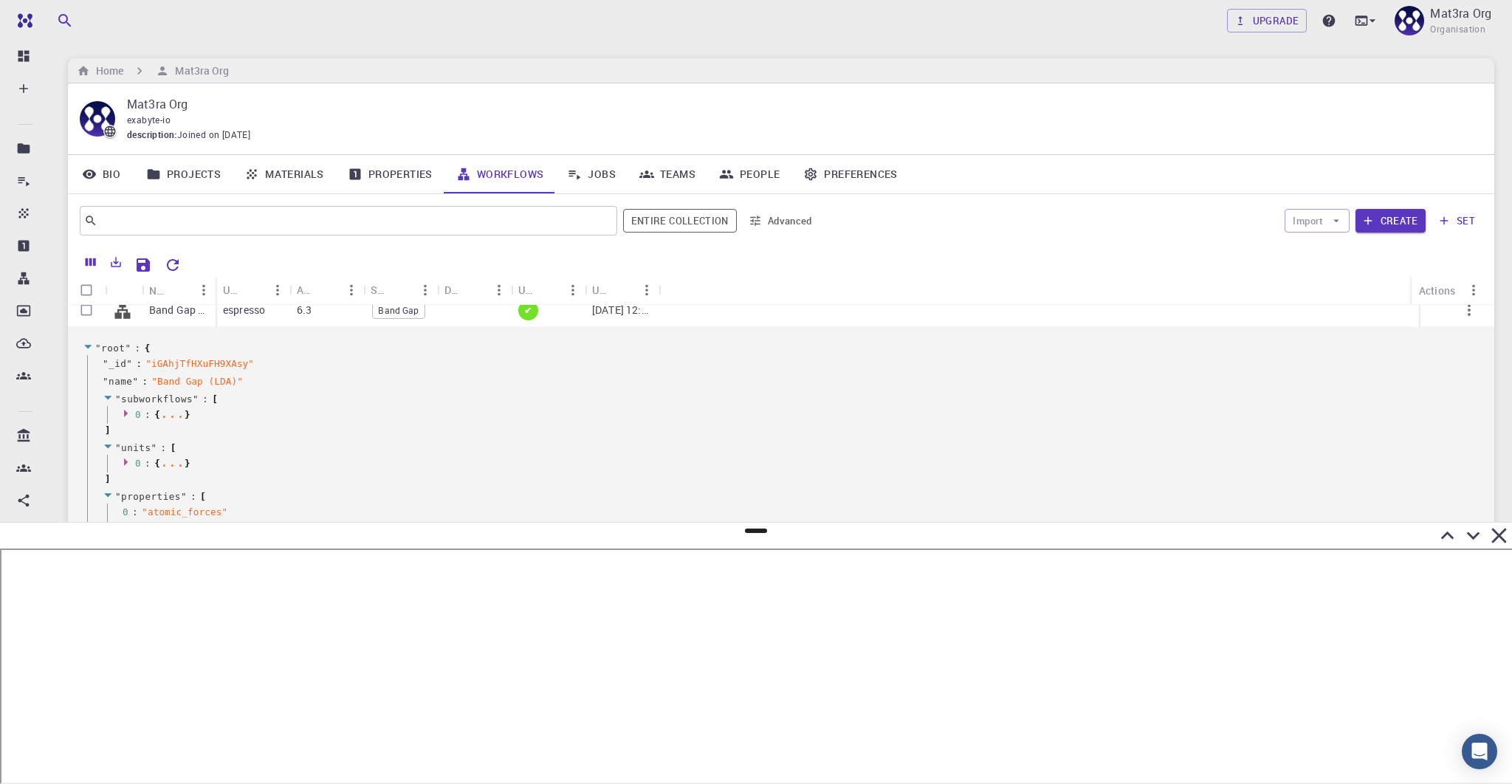
click at [351, 95] on p "Mat3ra Org" at bounding box center [799, 104] width 1344 height 18
drag, startPoint x: 214, startPoint y: 287, endPoint x: 253, endPoint y: 287, distance: 39.0
click at [253, 287] on div "Name" at bounding box center [256, 290] width 15 height 29
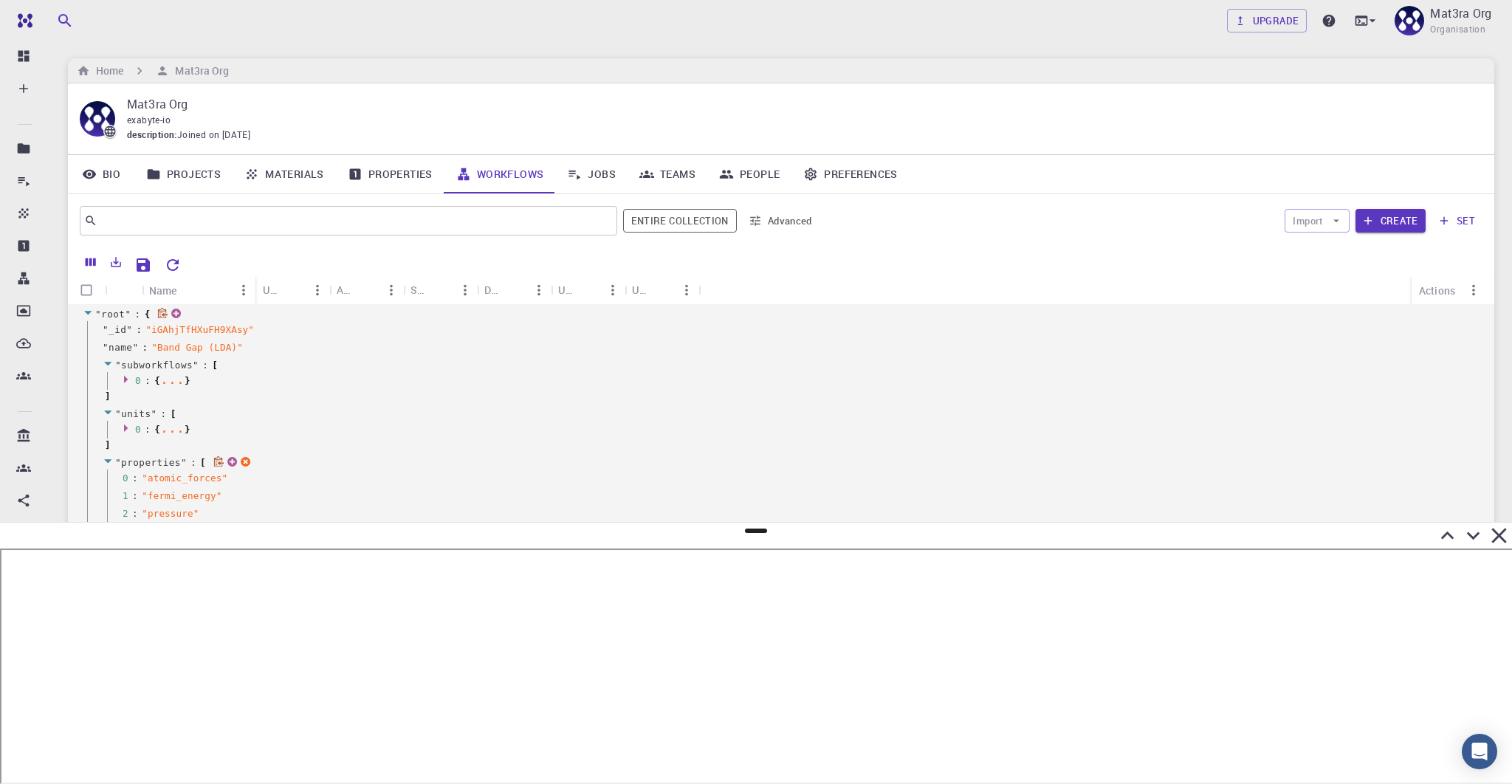
scroll to position [47, 0]
click at [125, 377] on icon at bounding box center [128, 376] width 11 height 9
click at [142, 460] on icon at bounding box center [148, 462] width 11 height 9
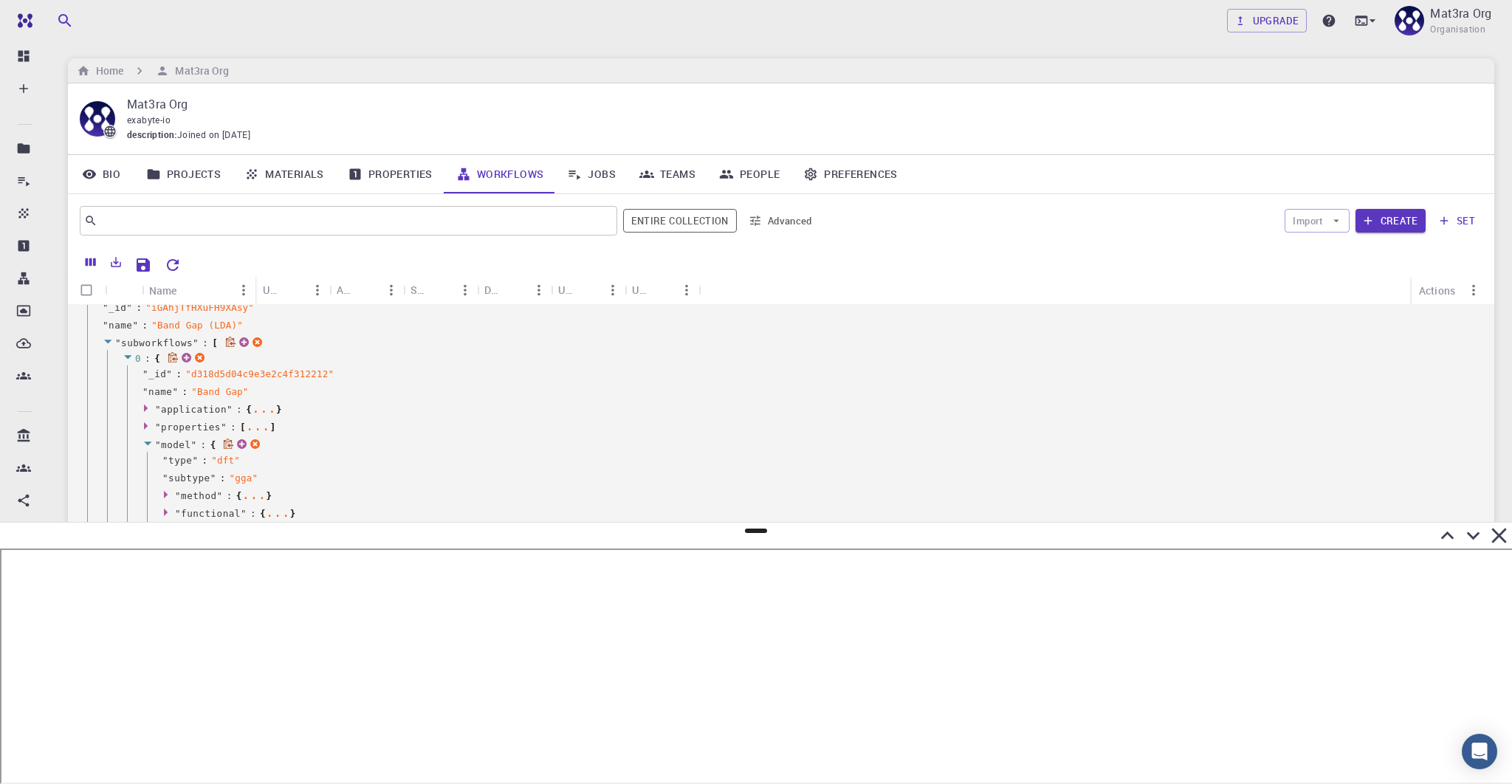
scroll to position [68, 0]
click at [129, 356] on icon at bounding box center [128, 355] width 11 height 9
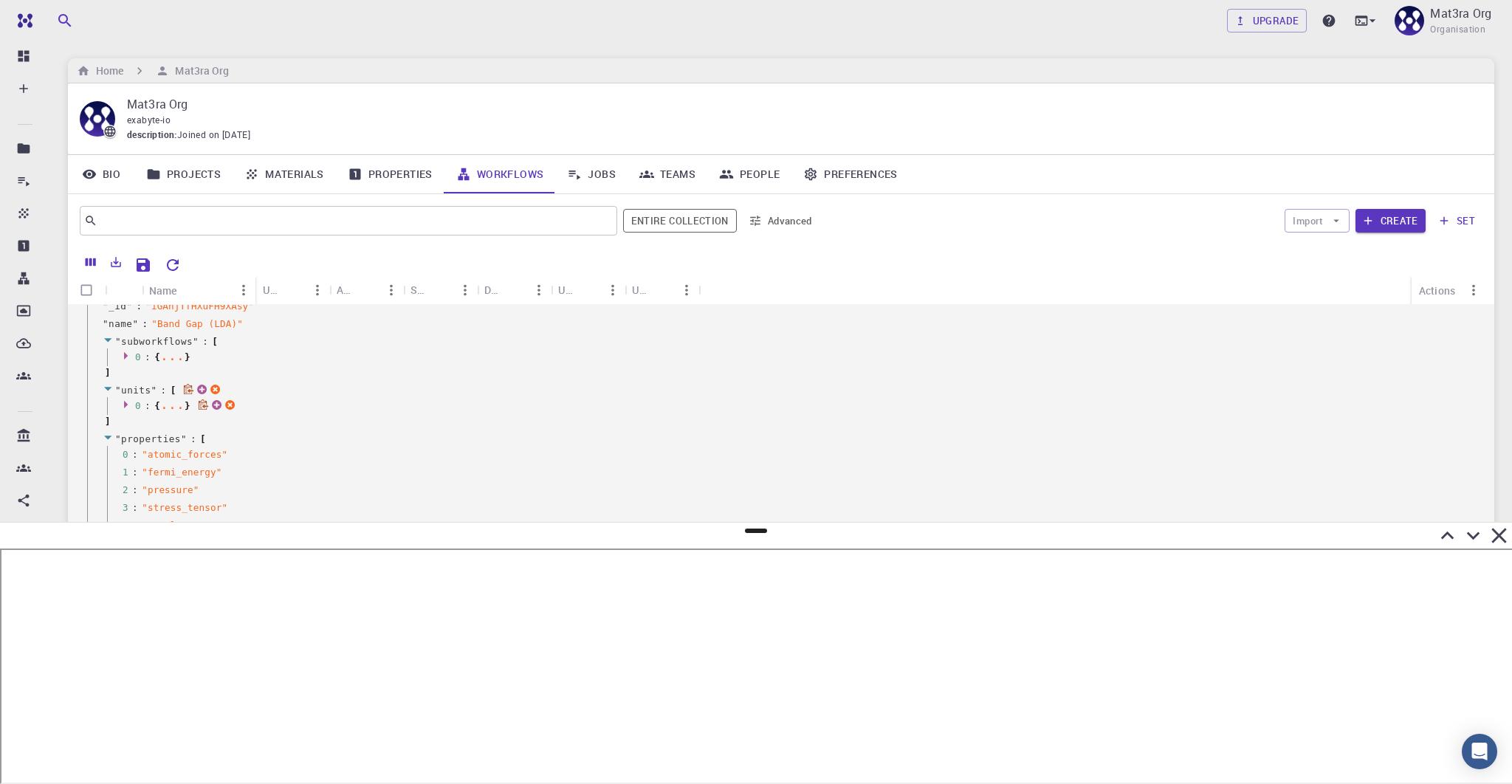
click at [122, 403] on icon at bounding box center [128, 404] width 11 height 9
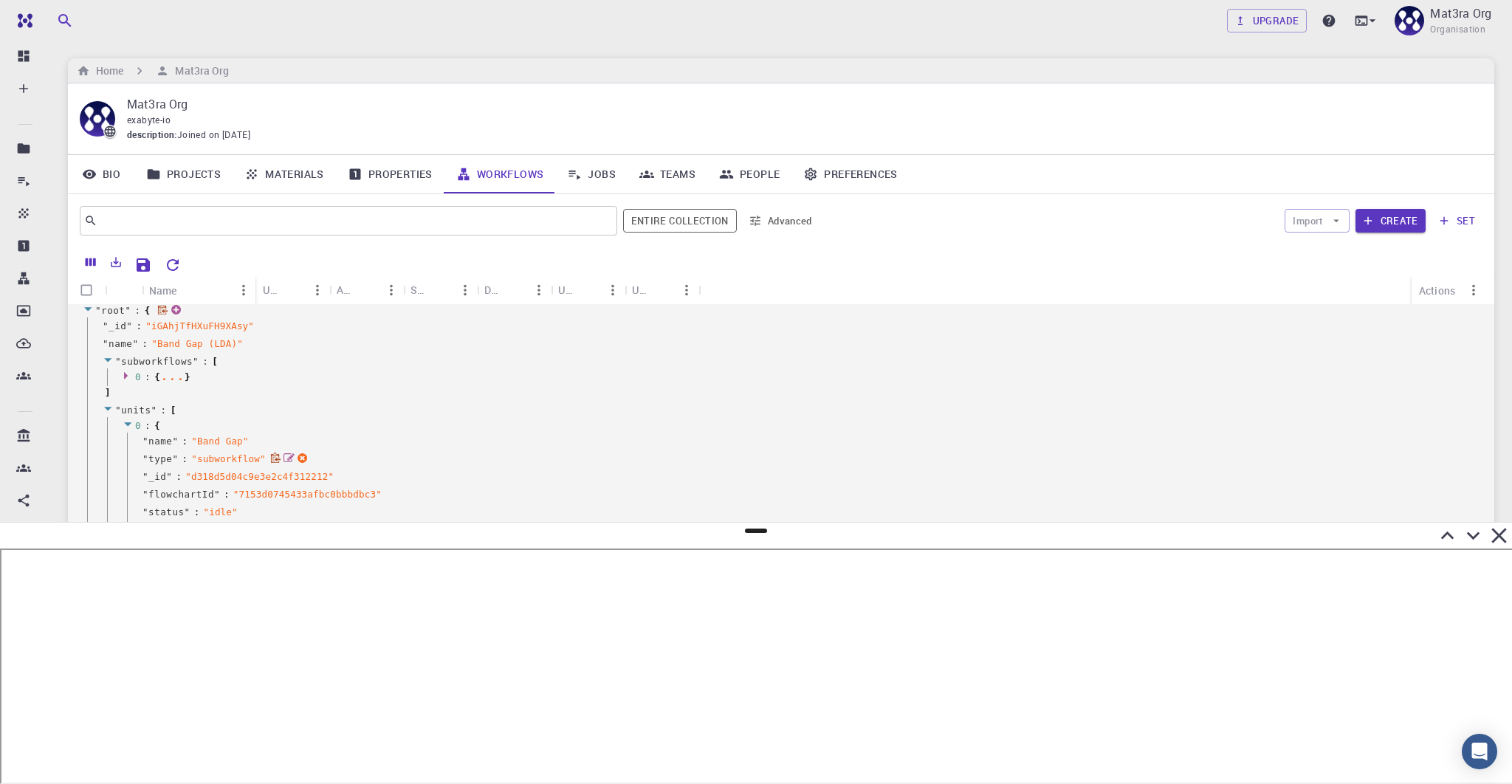
scroll to position [39, 0]
click at [129, 381] on icon at bounding box center [128, 384] width 11 height 9
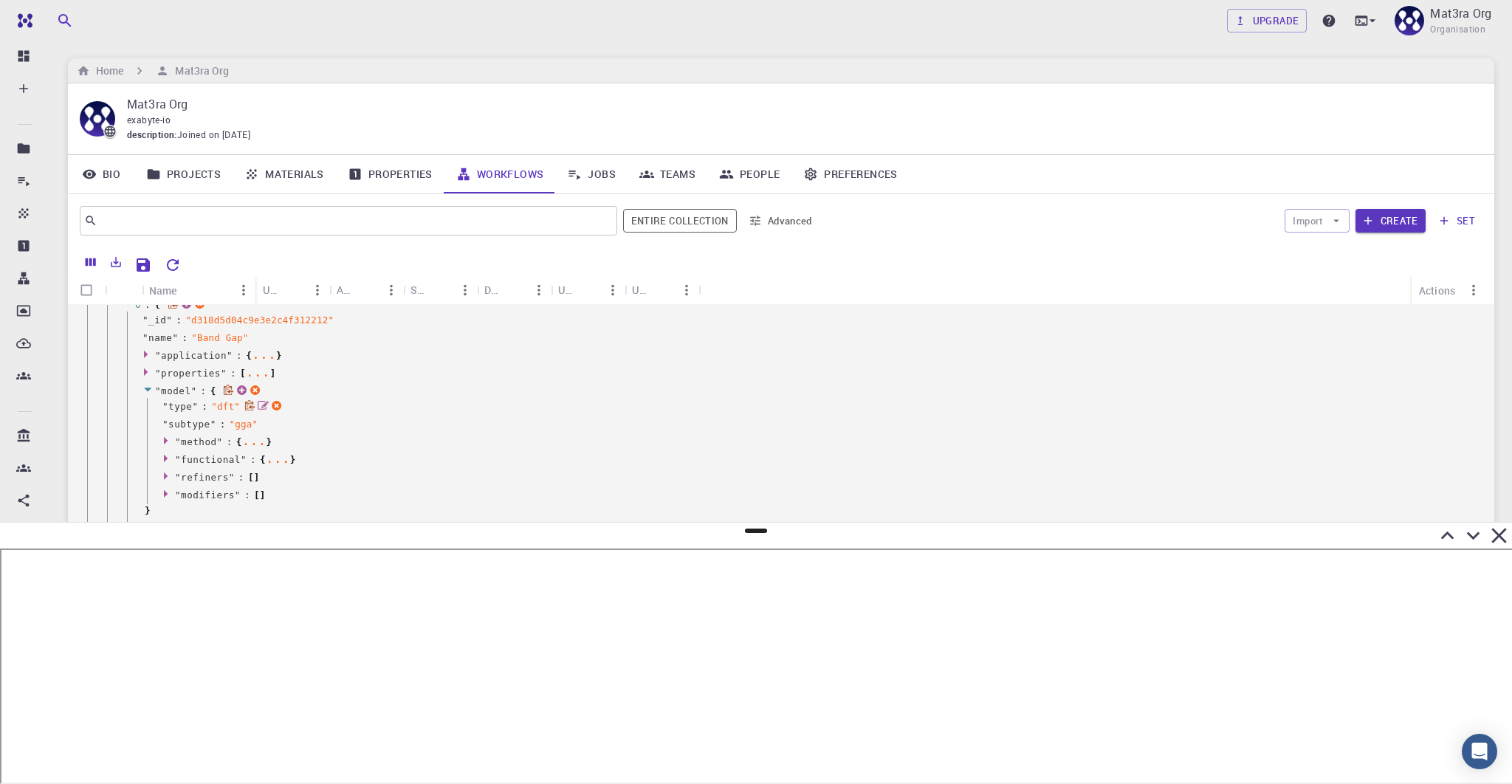
scroll to position [117, 0]
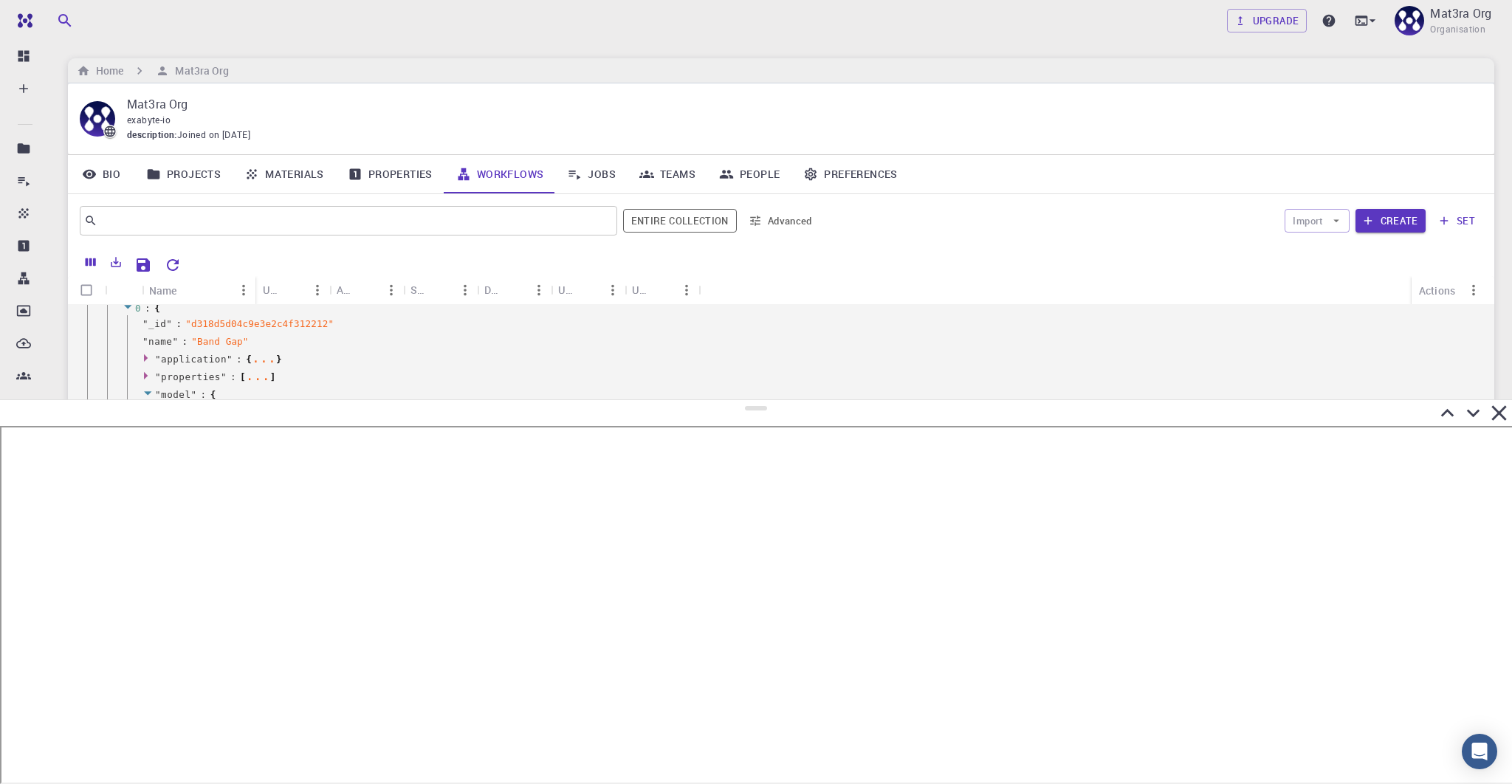
drag, startPoint x: 760, startPoint y: 529, endPoint x: 760, endPoint y: 400, distance: 129.0
click at [760, 400] on div at bounding box center [756, 591] width 1512 height 385
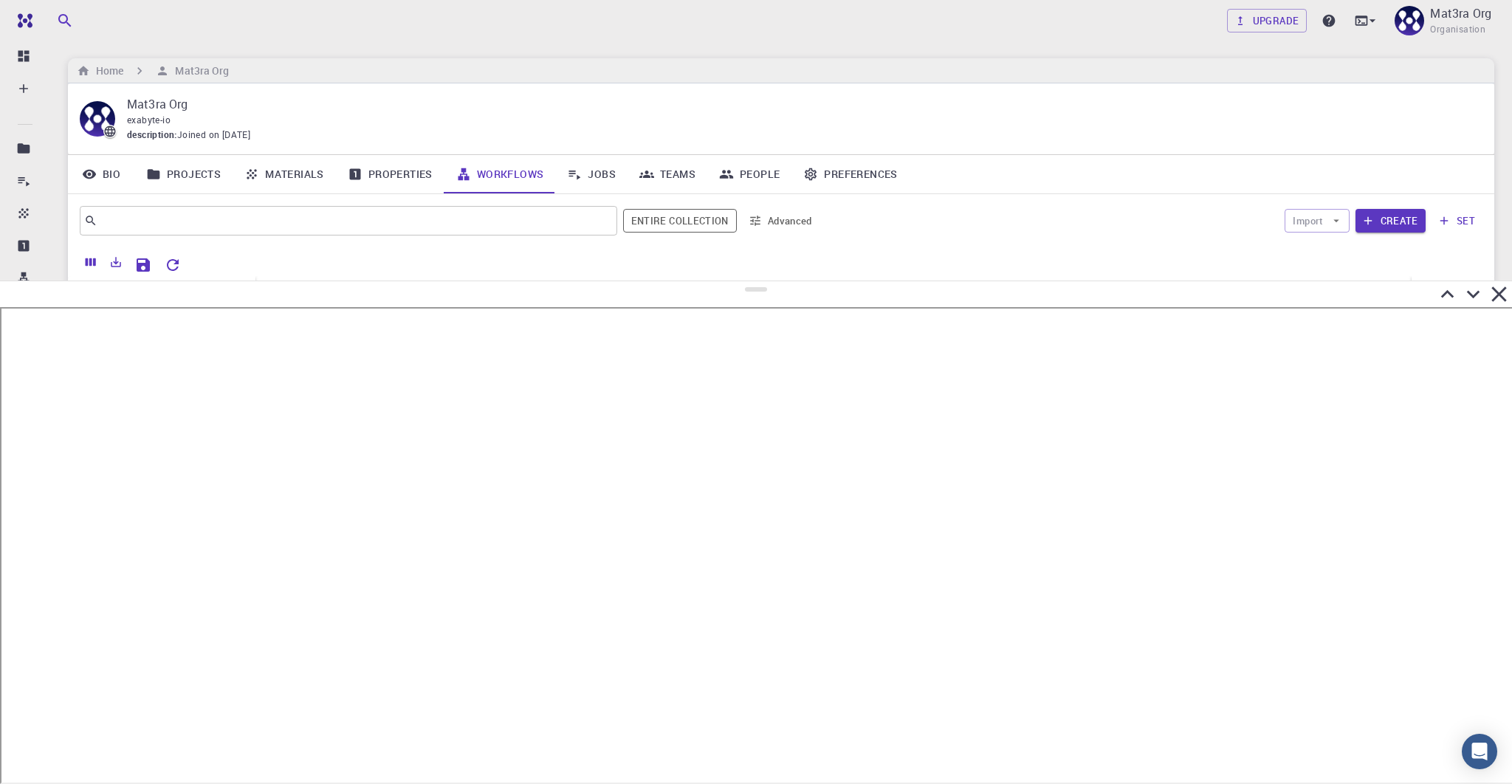
scroll to position [0, 0]
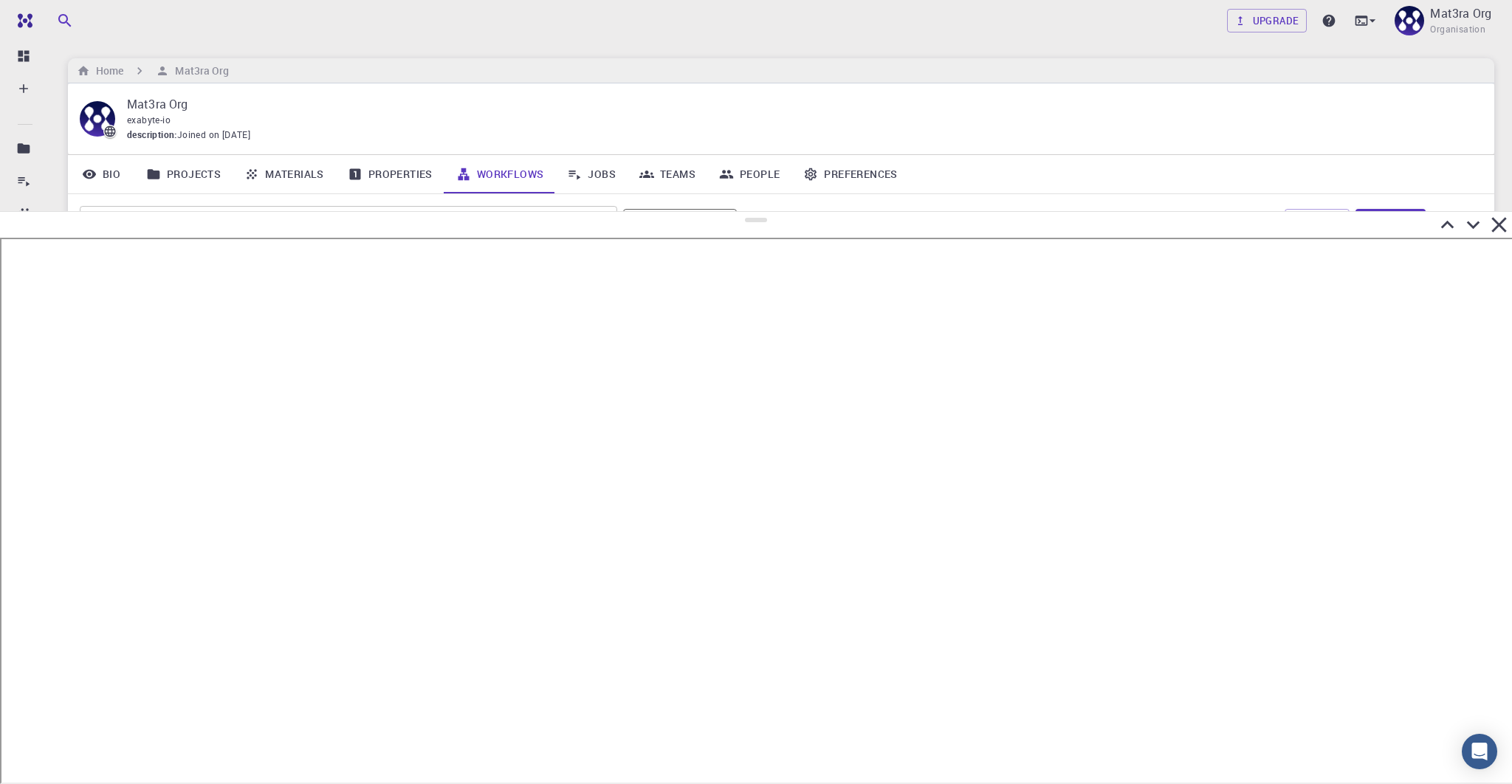
drag, startPoint x: 753, startPoint y: 410, endPoint x: 679, endPoint y: 211, distance: 212.3
click at [678, 211] on div at bounding box center [756, 498] width 1512 height 573
click at [1471, 224] on icon at bounding box center [1473, 224] width 13 height 8
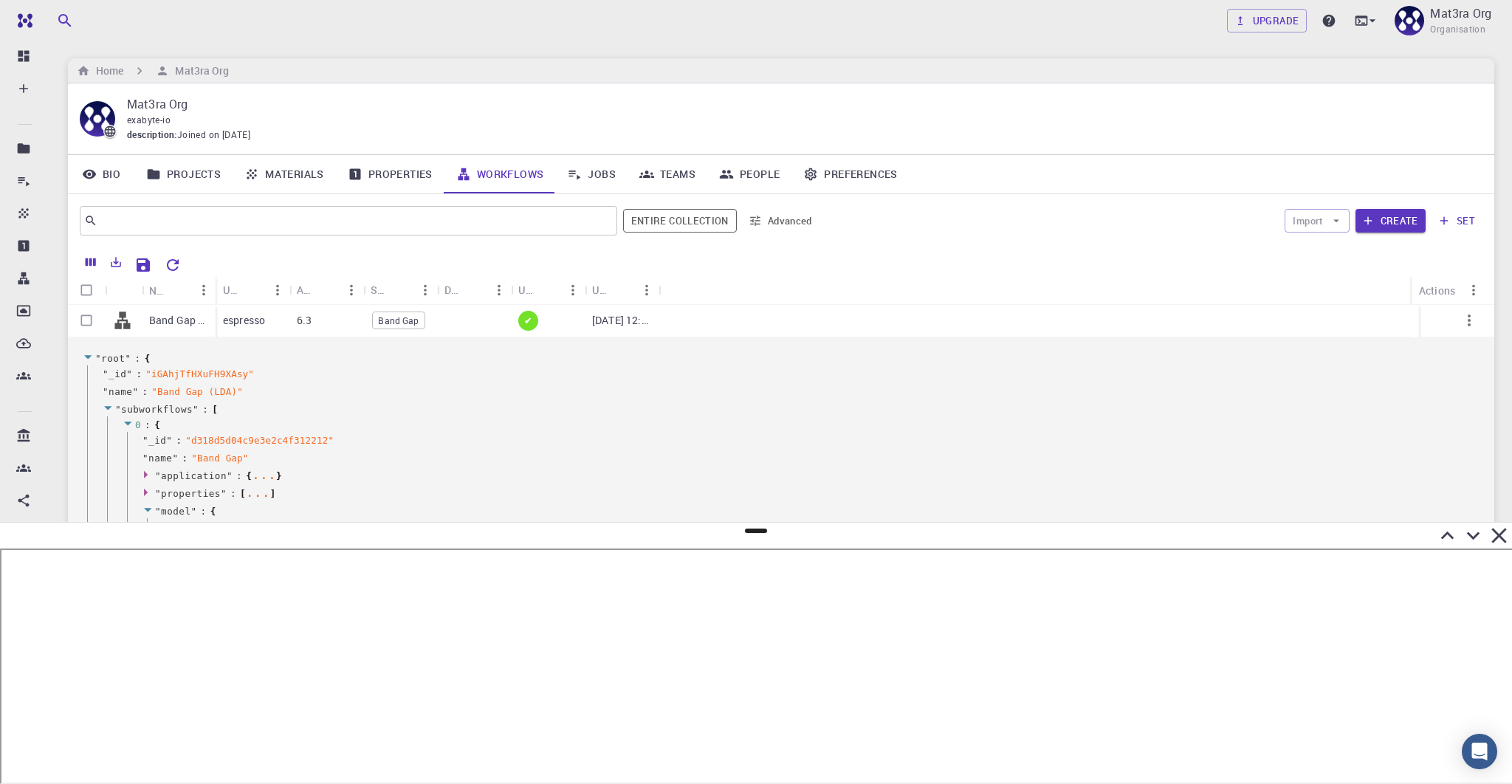
click at [87, 354] on icon at bounding box center [88, 357] width 11 height 9
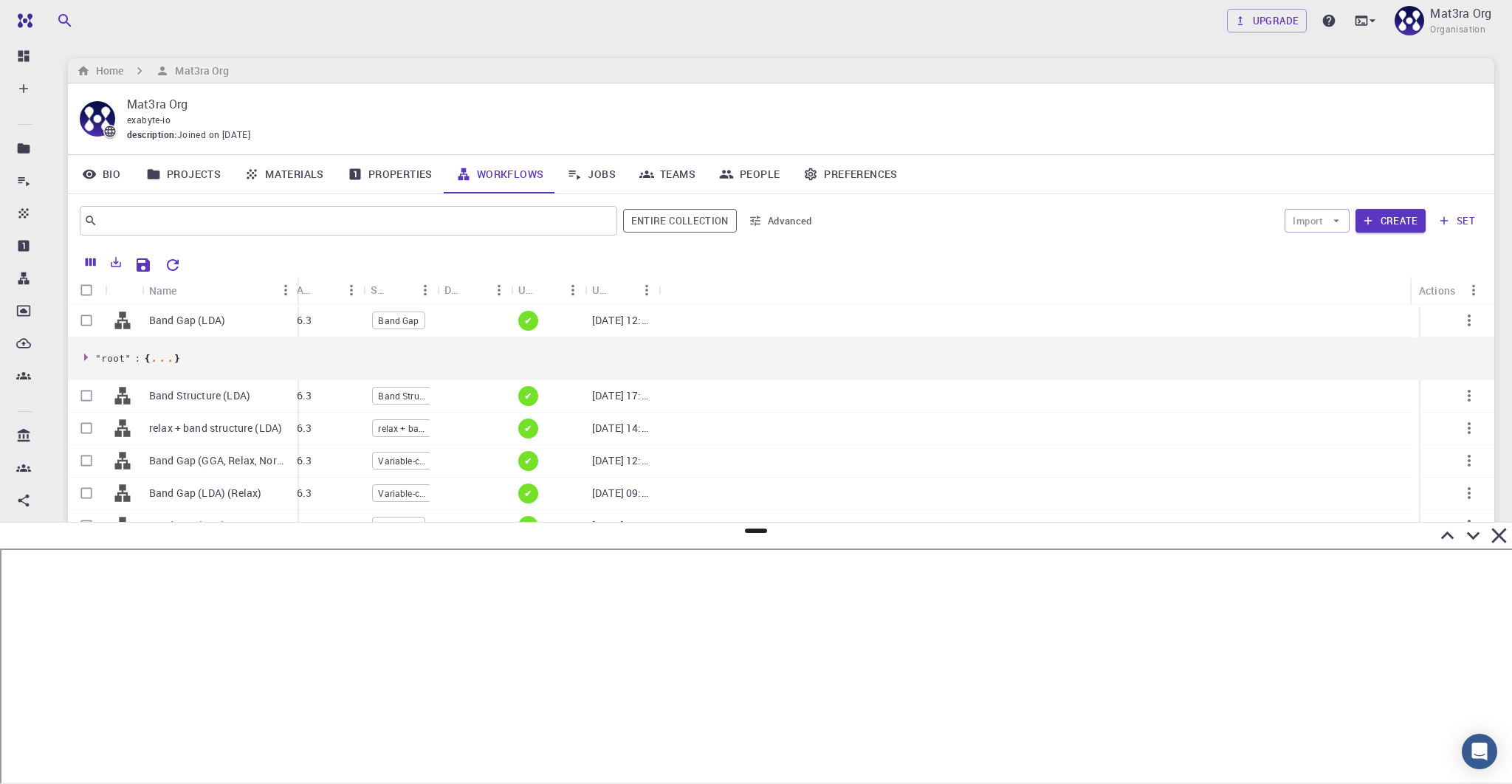
drag, startPoint x: 215, startPoint y: 287, endPoint x: 297, endPoint y: 283, distance: 82.1
click at [297, 283] on div "Name" at bounding box center [299, 290] width 15 height 29
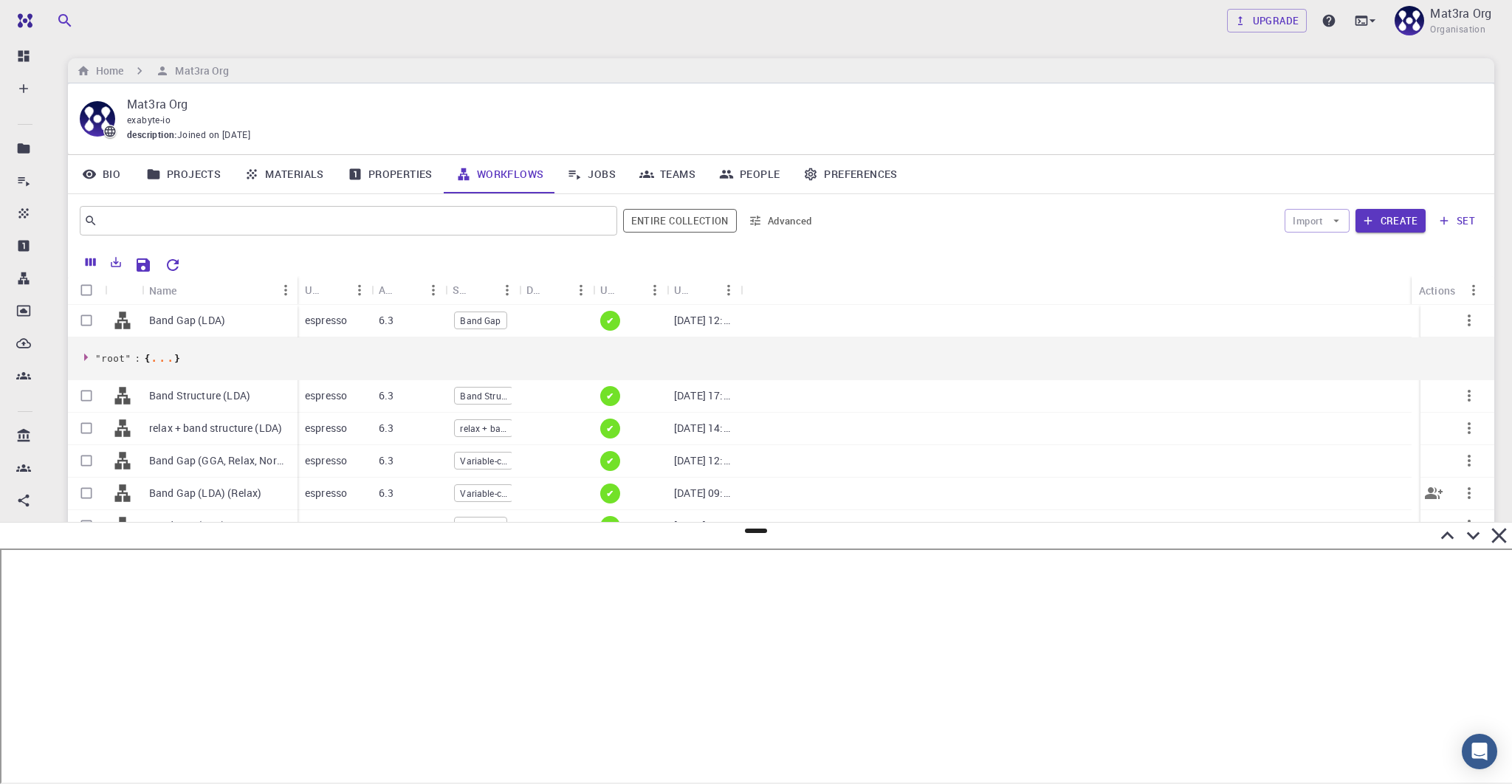
click at [1469, 492] on button "button" at bounding box center [1469, 493] width 36 height 36
click at [1442, 619] on span "Expand" at bounding box center [1458, 625] width 32 height 15
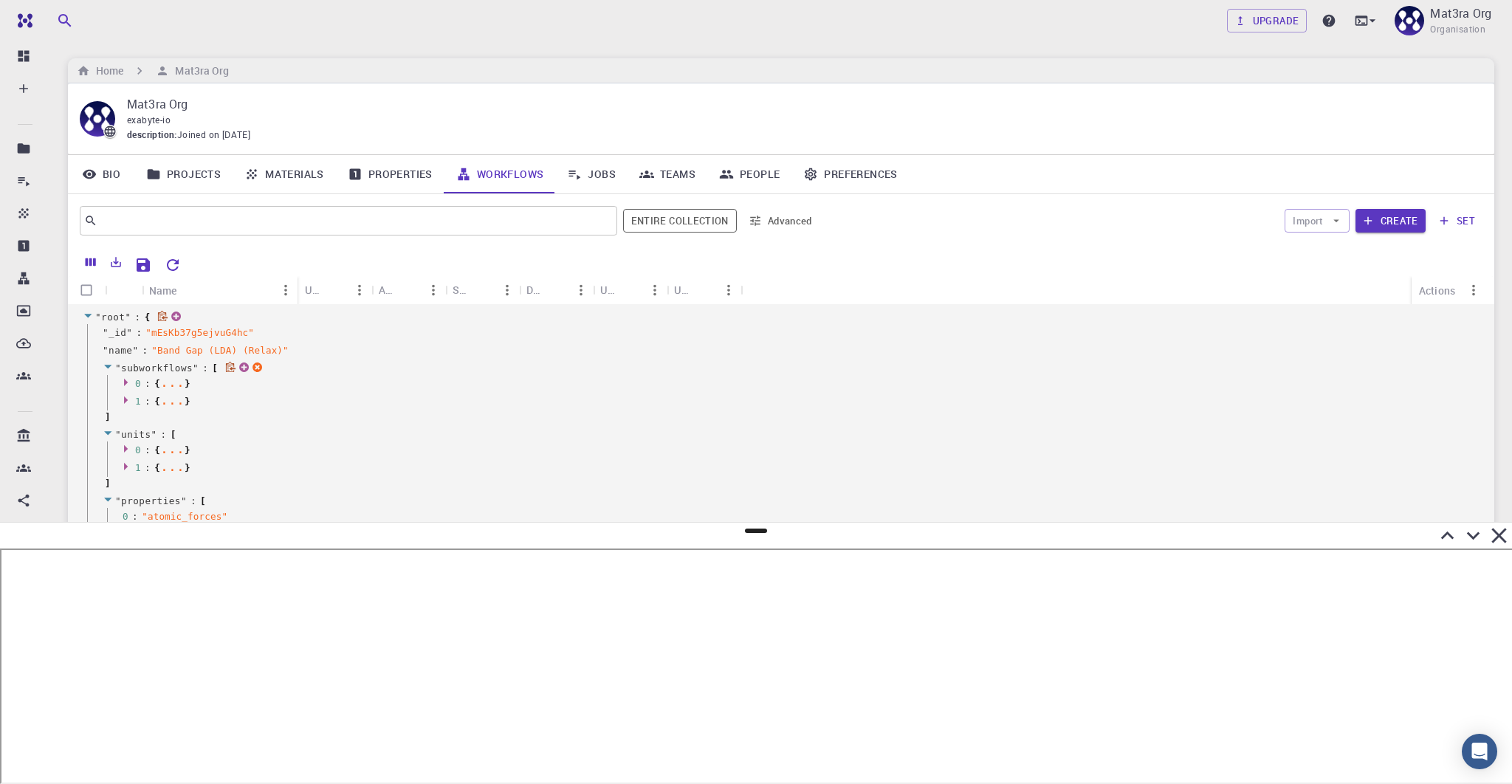
scroll to position [173, 0]
click at [125, 397] on icon at bounding box center [125, 399] width 4 height 8
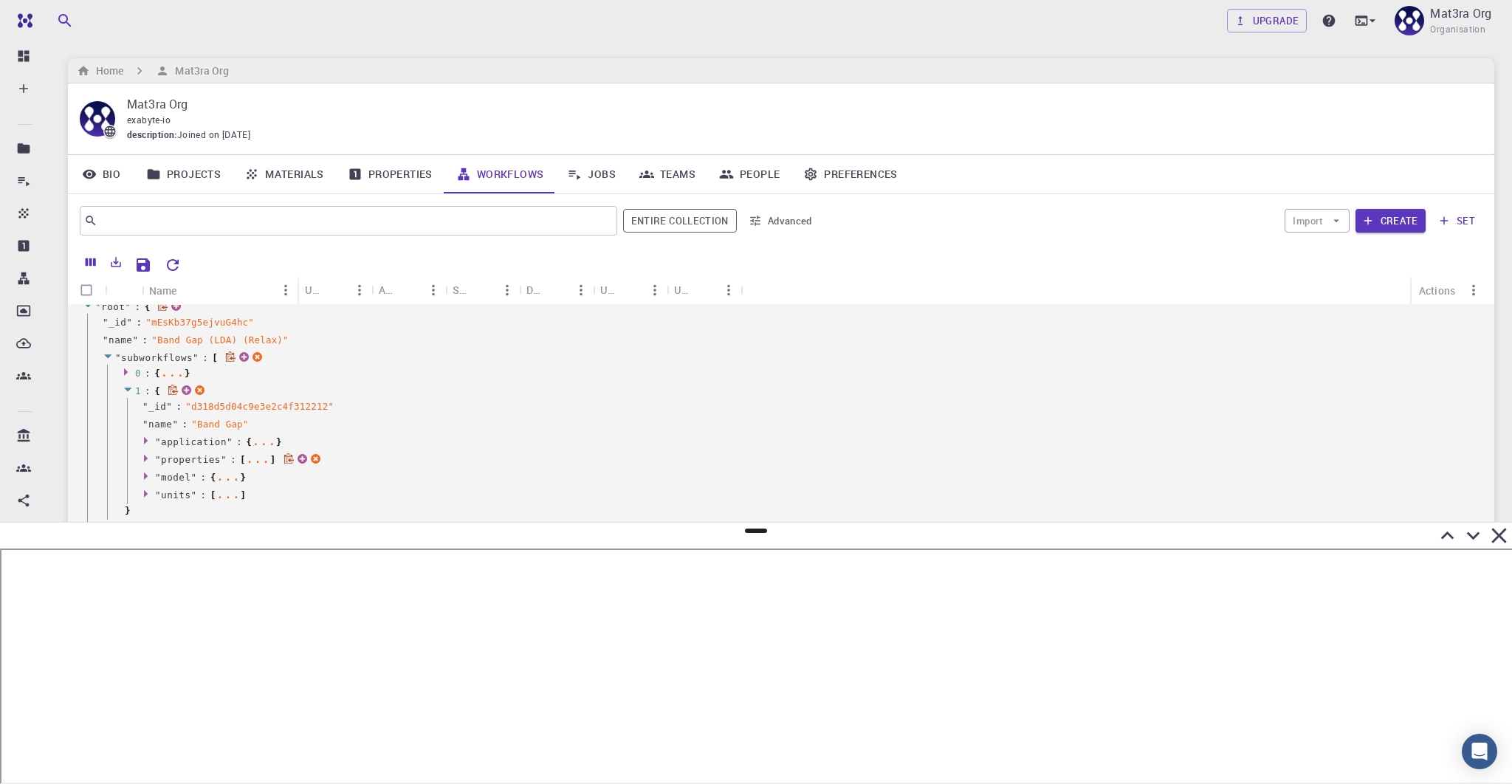
scroll to position [188, 0]
click at [150, 471] on icon at bounding box center [148, 469] width 11 height 9
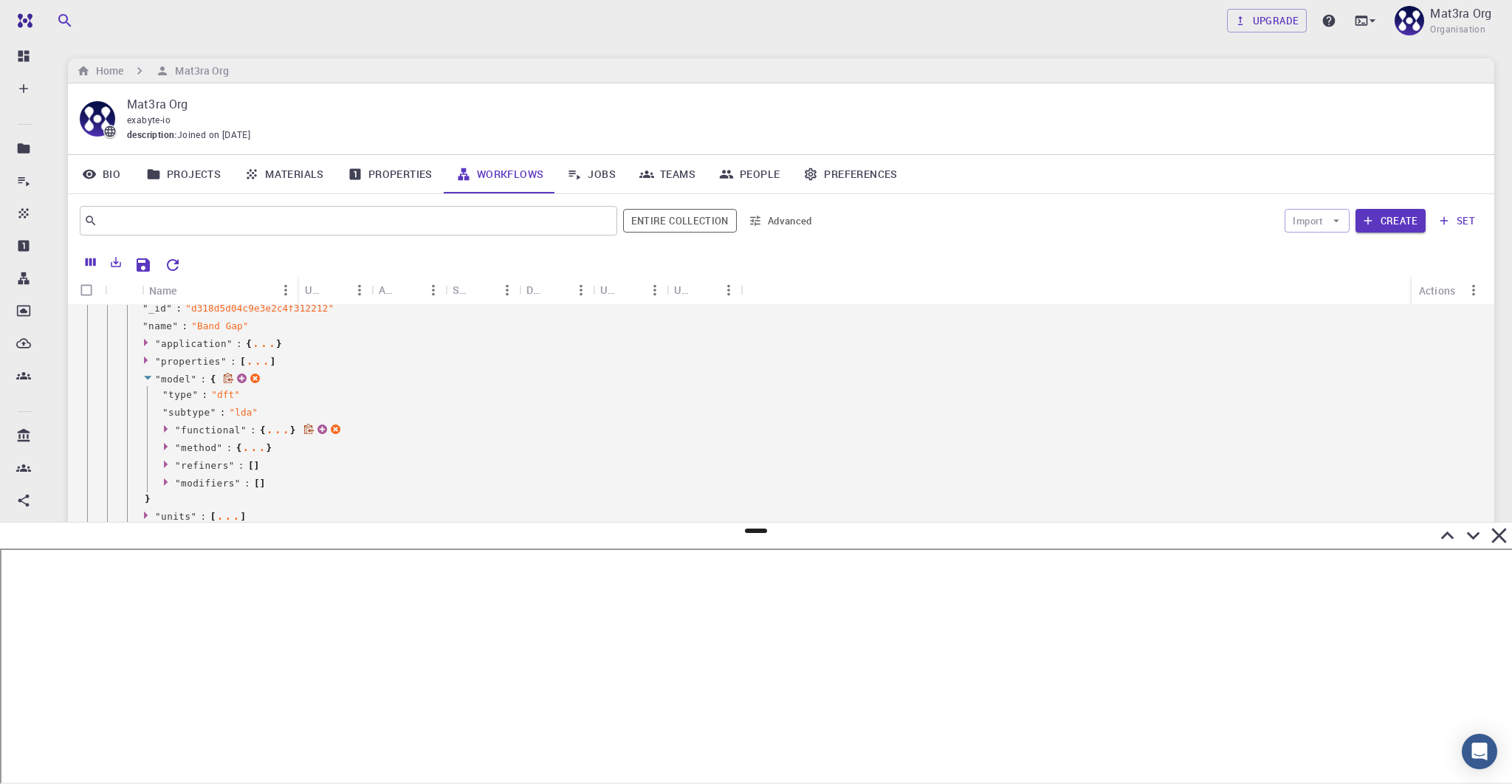
scroll to position [280, 0]
click at [163, 435] on div at bounding box center [169, 430] width 12 height 13
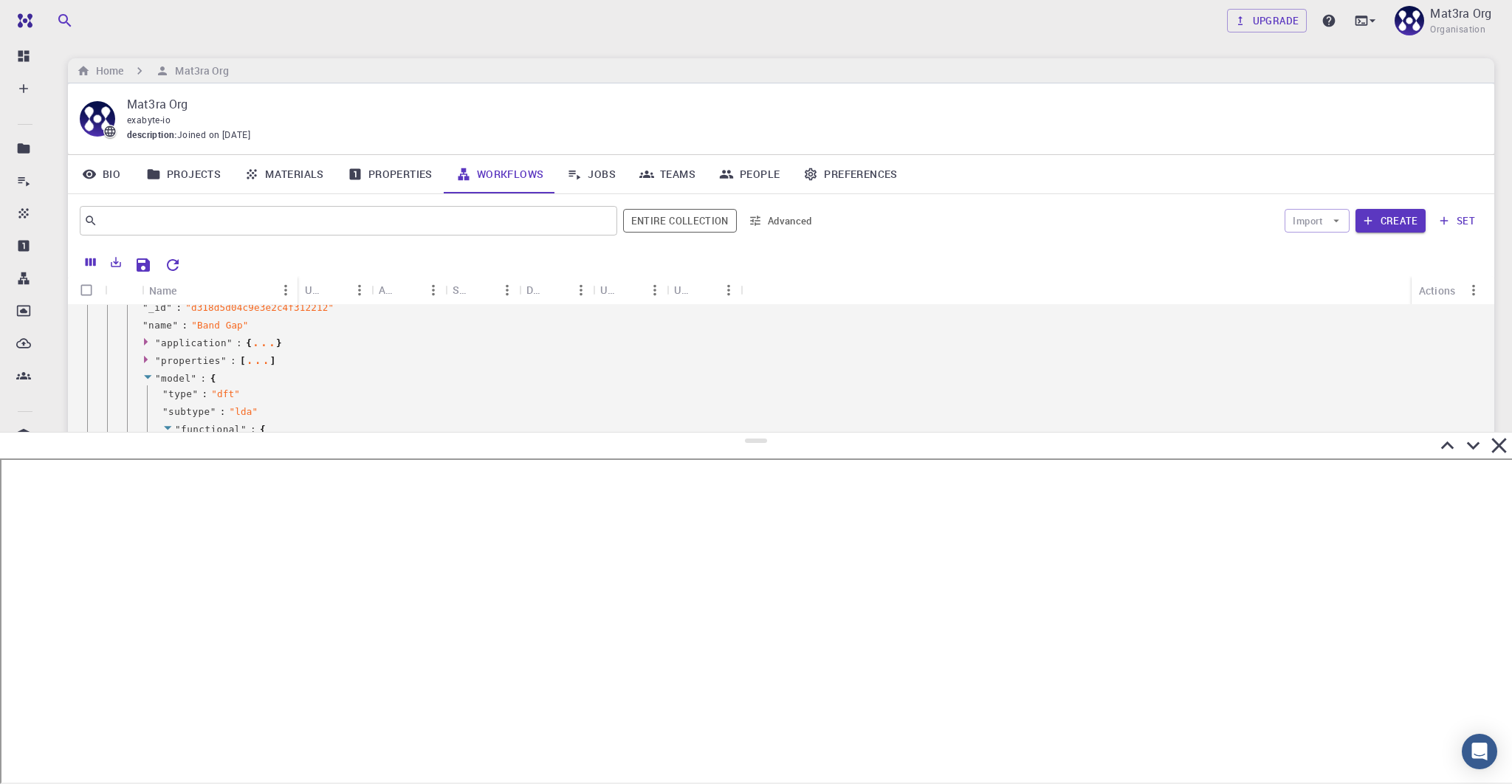
drag, startPoint x: 755, startPoint y: 532, endPoint x: 729, endPoint y: 392, distance: 142.4
click at [732, 432] on div at bounding box center [756, 608] width 1512 height 352
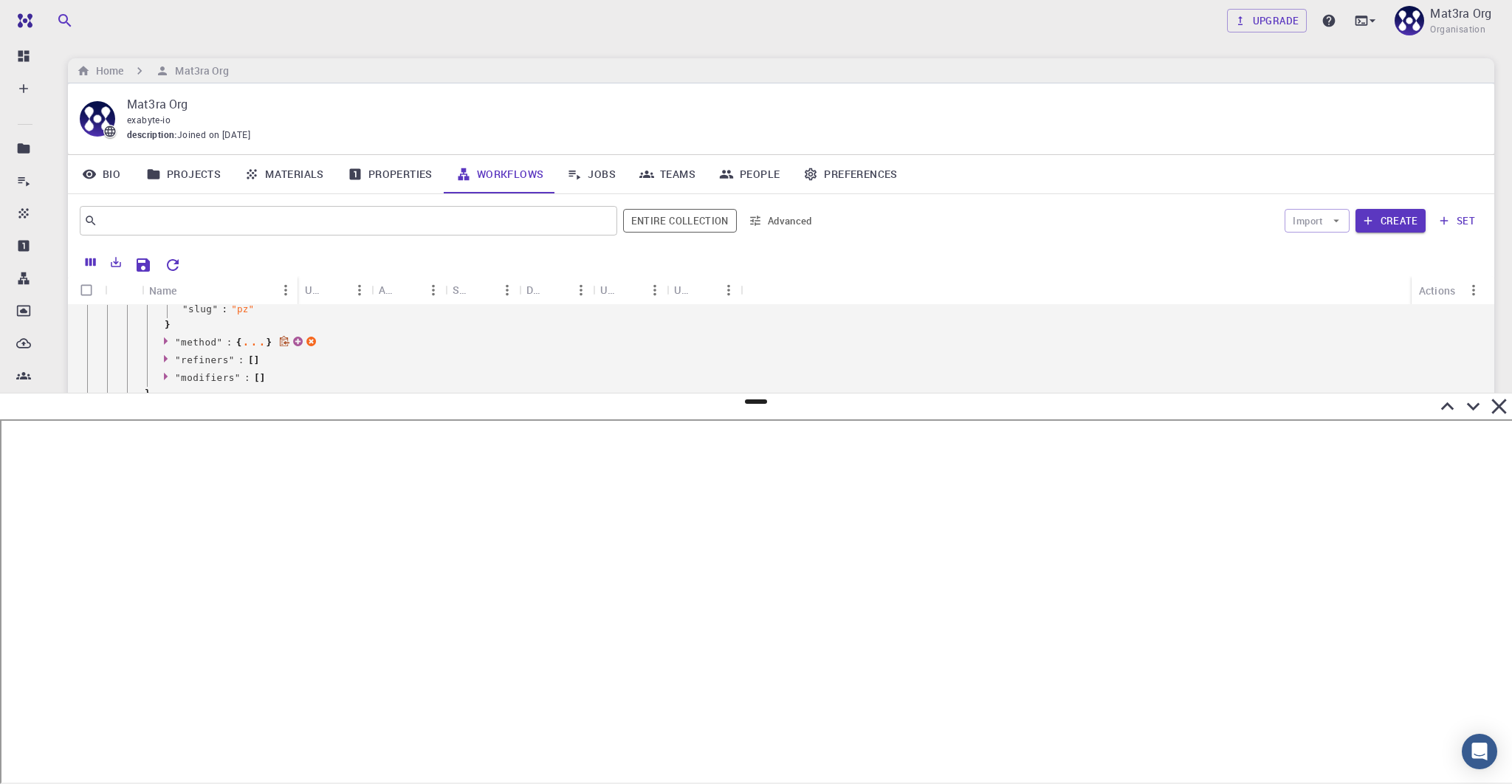
scroll to position [417, 0]
click at [167, 341] on icon at bounding box center [168, 340] width 11 height 9
click at [185, 358] on icon at bounding box center [188, 360] width 11 height 9
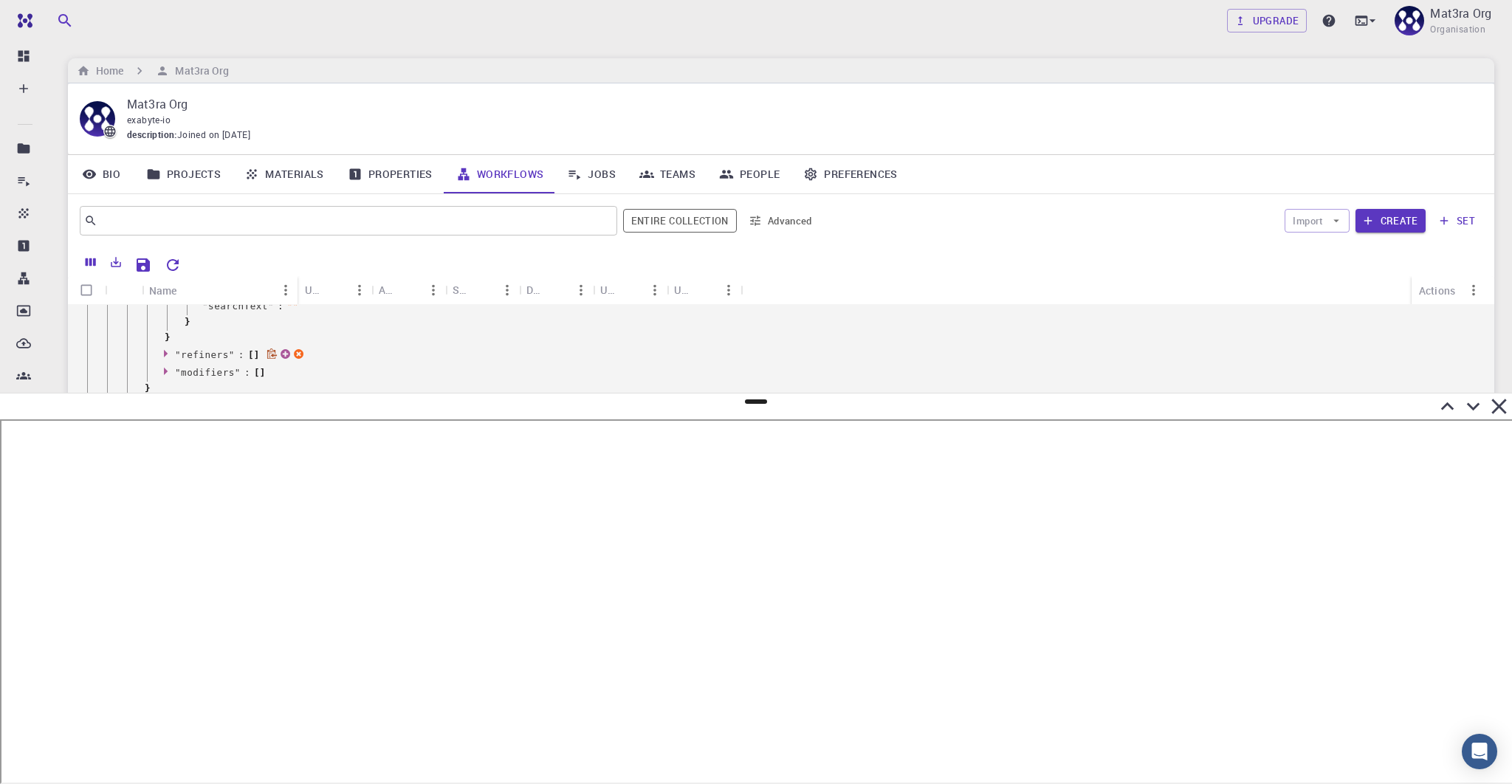
click at [166, 353] on icon at bounding box center [166, 354] width 4 height 8
click at [166, 381] on icon at bounding box center [168, 384] width 11 height 9
click at [759, 398] on div at bounding box center [756, 406] width 1512 height 26
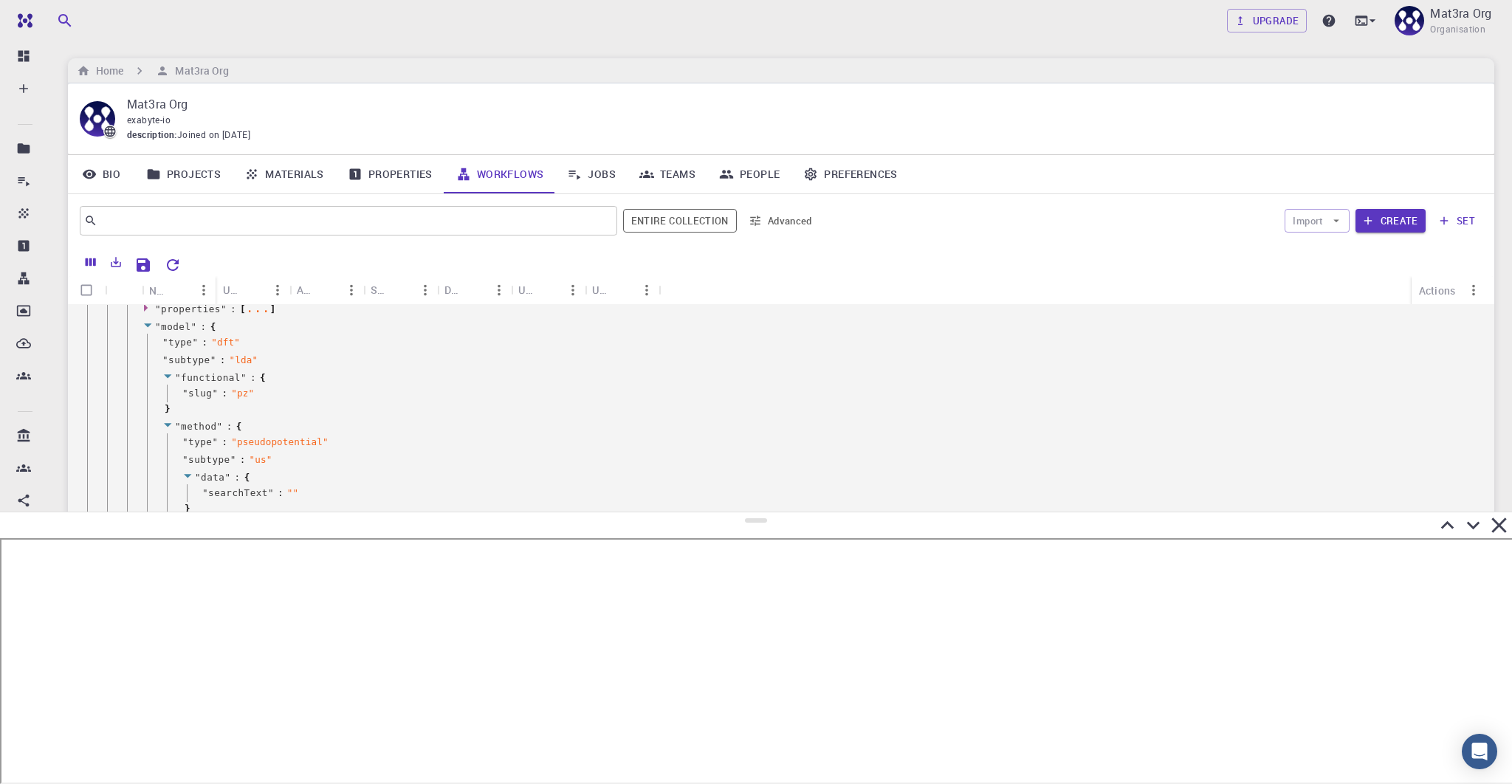
drag, startPoint x: 756, startPoint y: 402, endPoint x: 746, endPoint y: 511, distance: 109.5
click at [747, 512] on div at bounding box center [756, 648] width 1512 height 272
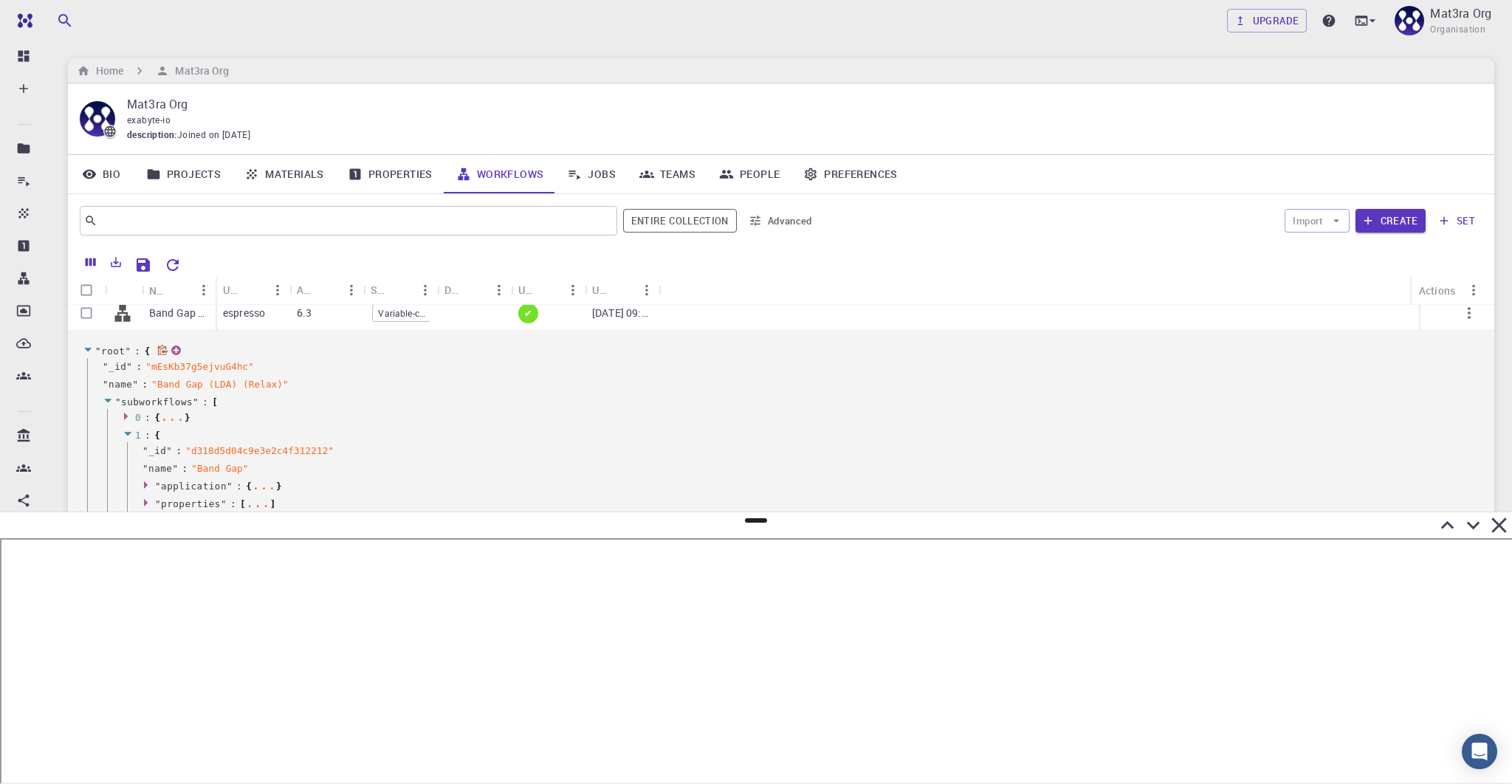
scroll to position [149, 0]
click at [125, 402] on icon at bounding box center [128, 404] width 11 height 9
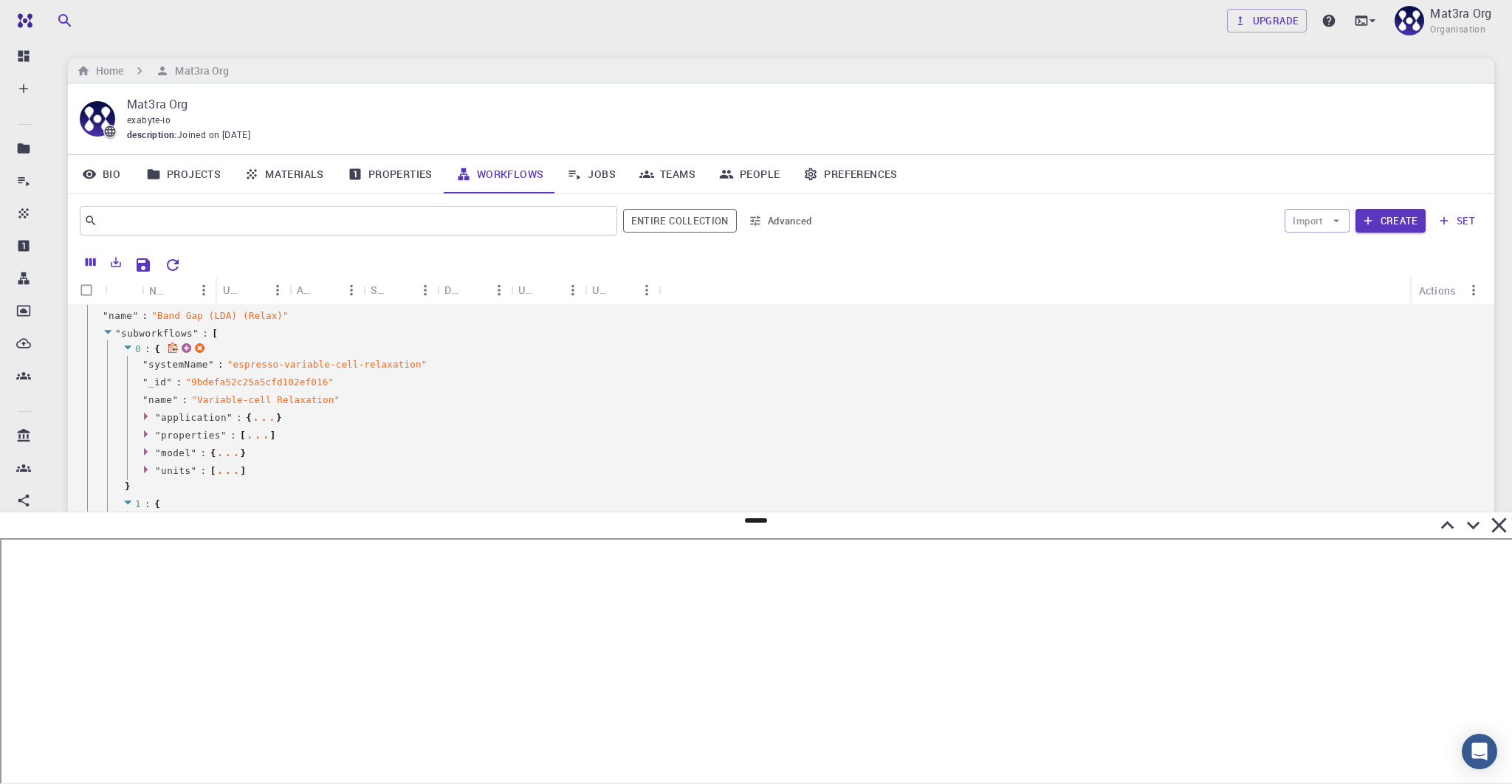
scroll to position [216, 0]
click at [146, 439] on icon at bounding box center [148, 441] width 11 height 9
click at [127, 344] on icon at bounding box center [128, 344] width 11 height 9
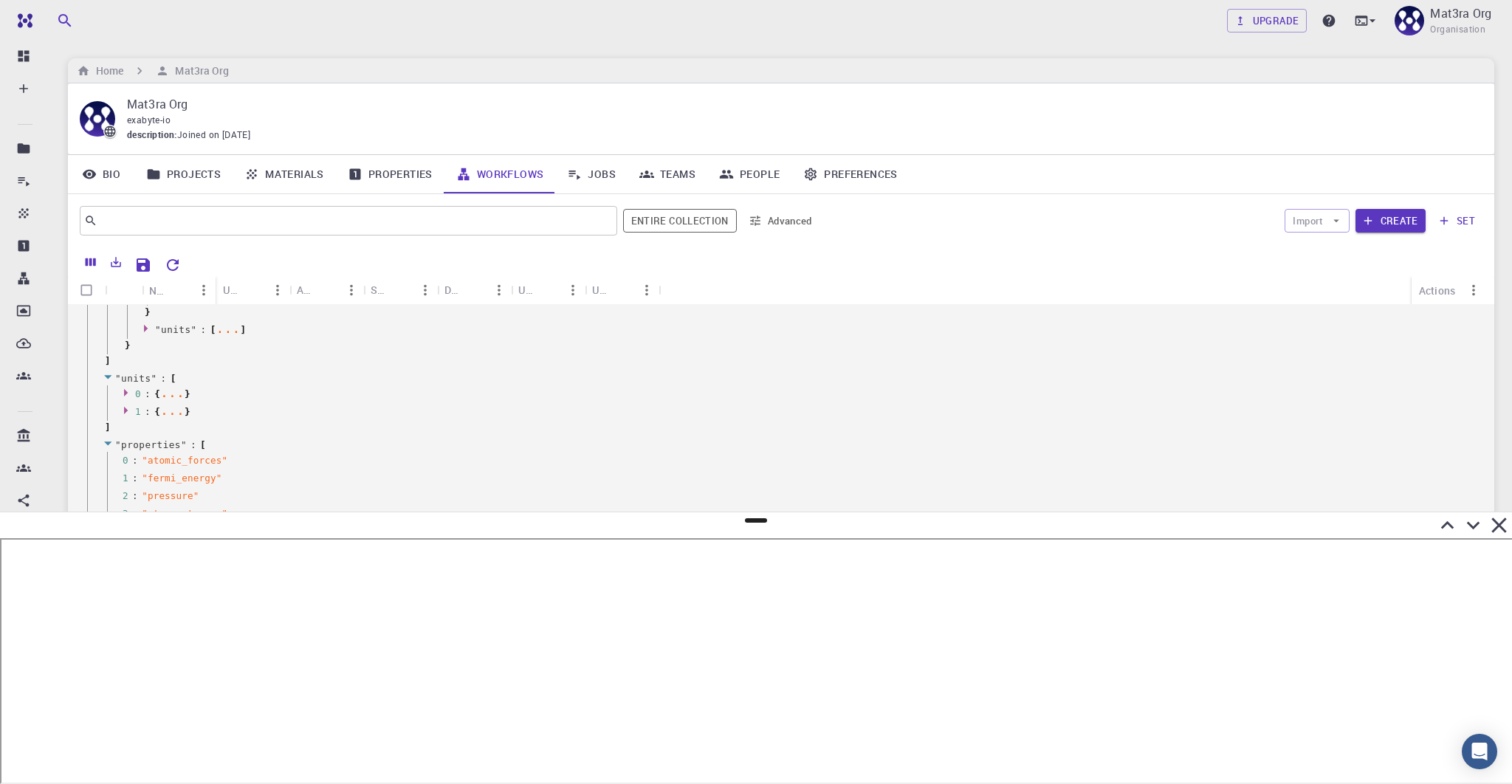
scroll to position [622, 0]
click at [122, 392] on icon at bounding box center [128, 392] width 11 height 9
click at [123, 392] on icon at bounding box center [128, 392] width 11 height 9
click at [125, 405] on icon at bounding box center [128, 409] width 11 height 9
click at [126, 405] on icon at bounding box center [128, 409] width 11 height 9
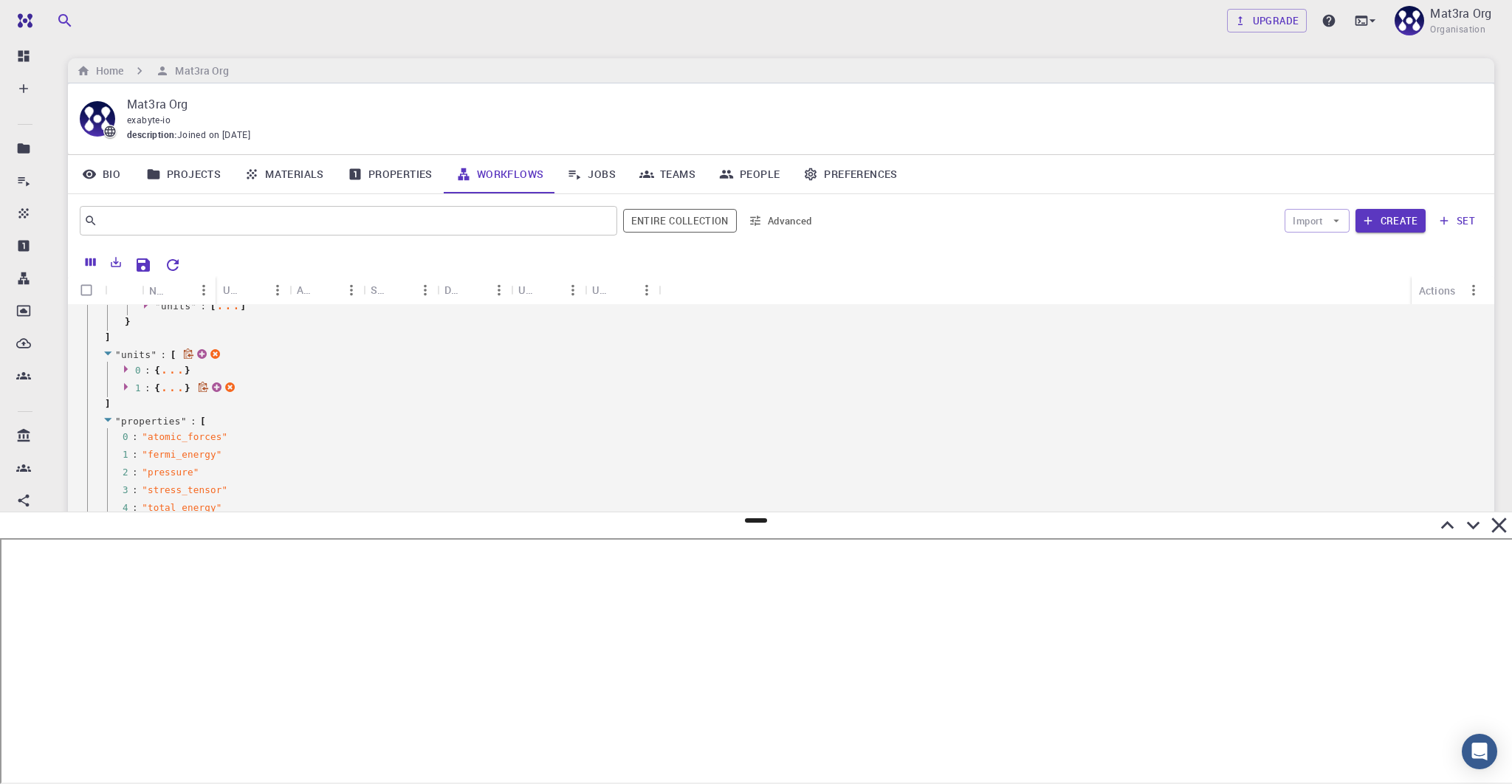
scroll to position [647, 0]
click at [129, 385] on icon at bounding box center [128, 385] width 11 height 9
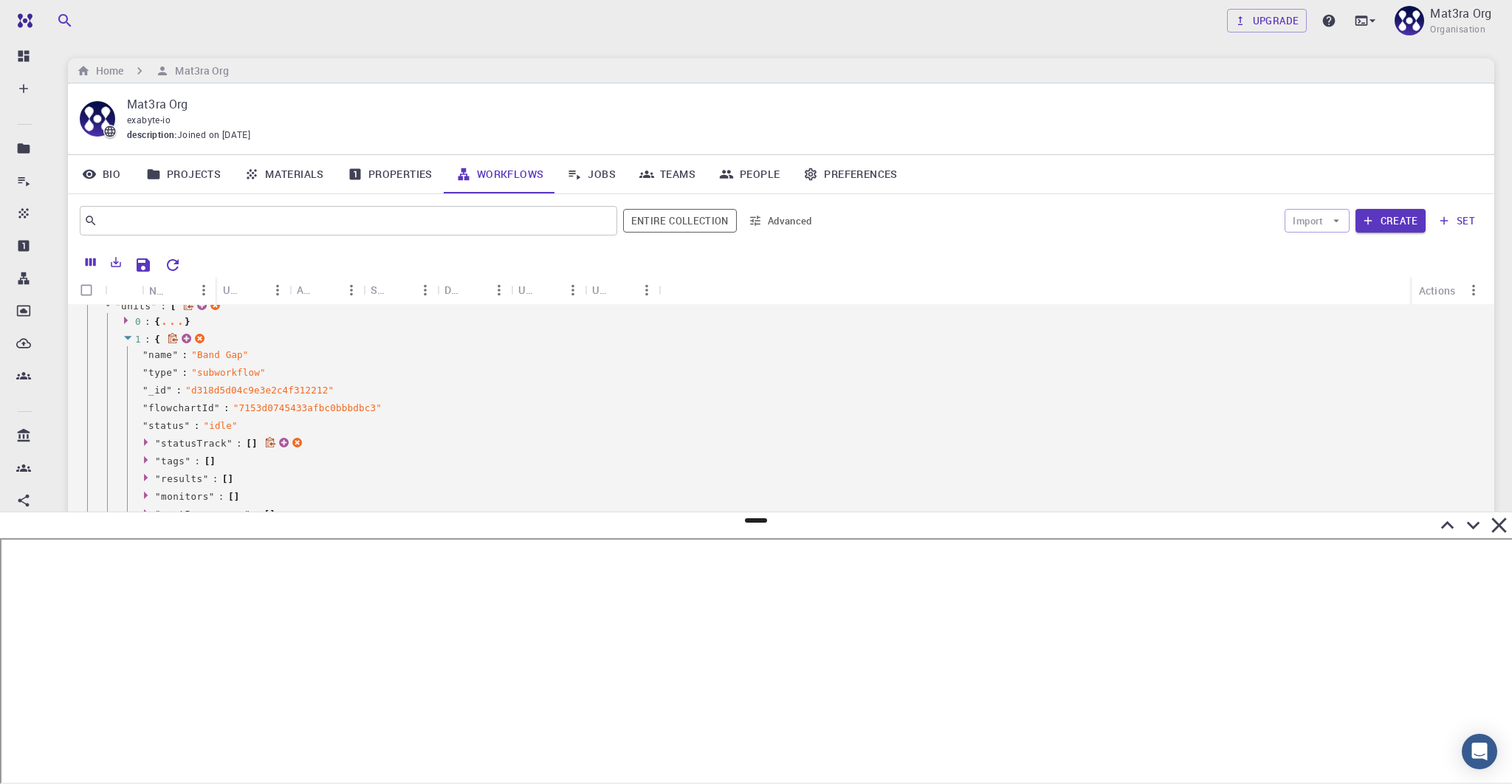
scroll to position [685, 0]
click at [129, 344] on icon at bounding box center [128, 346] width 8 height 4
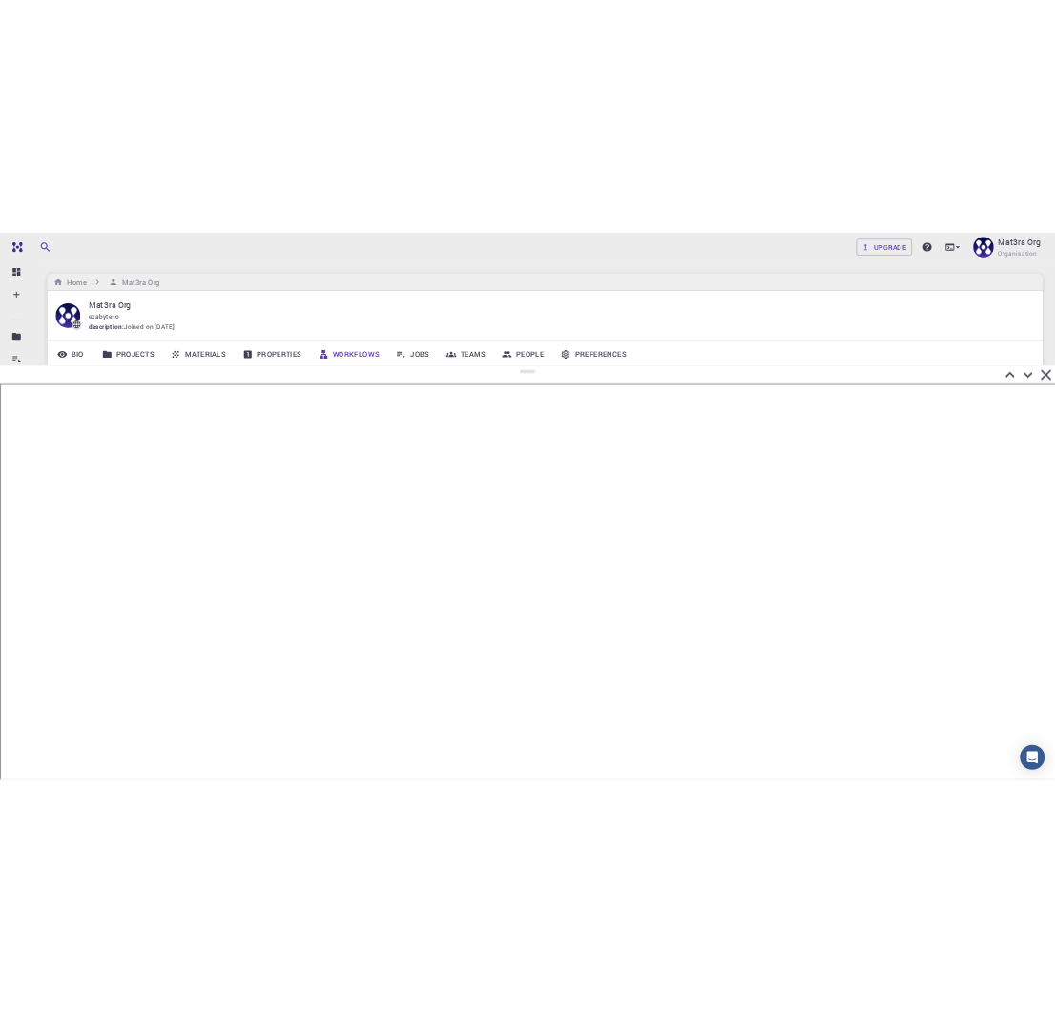
scroll to position [0, 0]
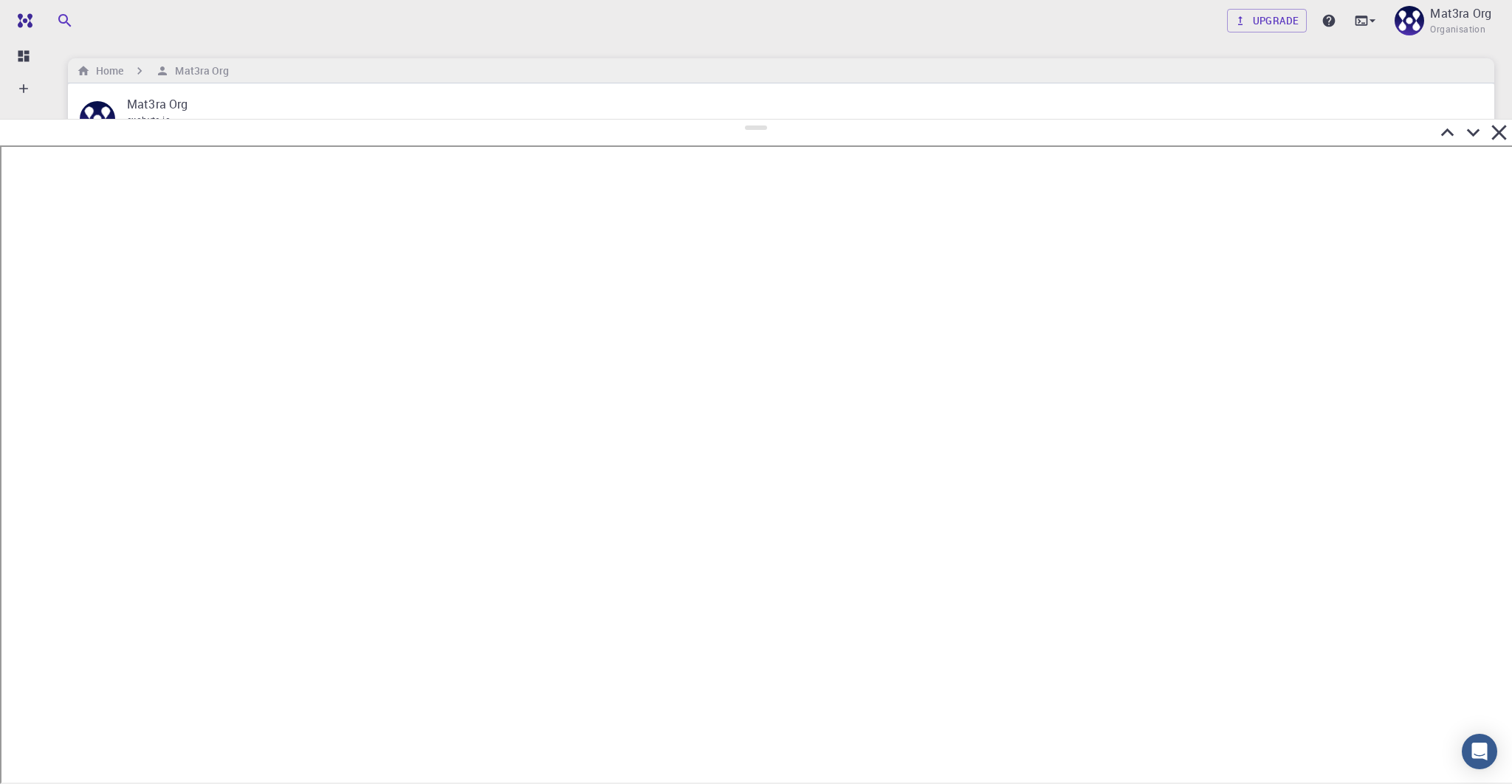
drag, startPoint x: 757, startPoint y: 521, endPoint x: 772, endPoint y: 105, distance: 416.3
click at [772, 119] on div at bounding box center [756, 451] width 1512 height 665
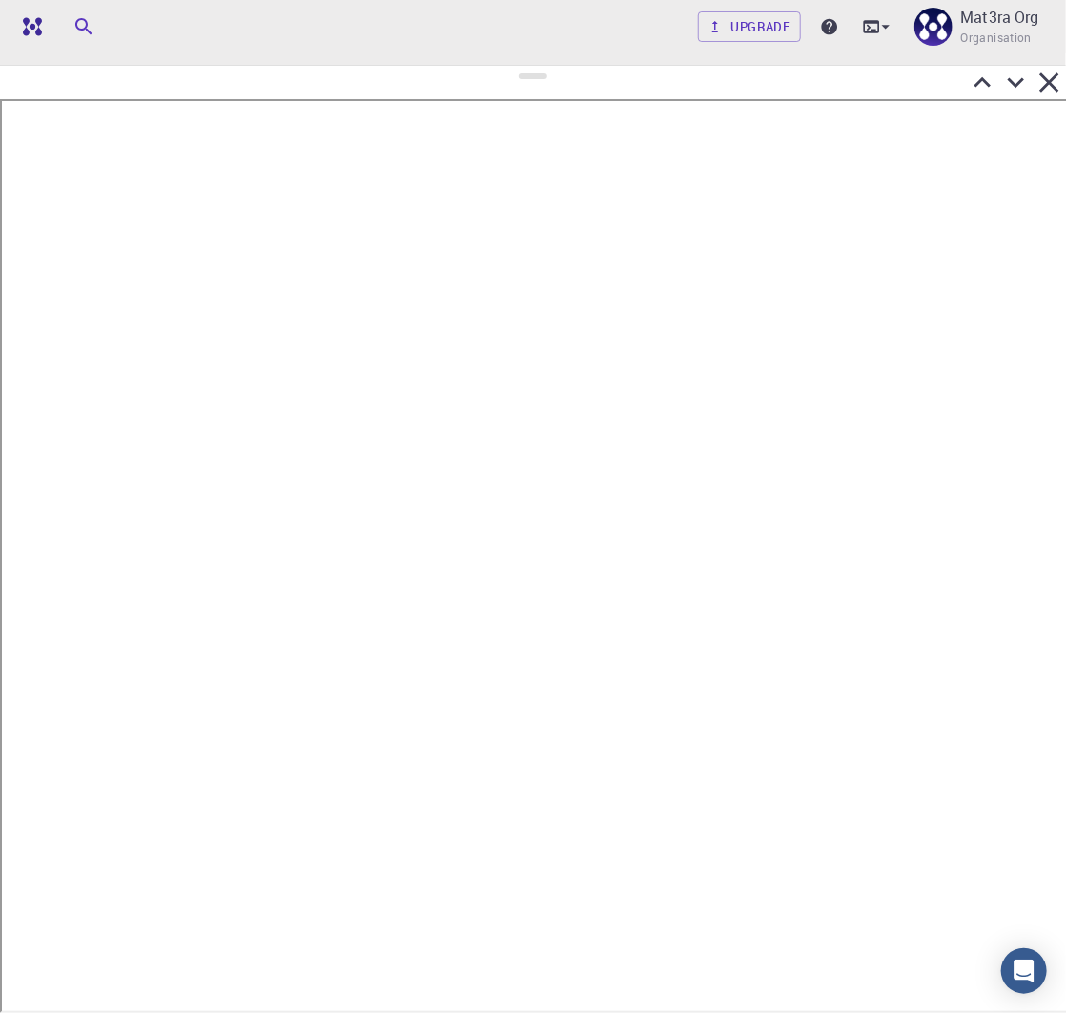
drag, startPoint x: 531, startPoint y: 145, endPoint x: 530, endPoint y: 66, distance: 79.2
click at [534, 66] on div at bounding box center [533, 539] width 1066 height 948
click at [1018, 77] on icon at bounding box center [1016, 82] width 33 height 33
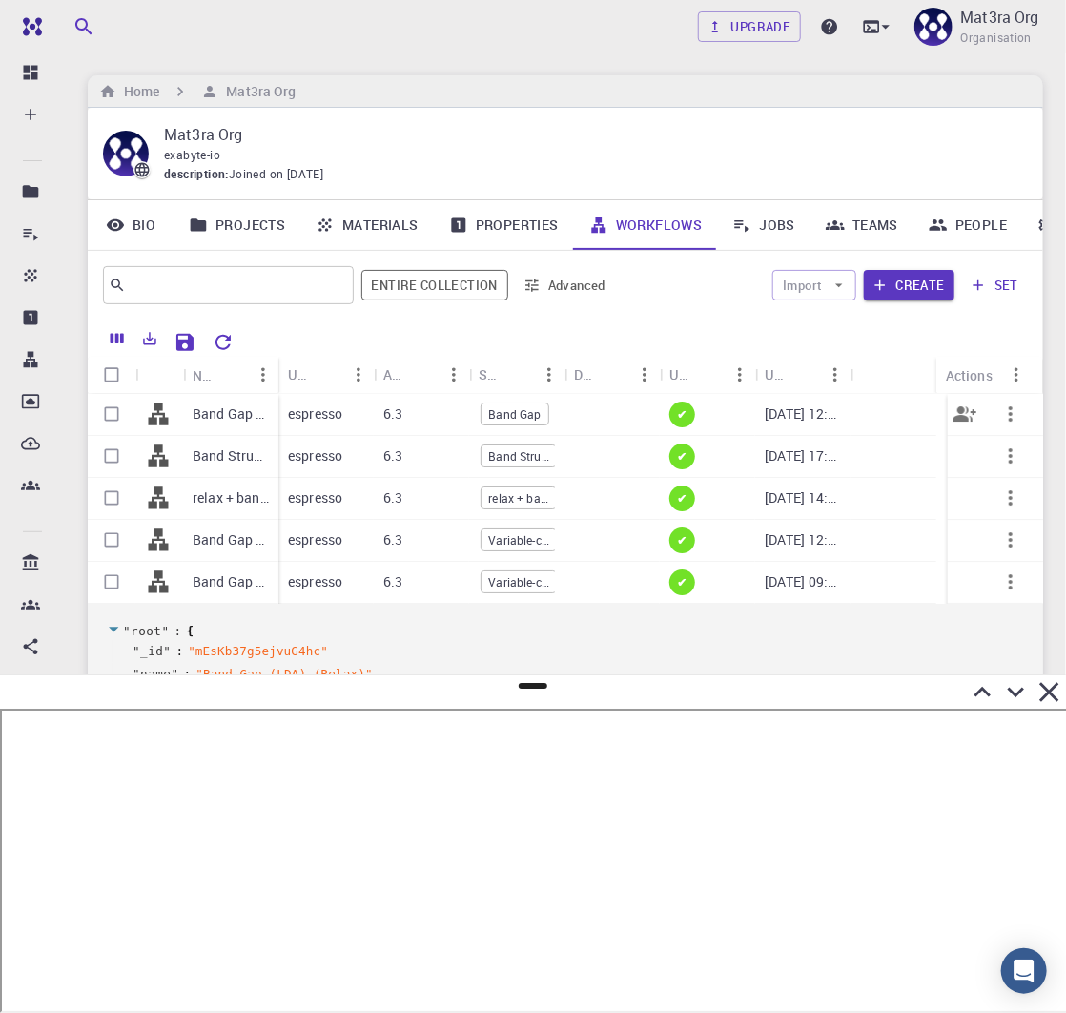
click at [222, 410] on p "Band Gap (LDA)" at bounding box center [231, 413] width 76 height 19
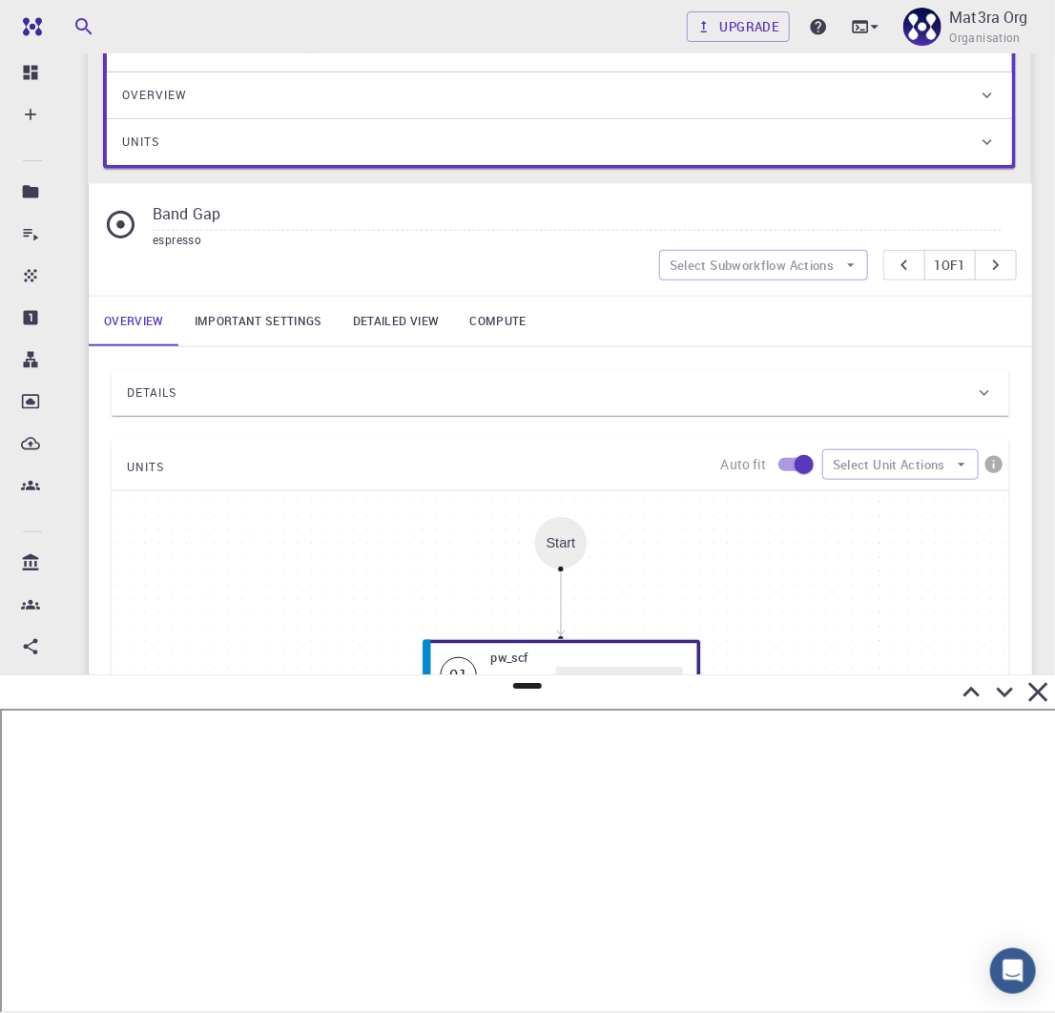
scroll to position [322, 0]
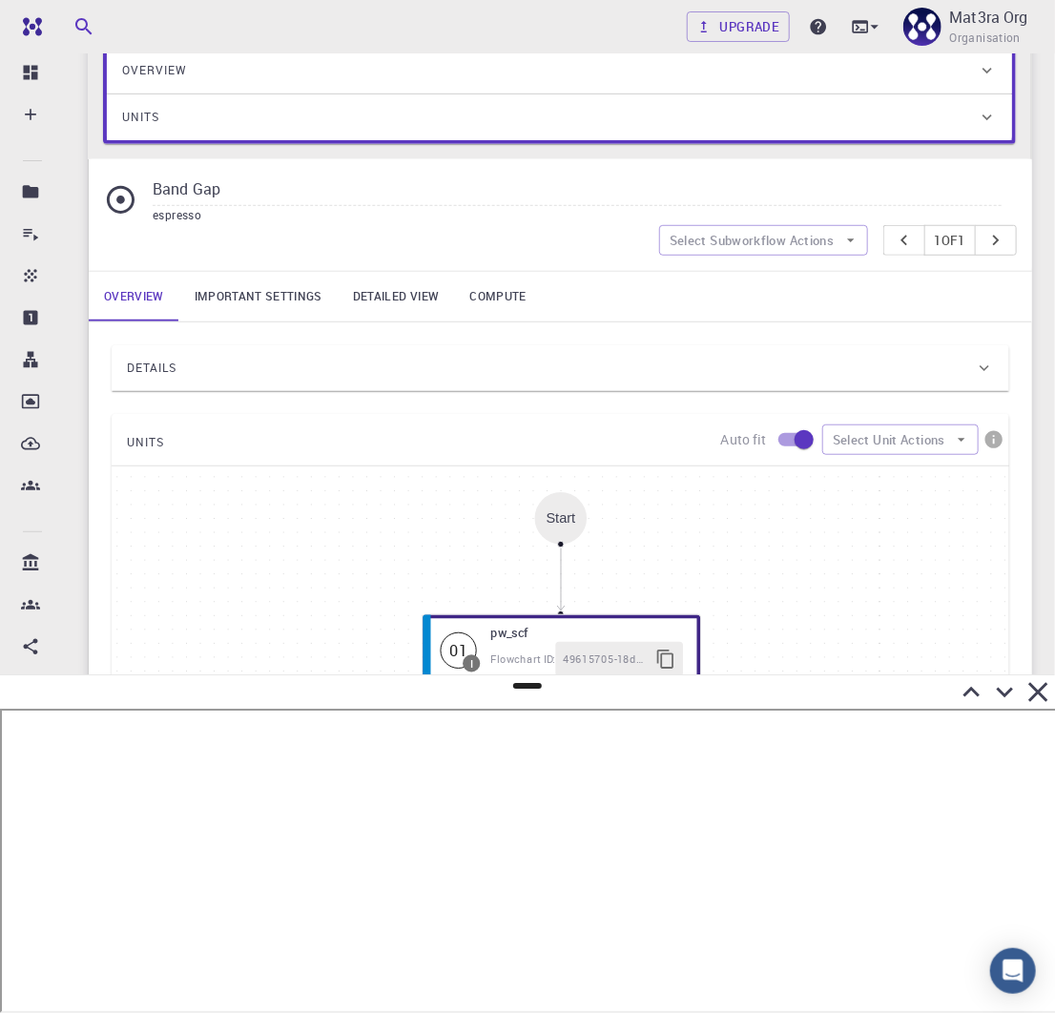
click at [283, 362] on div "Details" at bounding box center [551, 368] width 848 height 31
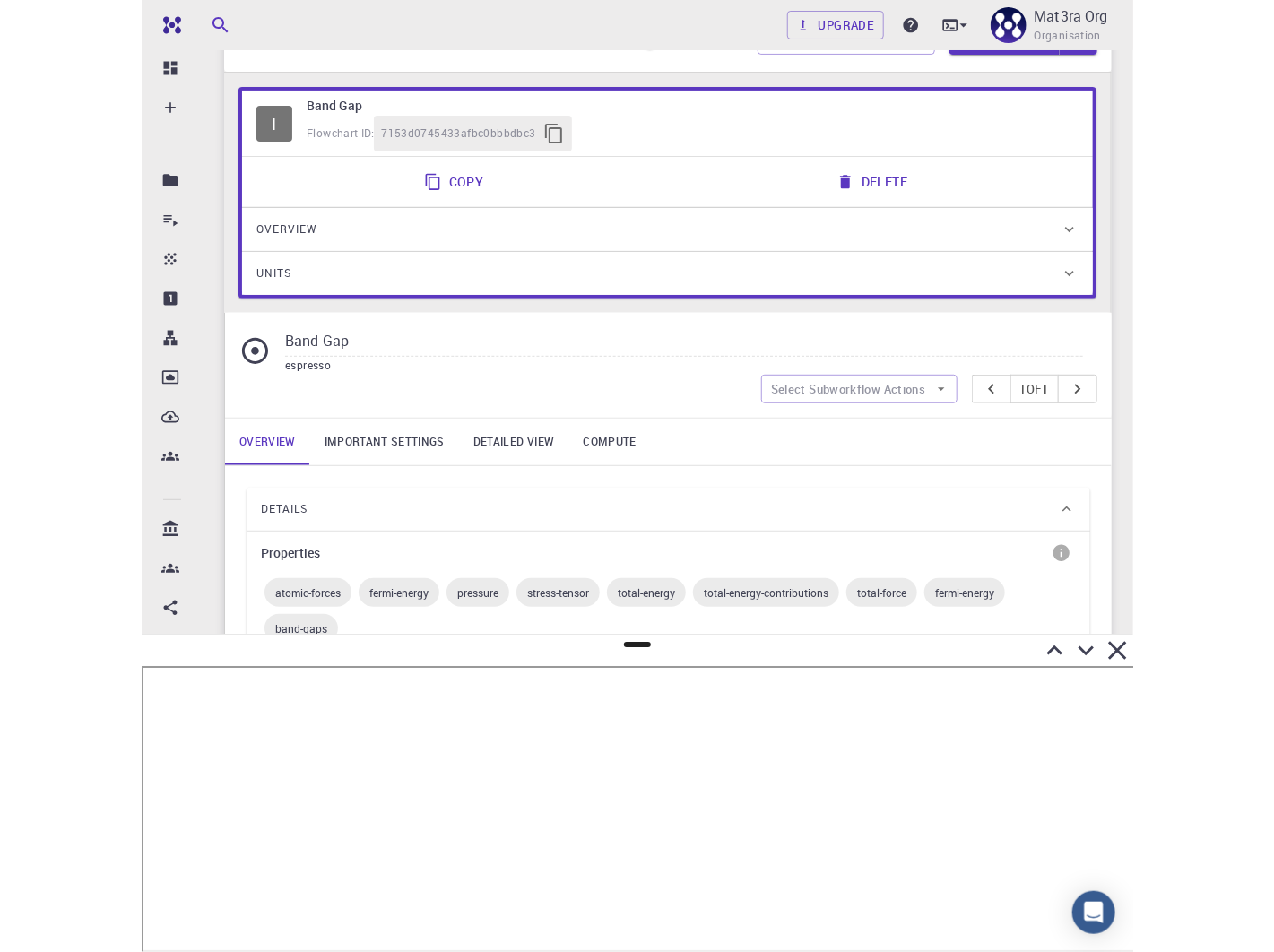
scroll to position [0, 0]
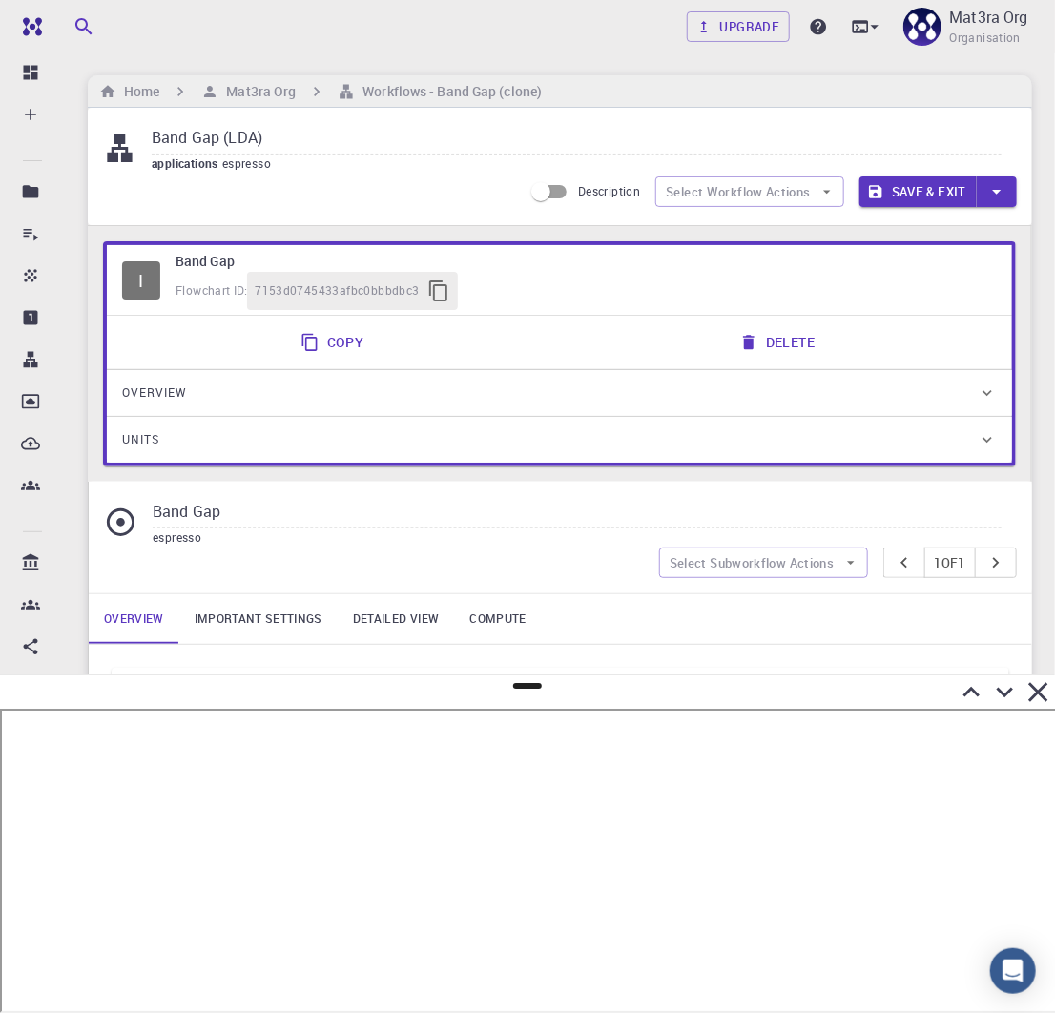
click at [972, 693] on icon at bounding box center [971, 691] width 33 height 33
